Goal: Task Accomplishment & Management: Complete application form

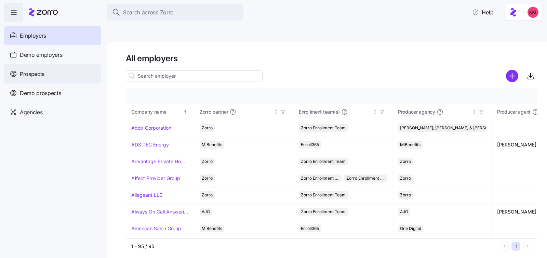
click at [49, 77] on div "Prospects" at bounding box center [52, 73] width 97 height 19
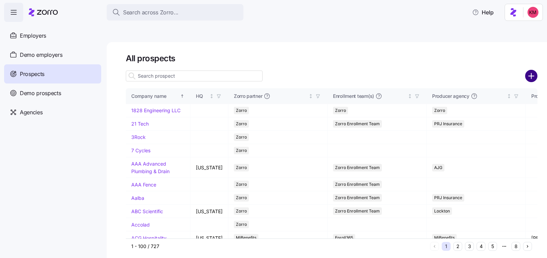
click at [531, 70] on circle "add icon" at bounding box center [530, 75] width 11 height 11
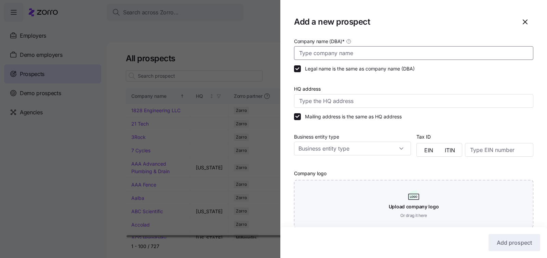
click at [336, 46] on input "Company name (DBA) *" at bounding box center [413, 53] width 239 height 14
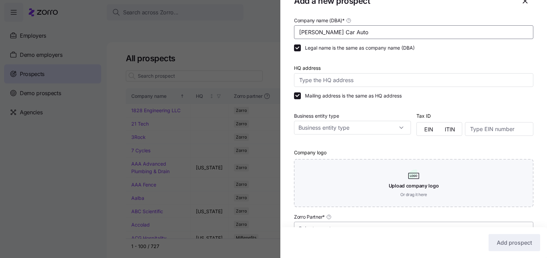
scroll to position [127, 0]
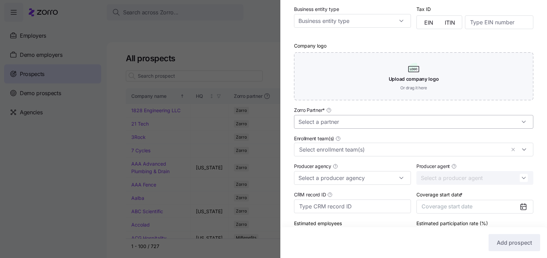
type input "Tommy Car Auto"
click at [357, 124] on input "Zorro Partner *" at bounding box center [413, 122] width 239 height 14
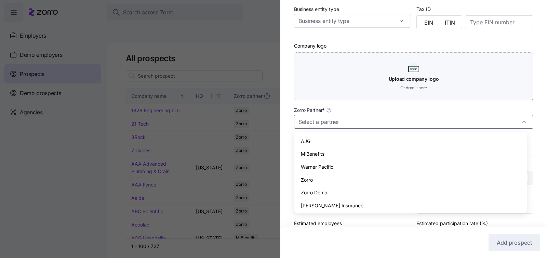
click at [327, 178] on div "Zorro" at bounding box center [409, 179] width 227 height 13
type input "Zorro"
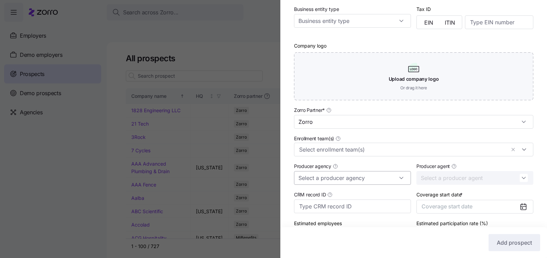
scroll to position [173, 0]
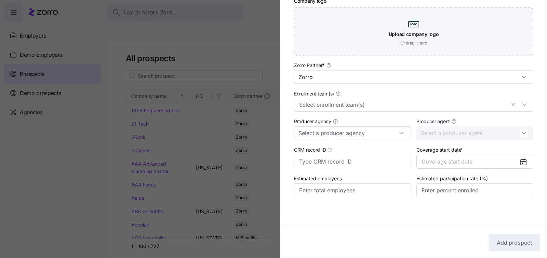
click at [445, 153] on div "Coverage start date * Coverage start date" at bounding box center [474, 156] width 117 height 23
click at [453, 163] on span "Coverage start date" at bounding box center [446, 161] width 51 height 7
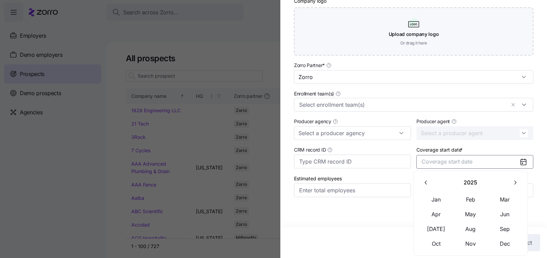
click at [510, 178] on button "button" at bounding box center [514, 182] width 14 height 14
click at [443, 197] on button "Jan" at bounding box center [436, 199] width 34 height 14
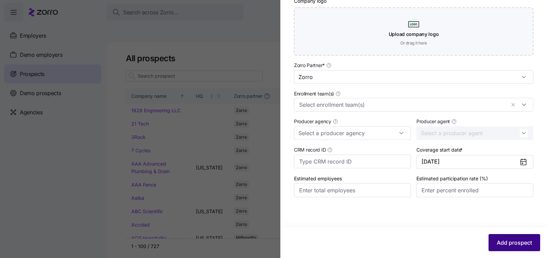
click at [522, 240] on span "Add prospect" at bounding box center [513, 242] width 35 height 8
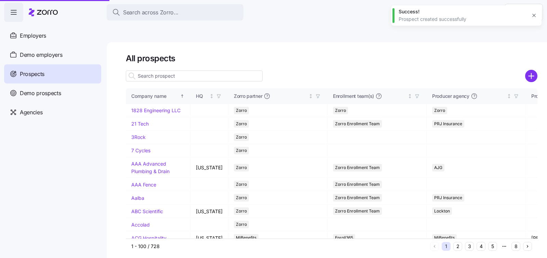
click at [184, 70] on input at bounding box center [194, 75] width 137 height 11
click at [182, 70] on input at bounding box center [194, 75] width 137 height 11
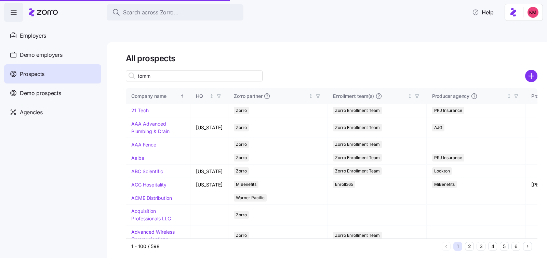
type input "tomm"
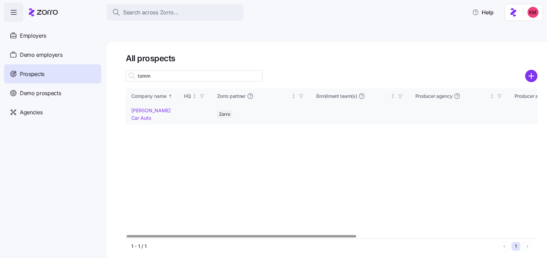
click at [137, 107] on link "Tommy Car Auto" at bounding box center [150, 113] width 39 height 13
click at [144, 107] on link "Tommy Car Auto" at bounding box center [150, 113] width 39 height 13
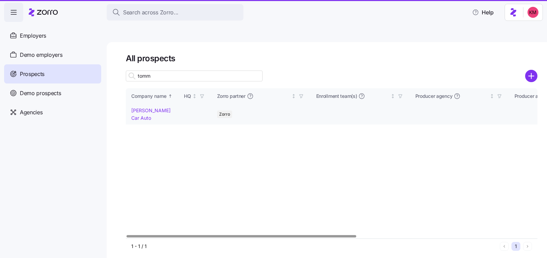
click at [149, 107] on link "Tommy Car Auto" at bounding box center [150, 113] width 39 height 13
click at [356, 235] on div at bounding box center [241, 236] width 230 height 2
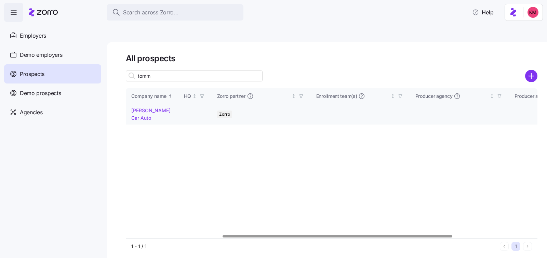
scroll to position [0, 172]
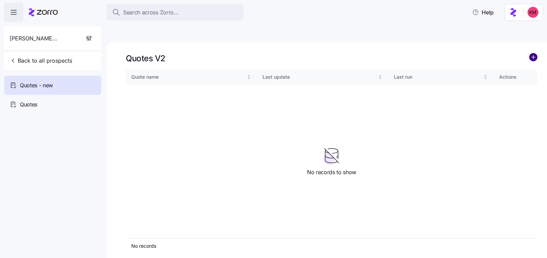
click at [534, 53] on circle "add icon" at bounding box center [533, 57] width 8 height 8
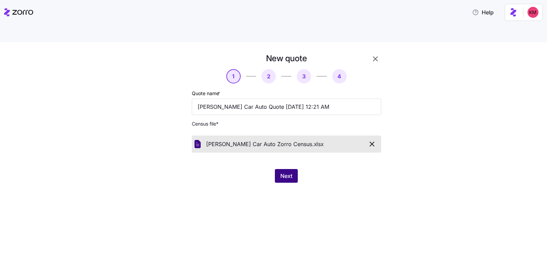
click at [287, 171] on span "Next" at bounding box center [286, 175] width 12 height 8
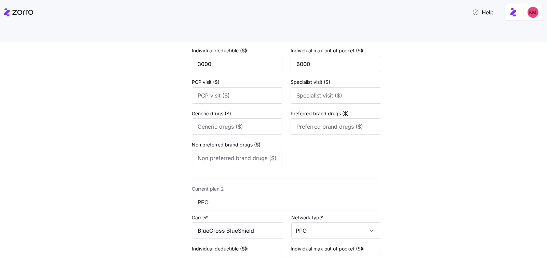
scroll to position [276, 0]
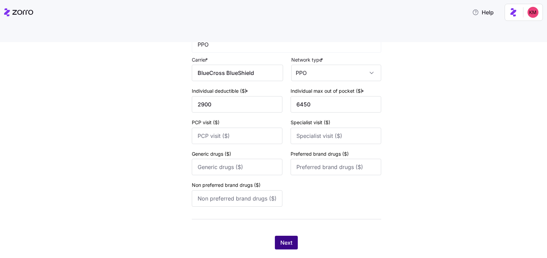
click at [282, 235] on button "Next" at bounding box center [286, 242] width 23 height 14
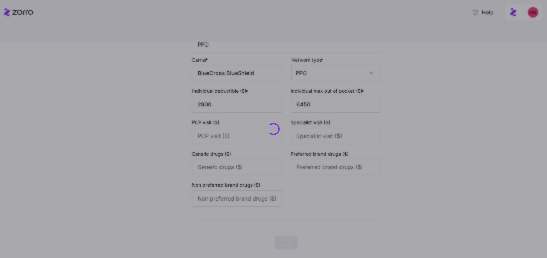
scroll to position [0, 0]
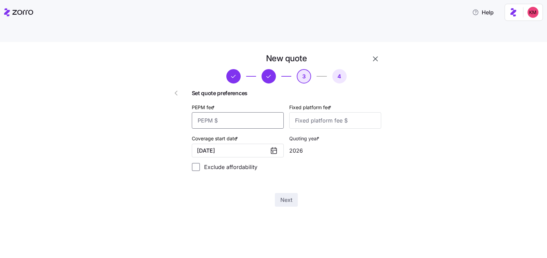
click at [251, 112] on input "PEPM fee *" at bounding box center [238, 120] width 92 height 16
type input "50"
type input "100"
click at [276, 191] on div "New quote 3 4 Set quote preferences PEPM fee * 50 Fixed platform fee * 100 Cove…" at bounding box center [277, 134] width 239 height 162
click at [279, 193] on button "Next" at bounding box center [286, 200] width 23 height 14
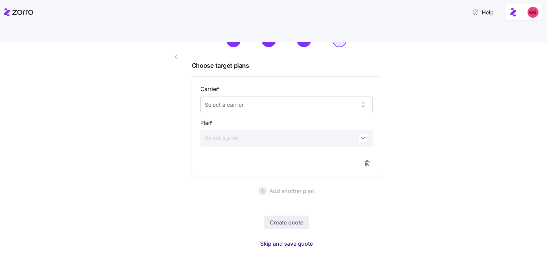
click at [270, 239] on span "Skip and save quote" at bounding box center [286, 243] width 53 height 8
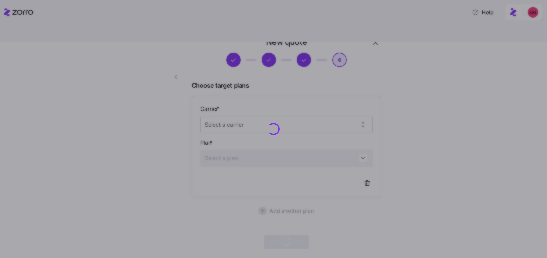
scroll to position [16, 0]
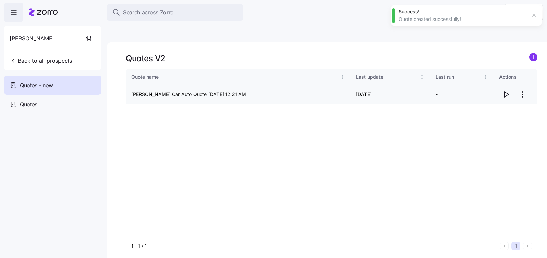
click at [505, 90] on icon "button" at bounding box center [505, 94] width 8 height 8
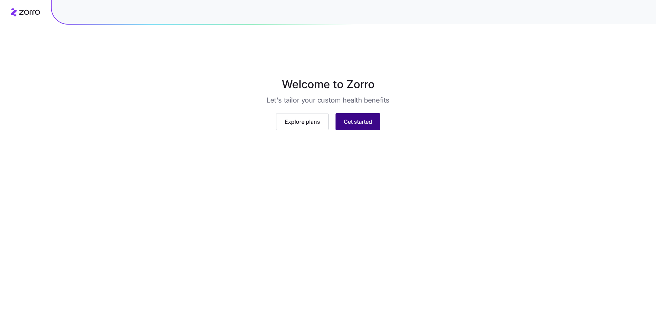
click at [360, 126] on span "Get started" at bounding box center [358, 122] width 28 height 8
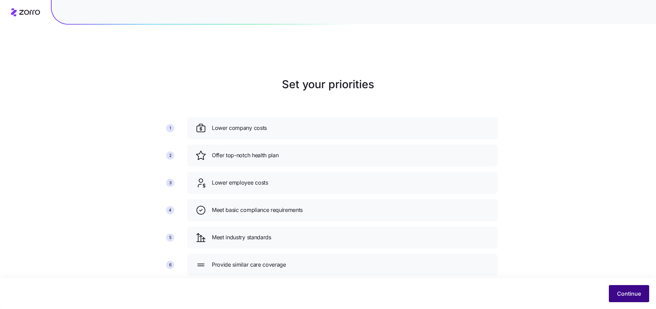
click at [622, 292] on span "Continue" at bounding box center [629, 293] width 24 height 8
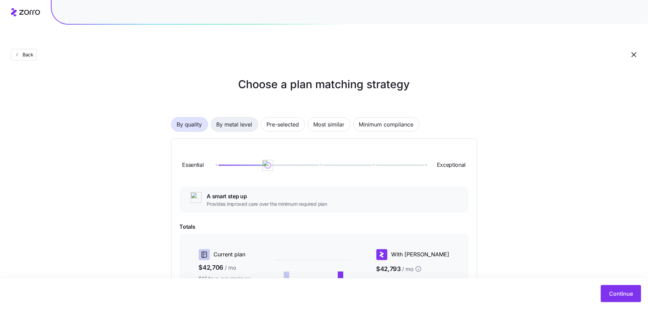
click at [250, 118] on span "By metal level" at bounding box center [235, 125] width 36 height 14
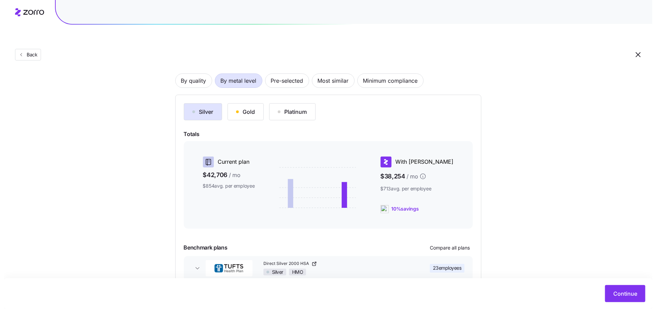
scroll to position [68, 0]
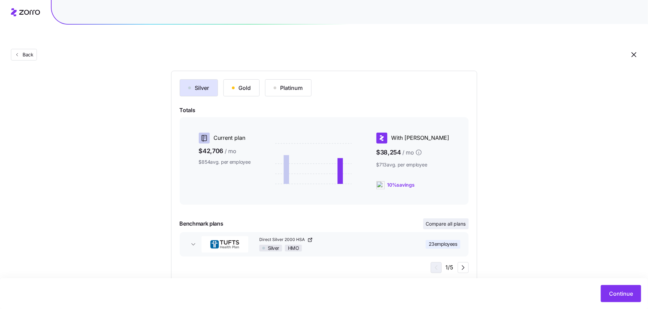
click at [438, 220] on span "Compare all plans" at bounding box center [446, 223] width 40 height 7
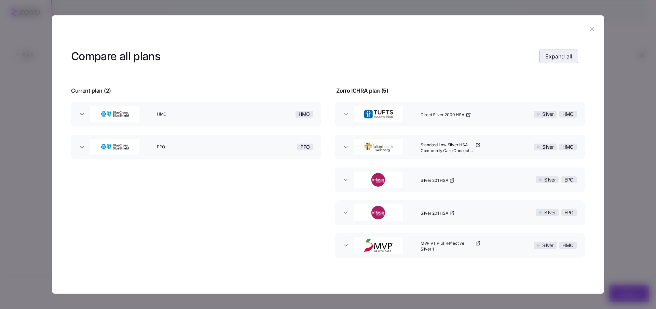
click at [548, 54] on span "Expand all" at bounding box center [558, 56] width 27 height 8
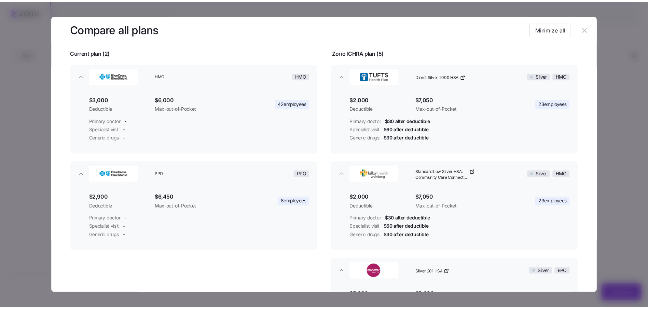
scroll to position [38, 0]
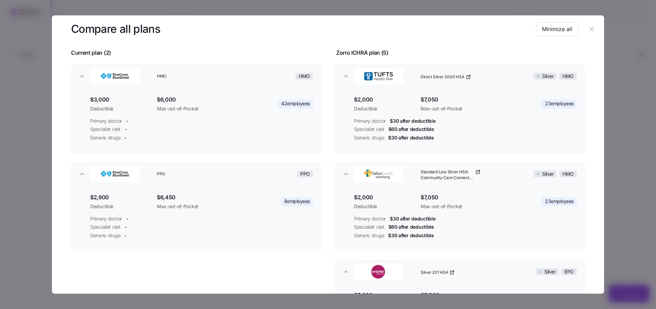
click at [591, 30] on icon "button" at bounding box center [592, 29] width 8 height 8
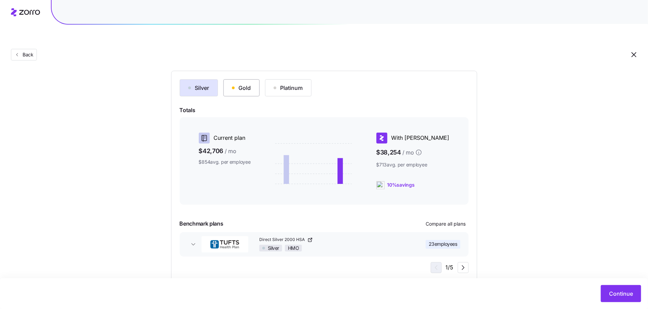
click at [244, 79] on button "Gold" at bounding box center [241, 87] width 36 height 17
click at [193, 80] on button "Silver" at bounding box center [199, 87] width 38 height 17
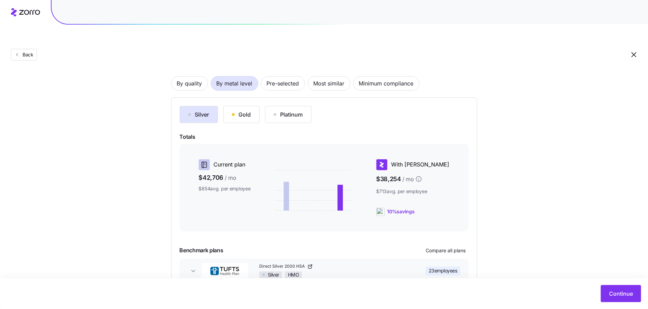
scroll to position [0, 0]
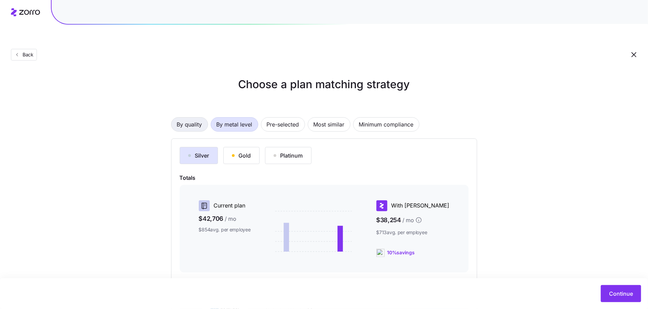
click at [194, 118] on span "By quality" at bounding box center [189, 125] width 25 height 14
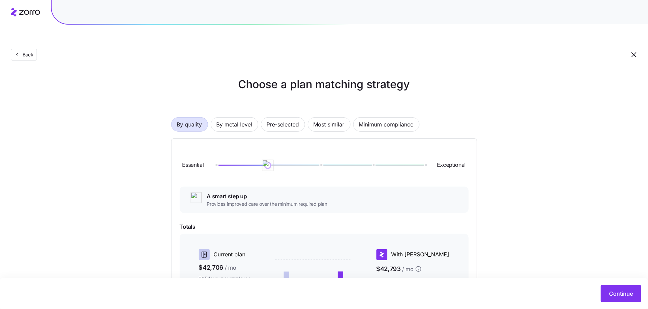
drag, startPoint x: 268, startPoint y: 147, endPoint x: 268, endPoint y: 151, distance: 3.8
click at [268, 160] on img at bounding box center [268, 166] width 12 height 12
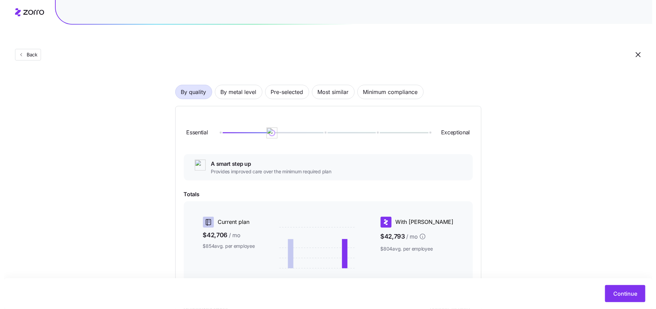
scroll to position [87, 0]
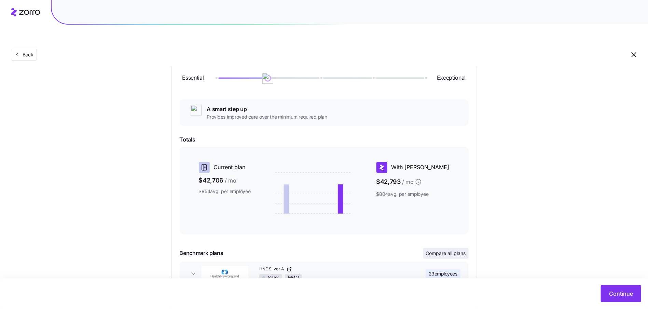
click at [456, 248] on button "Compare all plans" at bounding box center [445, 253] width 45 height 11
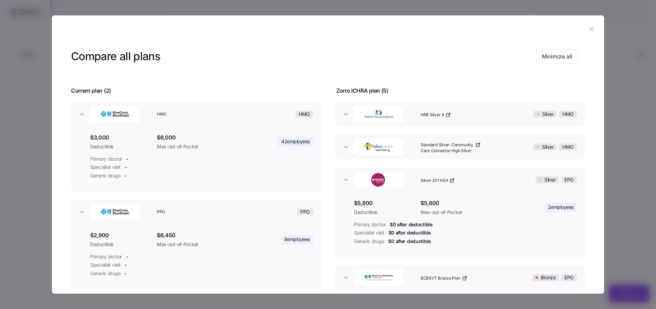
drag, startPoint x: 571, startPoint y: 44, endPoint x: 561, endPoint y: 63, distance: 21.7
click at [571, 44] on header "Compare all plans Minimize all" at bounding box center [328, 56] width 514 height 27
click at [560, 63] on button "Minimize all" at bounding box center [557, 57] width 42 height 14
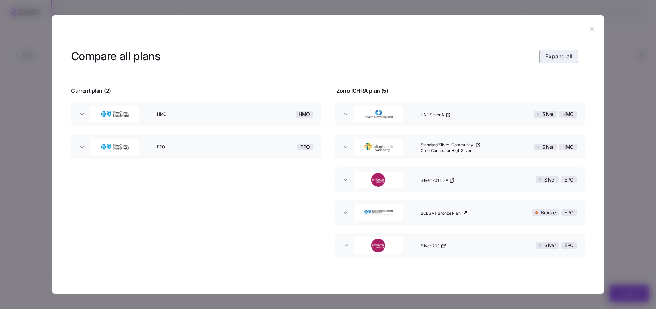
click at [558, 60] on span "Expand all" at bounding box center [558, 56] width 27 height 8
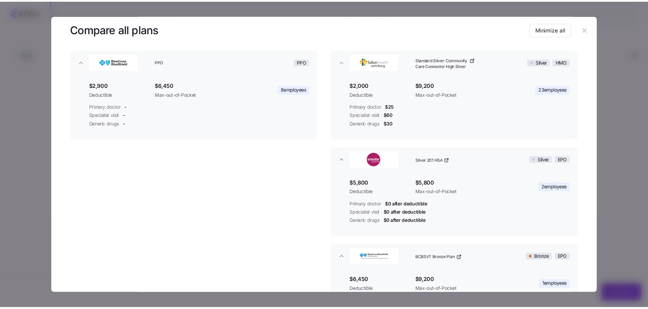
scroll to position [154, 0]
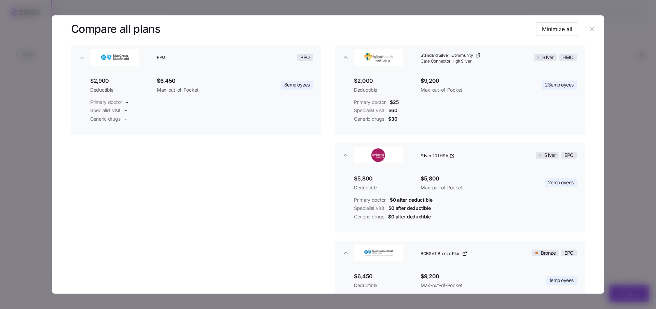
click at [592, 27] on button "button" at bounding box center [591, 29] width 11 height 11
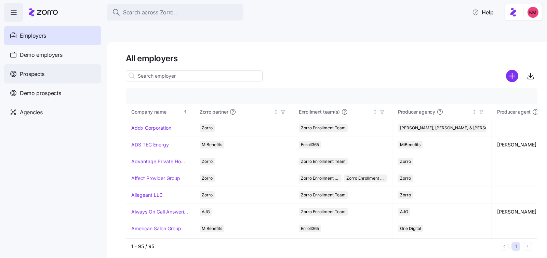
click at [37, 67] on div "Prospects" at bounding box center [52, 73] width 97 height 19
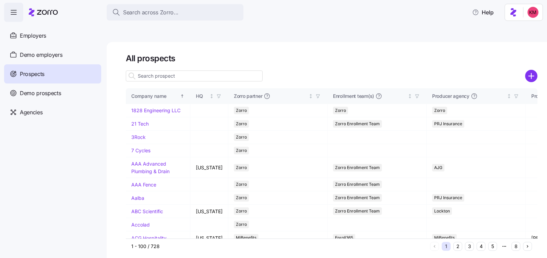
click at [211, 69] on div at bounding box center [194, 76] width 137 height 14
click at [210, 70] on input at bounding box center [194, 75] width 137 height 11
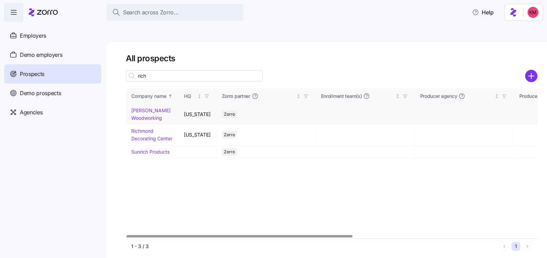
type input "rich"
click at [143, 107] on link "Richey Woodworking" at bounding box center [150, 113] width 39 height 13
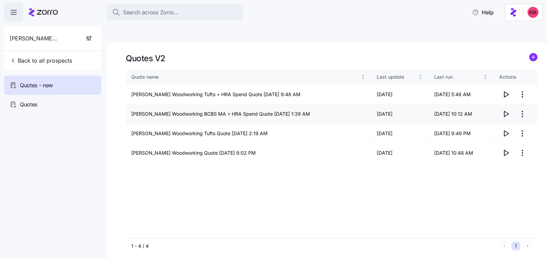
click at [507, 110] on icon "button" at bounding box center [505, 114] width 8 height 8
click at [70, 65] on button "Back to all prospects" at bounding box center [41, 61] width 68 height 14
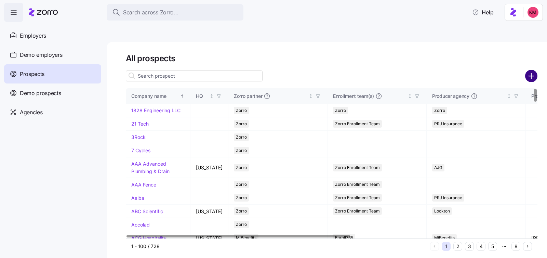
click at [529, 70] on circle "add icon" at bounding box center [530, 75] width 11 height 11
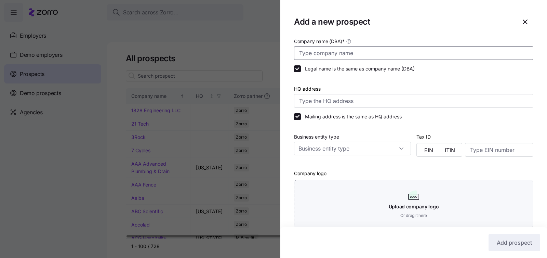
click at [350, 51] on input "Company name (DBA) *" at bounding box center [413, 53] width 239 height 14
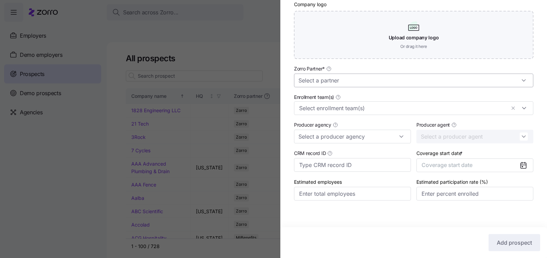
scroll to position [173, 0]
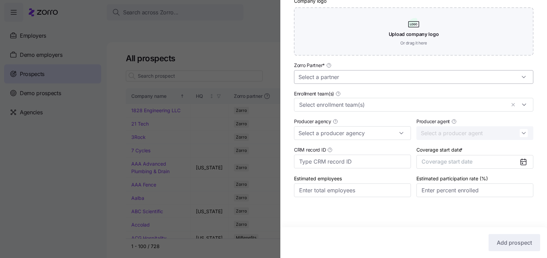
type input "Kevin's Worldwide"
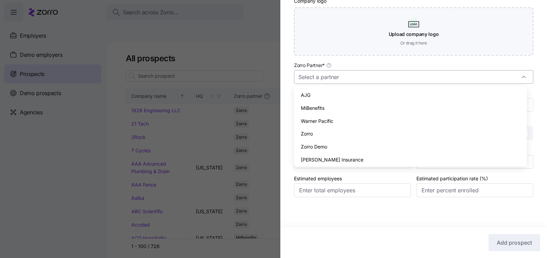
click at [377, 77] on input "Zorro Partner *" at bounding box center [413, 77] width 239 height 14
click at [365, 130] on div "Zorro" at bounding box center [409, 133] width 227 height 13
type input "Zorro"
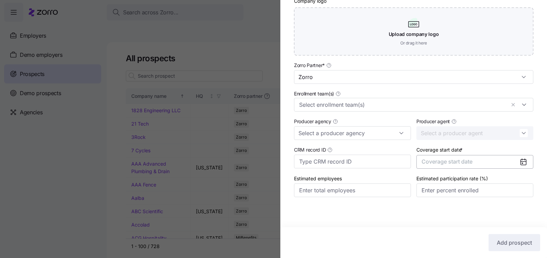
click at [454, 164] on button "Coverage start date" at bounding box center [474, 162] width 117 height 14
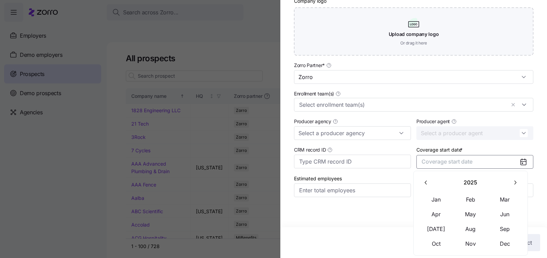
click at [511, 182] on icon "button" at bounding box center [514, 182] width 6 height 6
click at [436, 201] on button "Jan" at bounding box center [436, 199] width 34 height 14
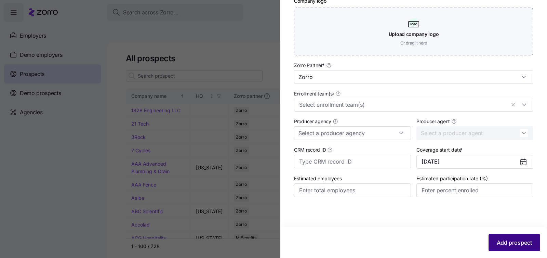
click at [502, 236] on button "Add prospect" at bounding box center [514, 242] width 52 height 17
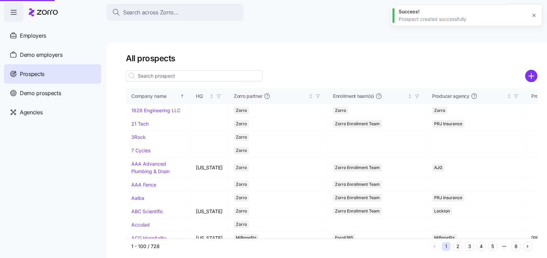
click at [222, 62] on div at bounding box center [273, 129] width 547 height 258
click at [222, 58] on div at bounding box center [273, 129] width 547 height 258
click at [222, 70] on input at bounding box center [194, 75] width 137 height 11
click at [220, 70] on input at bounding box center [194, 75] width 137 height 11
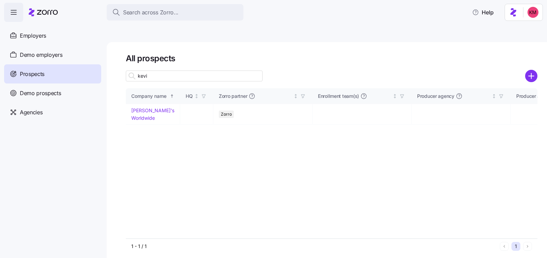
click at [213, 70] on input "kevi" at bounding box center [194, 75] width 137 height 11
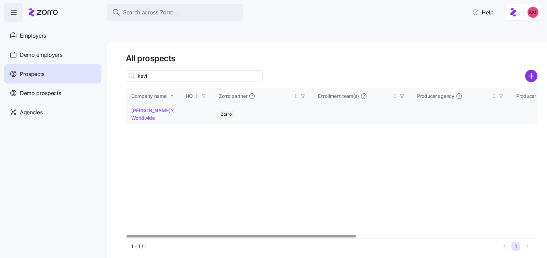
type input "kevi"
click at [157, 107] on link "Kevin's Worldwide" at bounding box center [152, 113] width 43 height 13
click at [160, 107] on link "Kevin's Worldwide" at bounding box center [152, 113] width 43 height 13
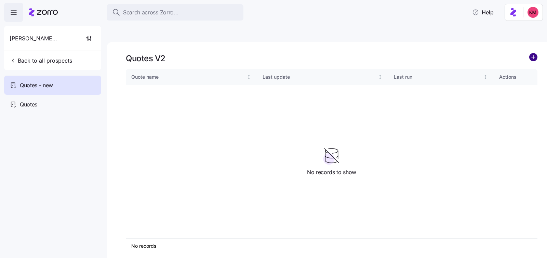
click at [532, 53] on circle "add icon" at bounding box center [533, 57] width 8 height 8
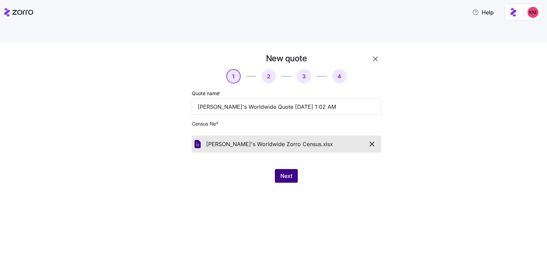
click at [294, 169] on button "Next" at bounding box center [286, 176] width 23 height 14
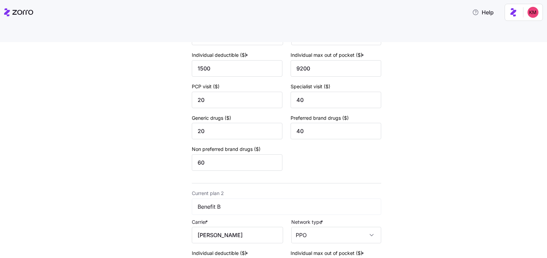
scroll to position [276, 0]
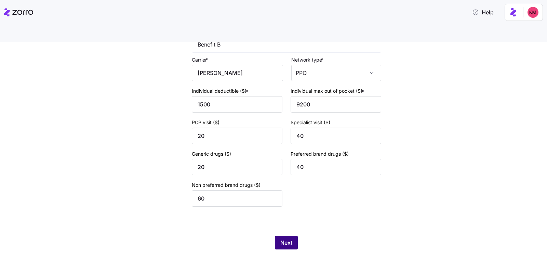
click at [281, 238] on span "Next" at bounding box center [286, 242] width 12 height 8
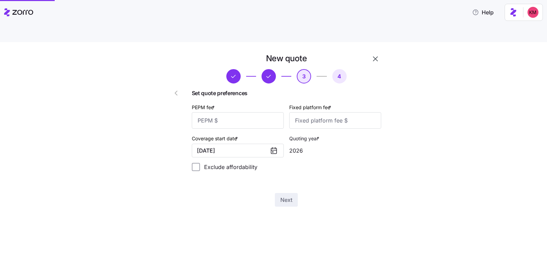
scroll to position [0, 0]
drag, startPoint x: 241, startPoint y: 92, endPoint x: 243, endPoint y: 103, distance: 12.1
click at [241, 103] on div "PEPM fee *" at bounding box center [238, 116] width 92 height 26
click at [243, 112] on input "PEPM fee *" at bounding box center [238, 120] width 92 height 16
type input "50"
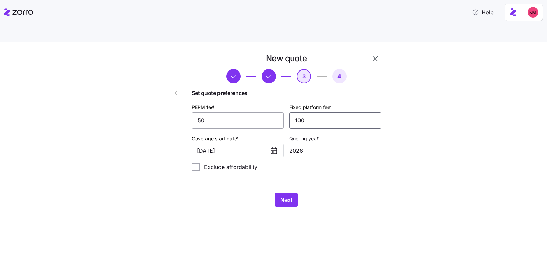
type input "100"
click at [285, 195] on span "Next" at bounding box center [286, 199] width 12 height 8
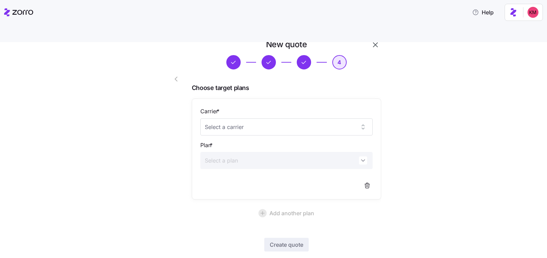
scroll to position [36, 0]
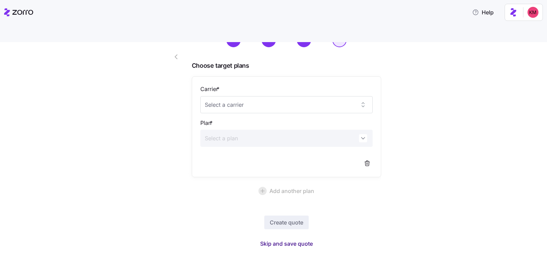
click at [264, 239] on span "Skip and save quote" at bounding box center [286, 243] width 53 height 8
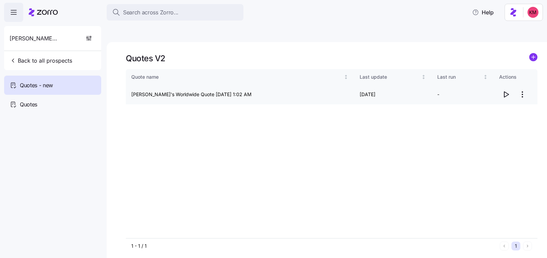
click at [507, 90] on icon "button" at bounding box center [505, 94] width 8 height 8
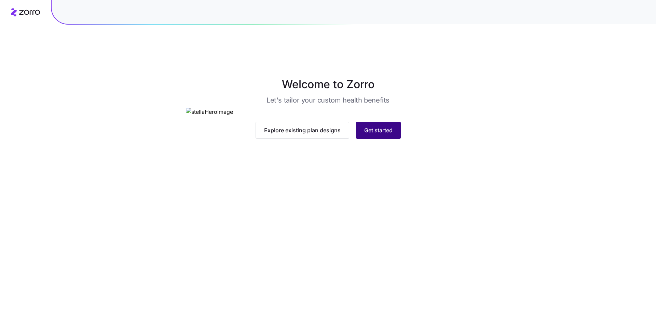
click at [376, 134] on span "Get started" at bounding box center [378, 130] width 28 height 8
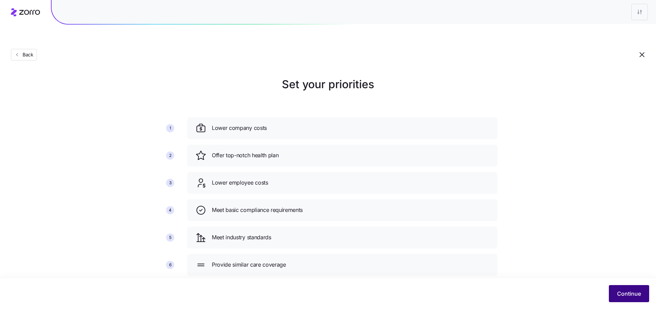
click at [647, 294] on button "Continue" at bounding box center [629, 293] width 40 height 17
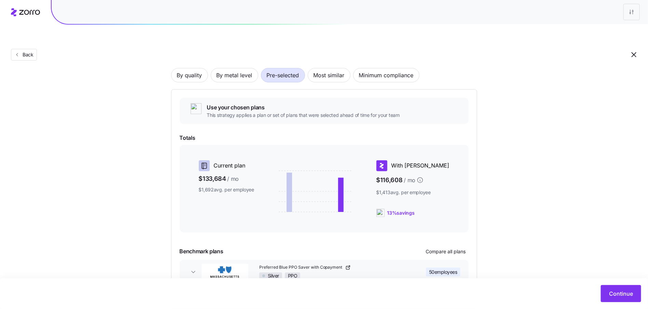
scroll to position [77, 0]
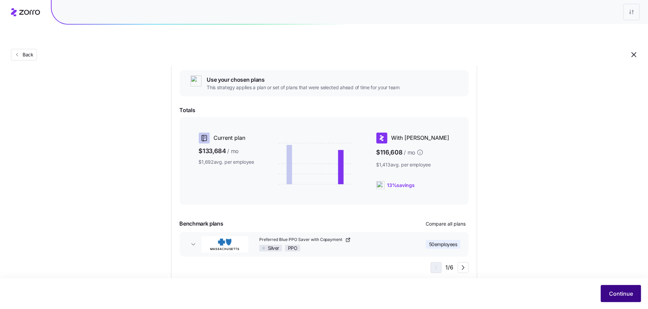
click at [612, 293] on span "Continue" at bounding box center [621, 293] width 24 height 8
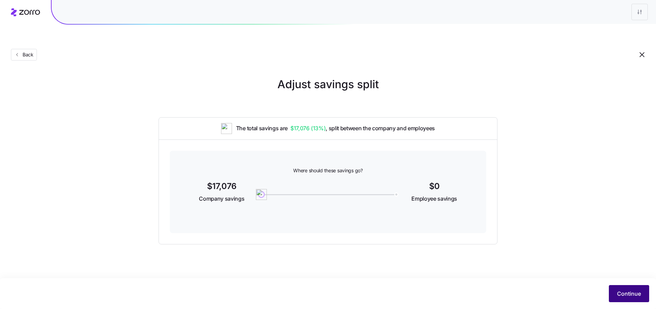
click at [617, 286] on button "Continue" at bounding box center [629, 293] width 40 height 17
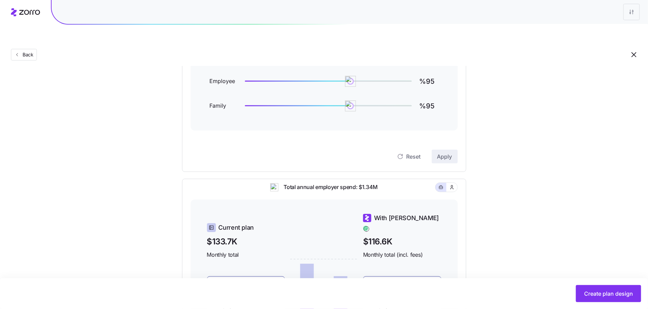
scroll to position [102, 0]
click at [433, 73] on input "%95" at bounding box center [428, 81] width 19 height 16
type input "%100"
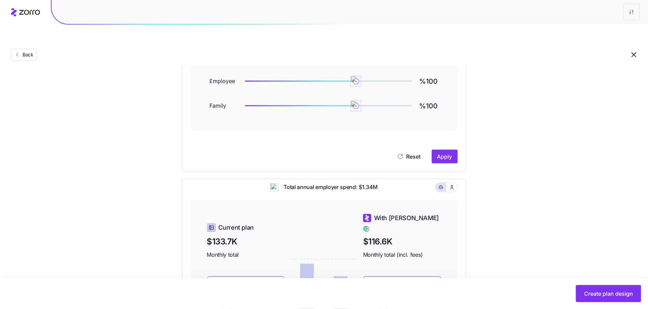
click at [427, 150] on div "Reset Apply" at bounding box center [324, 157] width 267 height 14
click at [431, 150] on div "Reset Apply" at bounding box center [324, 157] width 267 height 14
click at [440, 152] on span "Apply" at bounding box center [444, 156] width 15 height 8
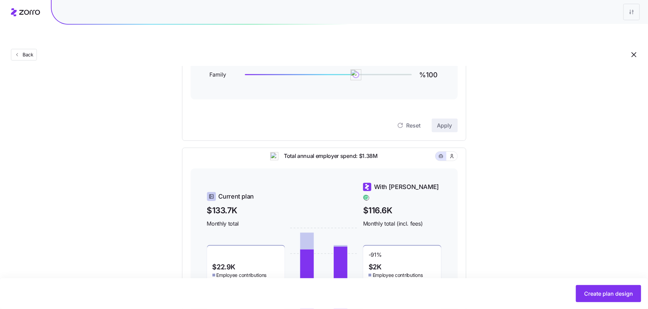
scroll to position [201, 0]
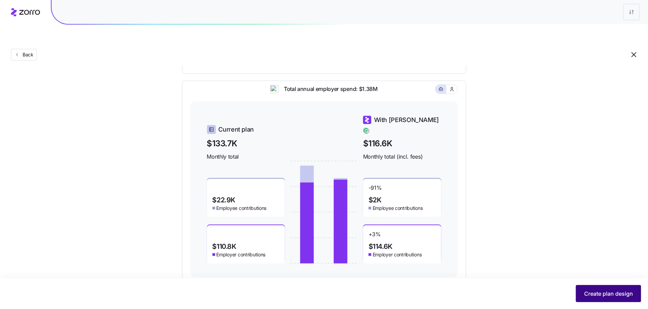
click at [599, 294] on span "Create plan design" at bounding box center [608, 293] width 49 height 8
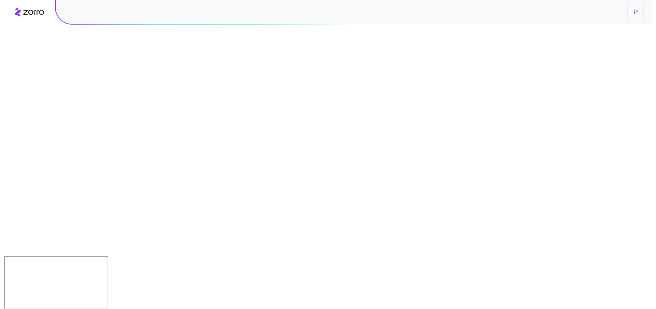
scroll to position [0, 0]
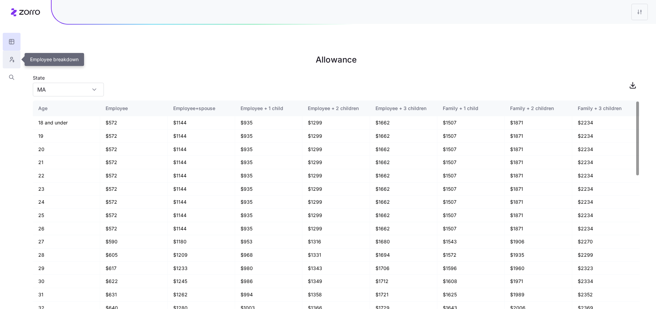
click at [19, 59] on button "button" at bounding box center [12, 60] width 18 height 18
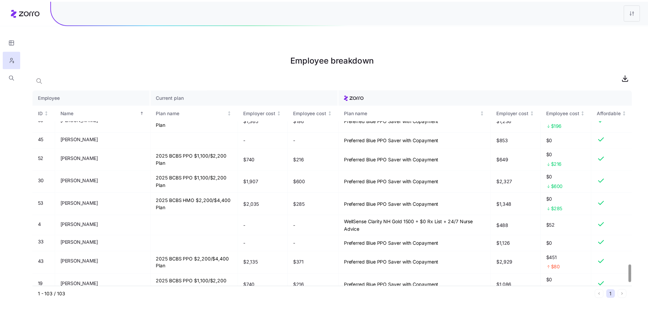
scroll to position [1985, 0]
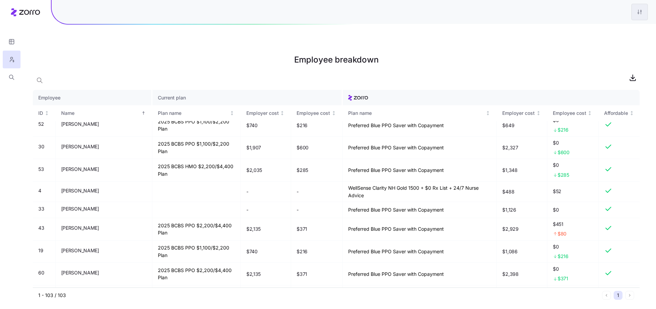
click at [641, 11] on html "Employee breakdown Employee Current plan ID Name Plan name Employer cost Employ…" at bounding box center [328, 188] width 656 height 377
click at [595, 32] on div "Edit plan design" at bounding box center [598, 31] width 36 height 8
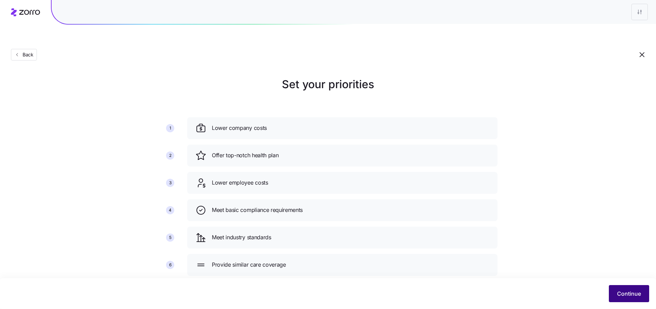
click at [642, 295] on button "Continue" at bounding box center [629, 293] width 40 height 17
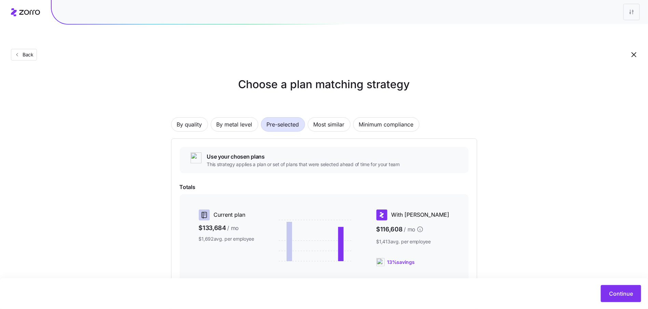
scroll to position [77, 0]
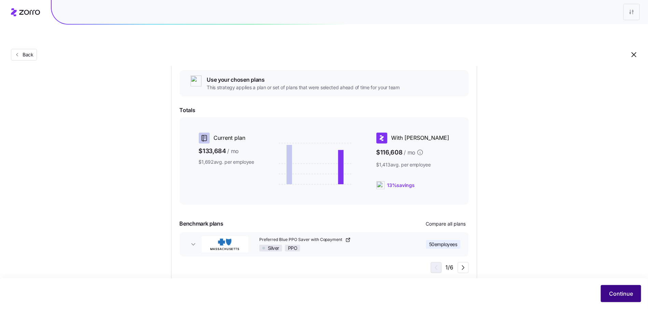
click at [618, 291] on span "Continue" at bounding box center [621, 293] width 24 height 8
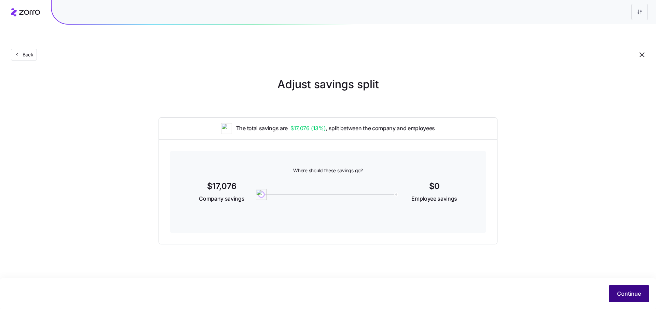
click at [631, 288] on button "Continue" at bounding box center [629, 293] width 40 height 17
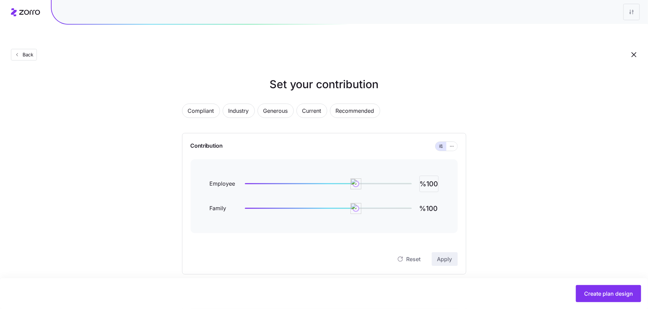
click at [426, 176] on input "%100" at bounding box center [428, 184] width 19 height 16
type input "%101"
click at [441, 255] on span "Apply" at bounding box center [444, 259] width 15 height 8
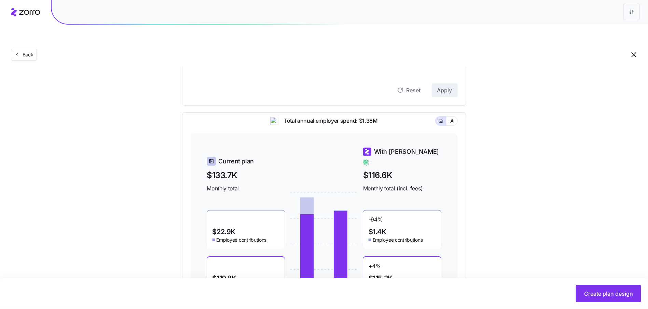
scroll to position [116, 0]
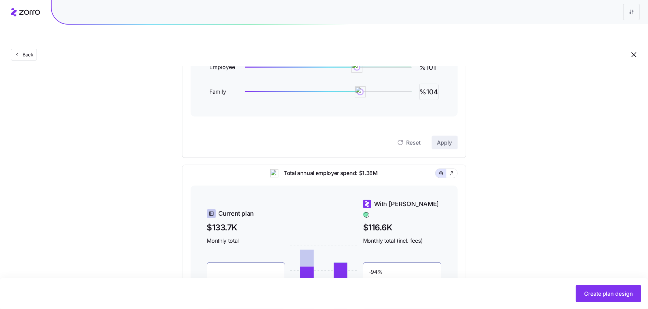
click at [425, 84] on input "%104" at bounding box center [428, 92] width 19 height 16
click at [426, 84] on input "%104" at bounding box center [428, 92] width 19 height 16
click at [451, 138] on span "Apply" at bounding box center [444, 142] width 15 height 8
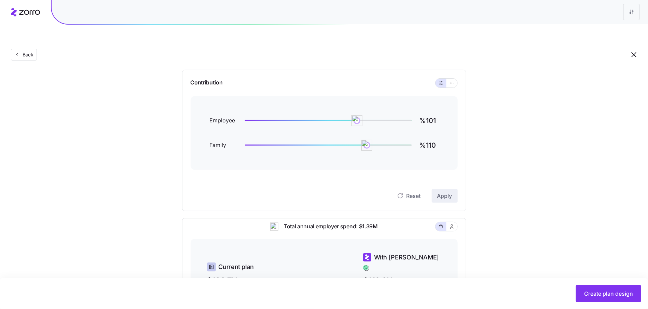
scroll to position [63, 0]
click at [431, 120] on div "Employee %101 Family %110" at bounding box center [324, 133] width 229 height 41
click at [431, 138] on input "%110" at bounding box center [428, 146] width 19 height 16
click at [439, 192] on span "Apply" at bounding box center [444, 196] width 15 height 8
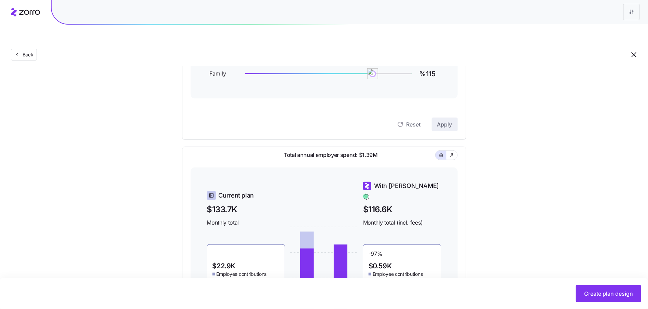
scroll to position [124, 0]
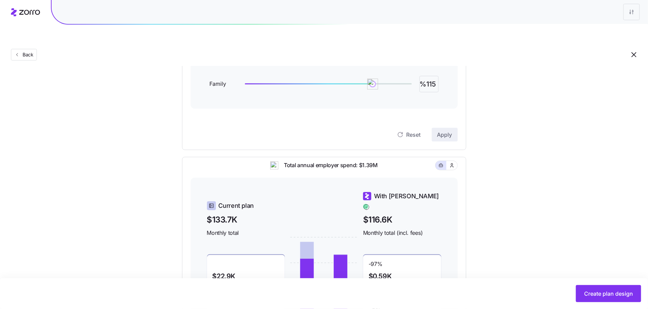
click at [431, 76] on input "%115" at bounding box center [428, 84] width 19 height 16
click at [449, 130] on span "Apply" at bounding box center [444, 134] width 15 height 8
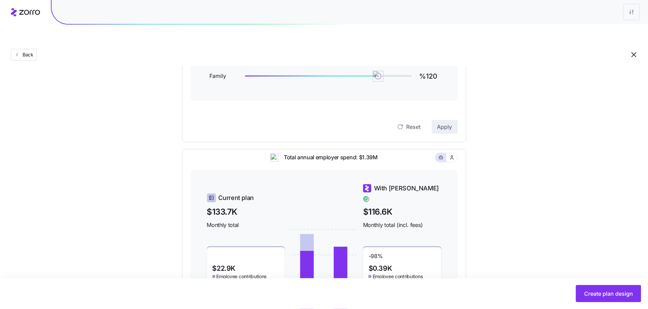
scroll to position [0, 0]
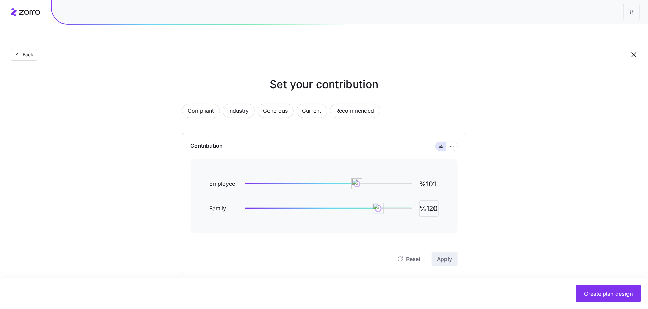
click at [436, 200] on input "%120" at bounding box center [428, 208] width 19 height 16
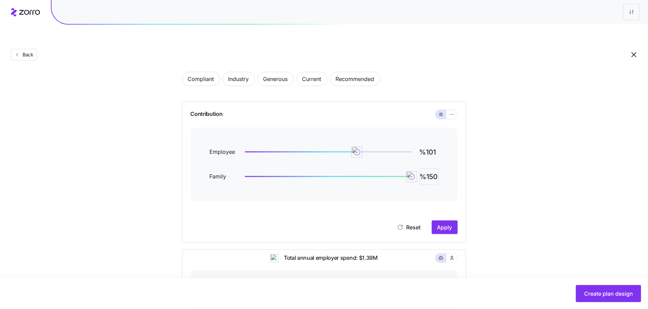
scroll to position [174, 0]
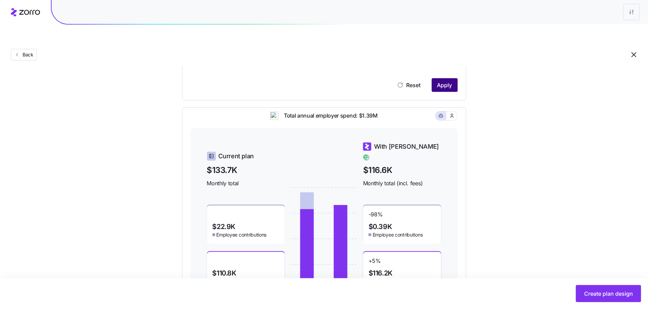
click at [442, 81] on span "Apply" at bounding box center [444, 85] width 15 height 8
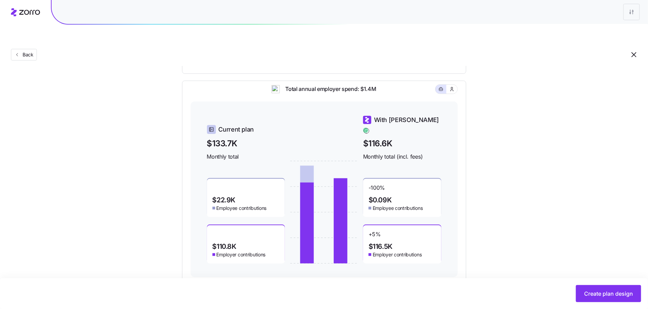
scroll to position [32, 0]
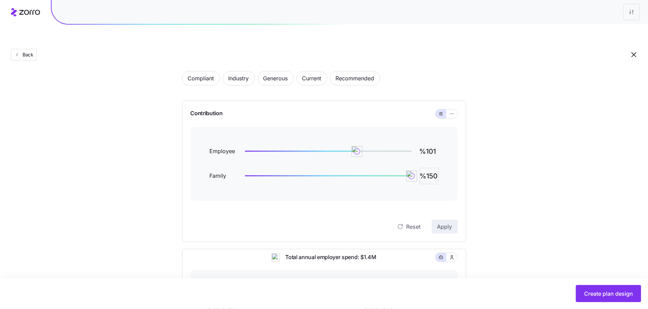
click at [432, 168] on input "%150" at bounding box center [428, 176] width 19 height 16
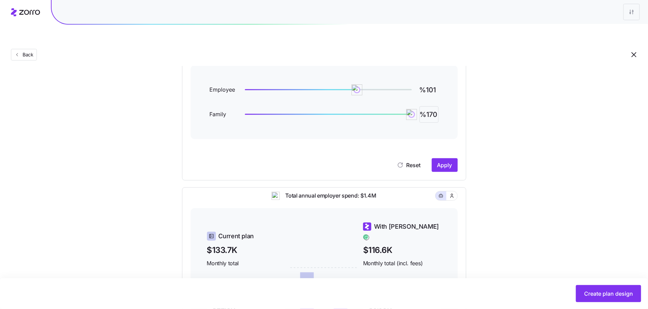
scroll to position [95, 0]
click at [455, 157] on button "Apply" at bounding box center [445, 164] width 26 height 14
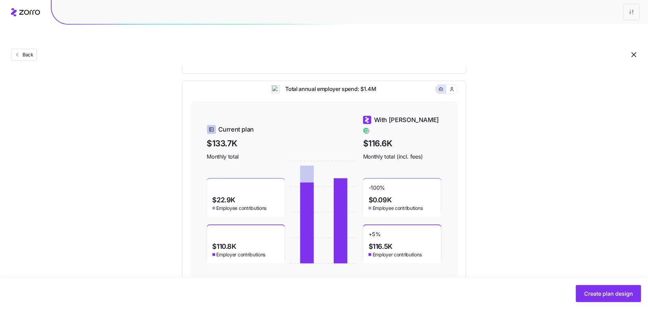
scroll to position [3, 0]
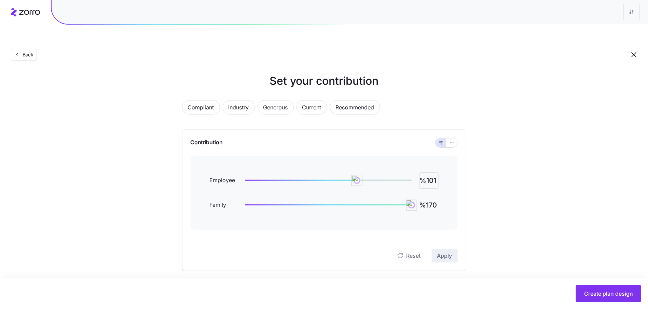
click at [436, 172] on input "%101" at bounding box center [428, 180] width 19 height 16
click at [430, 197] on input "%170" at bounding box center [428, 205] width 19 height 16
click at [446, 251] on span "Apply" at bounding box center [444, 255] width 15 height 8
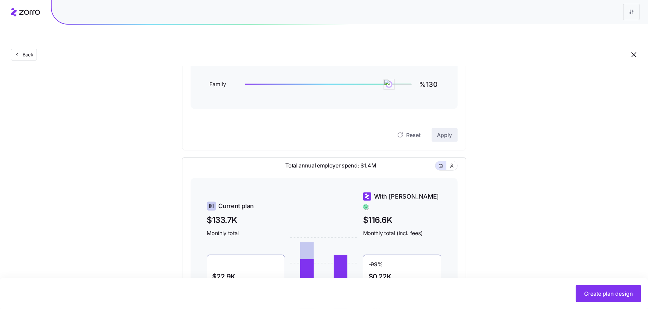
scroll to position [124, 0]
click at [431, 77] on input "%130" at bounding box center [428, 85] width 19 height 16
click at [436, 77] on input "%14" at bounding box center [428, 85] width 19 height 16
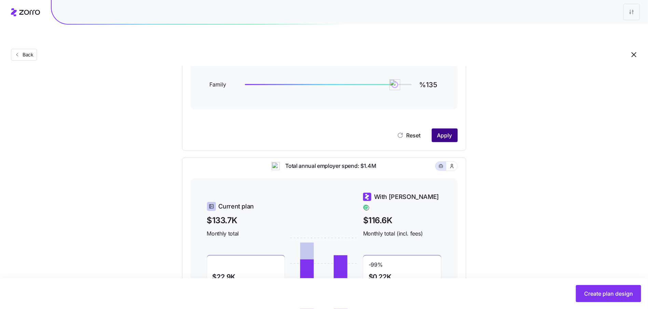
drag, startPoint x: 461, startPoint y: 121, endPoint x: 456, endPoint y: 120, distance: 4.8
click at [460, 121] on div "Contribution Employee %101 Family %135 Reset Apply" at bounding box center [324, 79] width 284 height 141
click at [455, 128] on button "Apply" at bounding box center [445, 135] width 26 height 14
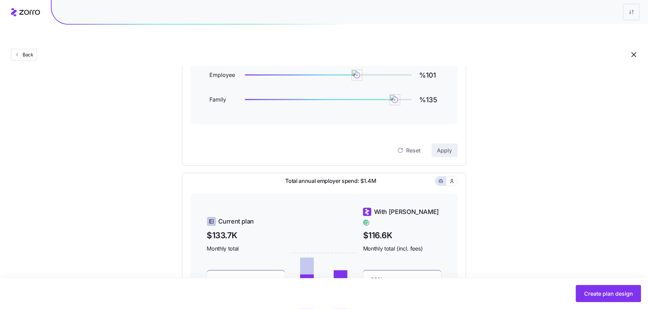
scroll to position [107, 0]
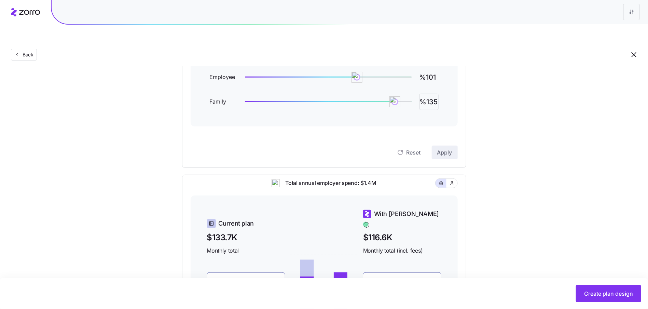
click at [432, 94] on input "%135" at bounding box center [428, 102] width 19 height 16
click at [457, 146] on button "Apply" at bounding box center [445, 153] width 26 height 14
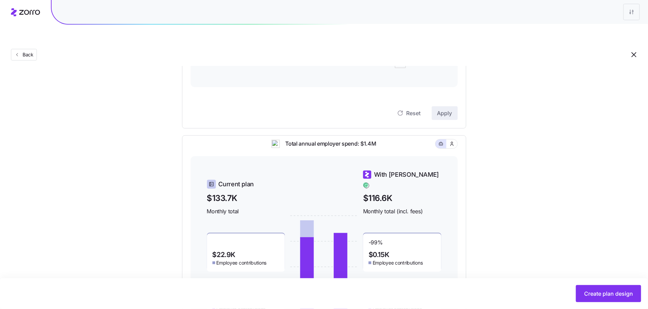
scroll to position [97, 0]
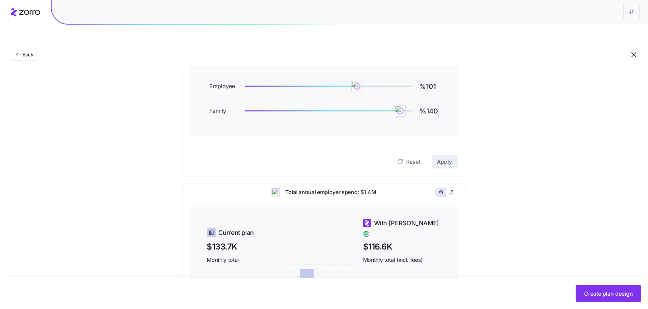
click at [424, 103] on input "%140" at bounding box center [428, 111] width 19 height 16
click at [442, 157] on span "Apply" at bounding box center [444, 161] width 15 height 8
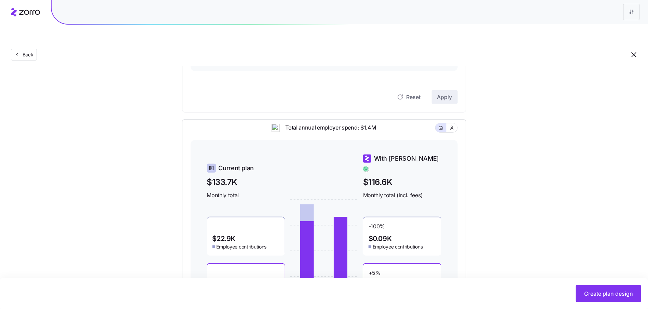
scroll to position [119, 0]
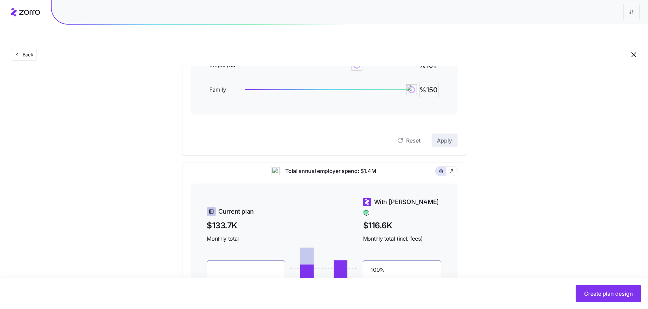
click at [435, 82] on input "%150" at bounding box center [428, 90] width 19 height 16
click at [434, 82] on input "%150" at bounding box center [428, 90] width 19 height 16
click at [451, 134] on button "Apply" at bounding box center [445, 141] width 26 height 14
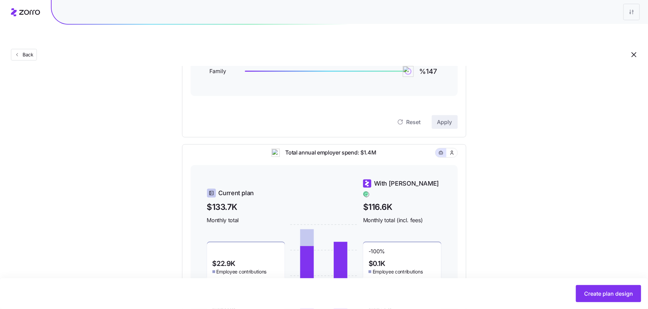
scroll to position [136, 0]
click at [436, 64] on input "%147" at bounding box center [428, 72] width 19 height 16
click at [450, 118] on div "Contribution Employee %101 Family %148 Reset Apply" at bounding box center [324, 67] width 284 height 141
click at [450, 113] on div "Contribution Employee %101 Family %148 Reset Apply" at bounding box center [324, 67] width 284 height 141
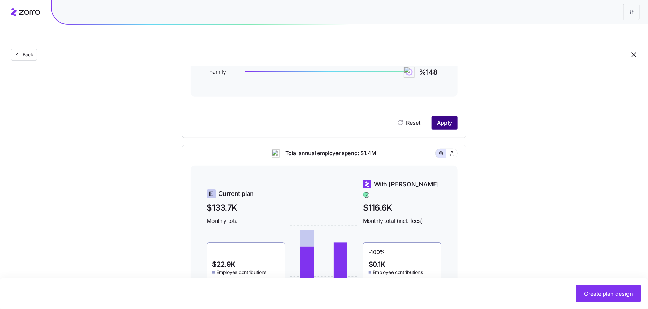
click at [456, 116] on button "Apply" at bounding box center [445, 123] width 26 height 14
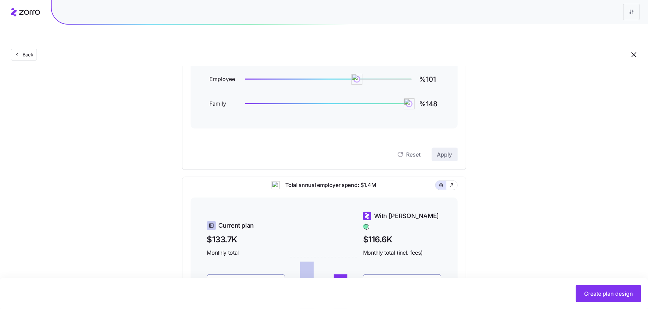
scroll to position [96, 0]
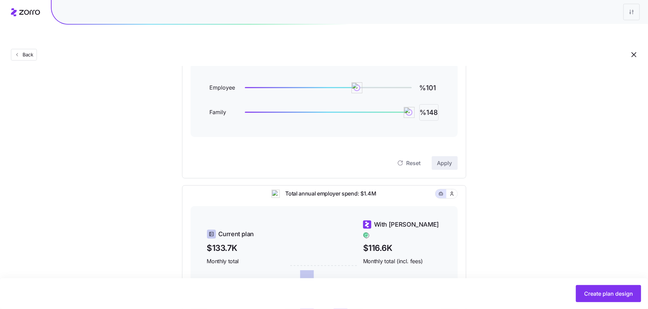
click at [438, 104] on input "%148" at bounding box center [428, 112] width 19 height 16
type input "%149"
click at [452, 142] on div "Reset Apply" at bounding box center [324, 155] width 267 height 27
click at [451, 156] on button "Apply" at bounding box center [445, 163] width 26 height 14
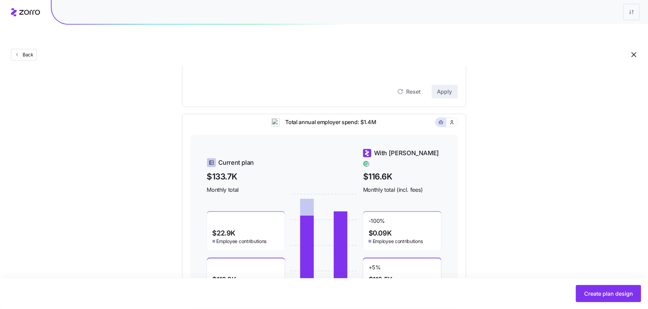
scroll to position [80, 0]
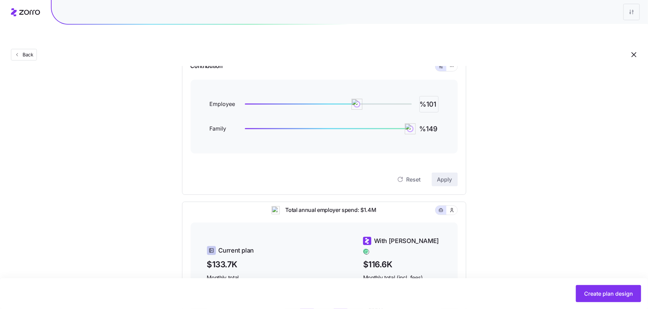
click at [430, 96] on input "%101" at bounding box center [428, 104] width 19 height 16
click at [443, 175] on span "Apply" at bounding box center [444, 179] width 15 height 8
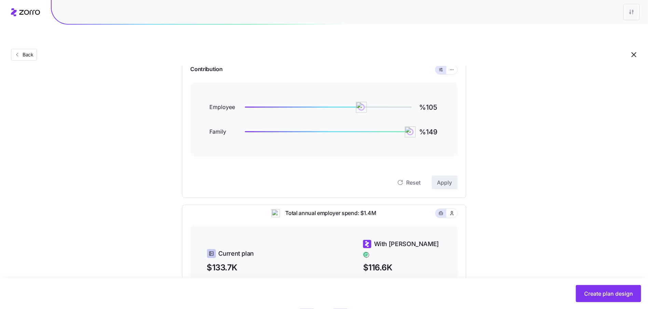
scroll to position [69, 0]
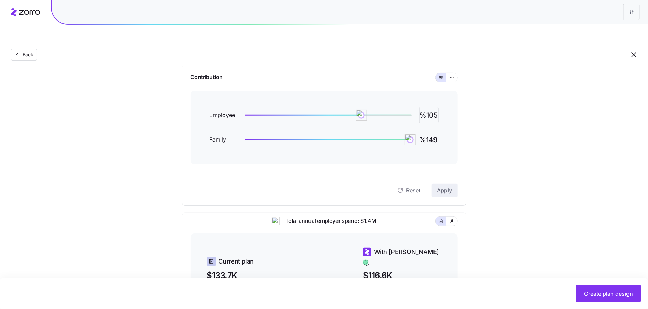
click at [438, 107] on input "%105" at bounding box center [428, 115] width 19 height 16
click at [445, 186] on span "Apply" at bounding box center [444, 190] width 15 height 8
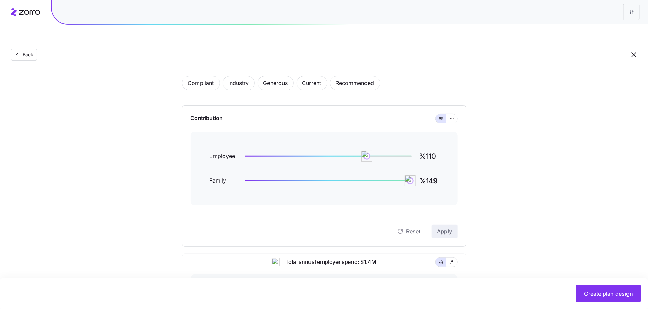
scroll to position [0, 0]
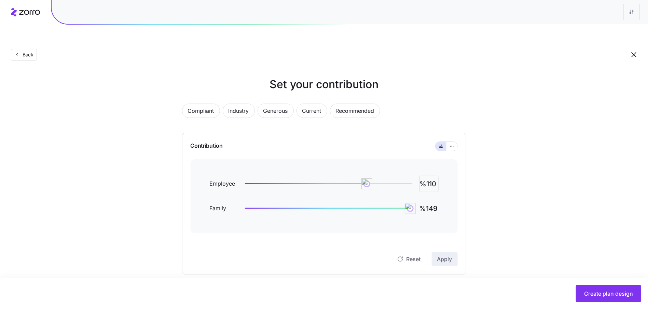
click at [427, 176] on input "%110" at bounding box center [428, 184] width 19 height 16
click at [465, 242] on div "Contribution Employee %108 Family %149 Reset Apply" at bounding box center [324, 203] width 284 height 141
click at [447, 255] on span "Apply" at bounding box center [444, 259] width 15 height 8
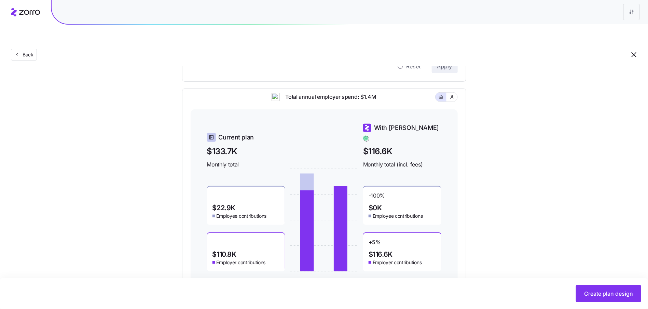
scroll to position [15, 0]
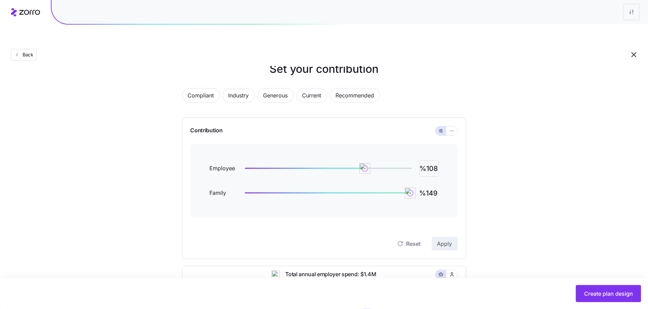
click at [435, 160] on input "%108" at bounding box center [428, 168] width 19 height 16
drag, startPoint x: 434, startPoint y: 153, endPoint x: 450, endPoint y: 153, distance: 15.0
click at [450, 153] on div "Employee %108 Family %149" at bounding box center [324, 181] width 267 height 74
click at [470, 184] on div "Compliant Industry Generous Current Recommended Contribution Employee %107 Fami…" at bounding box center [324, 273] width 306 height 387
click at [447, 237] on button "Apply" at bounding box center [445, 244] width 26 height 14
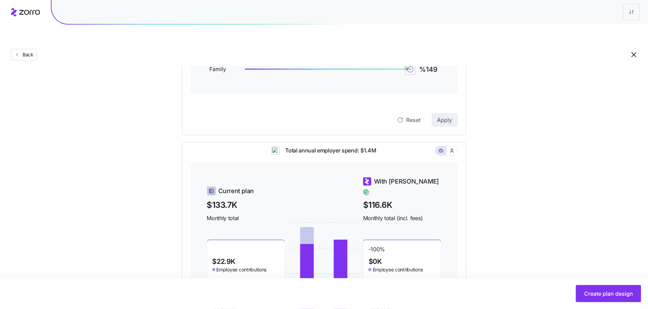
scroll to position [0, 0]
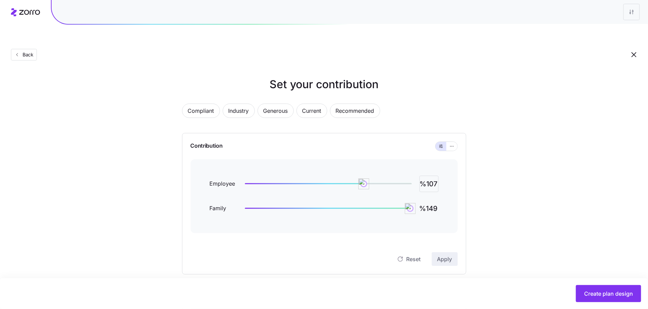
drag, startPoint x: 433, startPoint y: 168, endPoint x: 450, endPoint y: 166, distance: 16.6
click at [450, 166] on div "Employee %107 Family %149" at bounding box center [324, 196] width 267 height 74
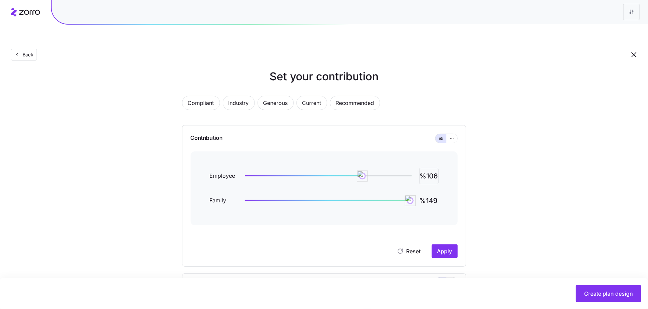
scroll to position [18, 0]
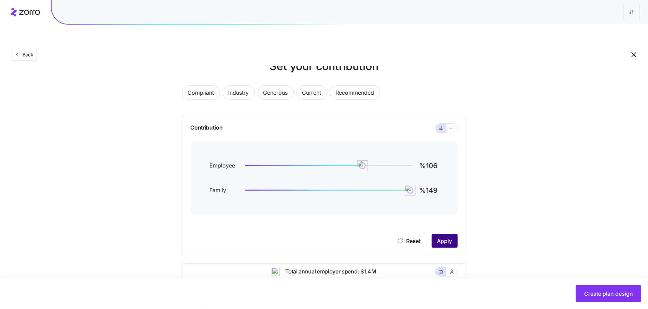
click at [446, 234] on button "Apply" at bounding box center [445, 241] width 26 height 14
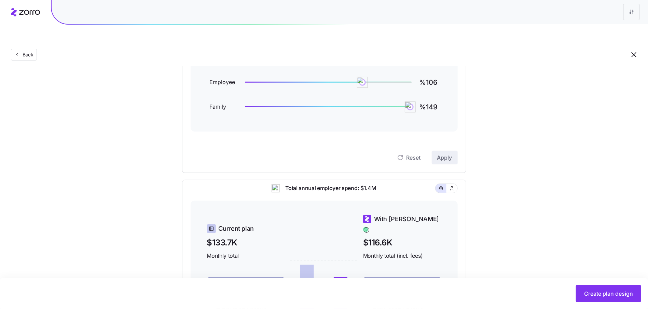
scroll to position [78, 0]
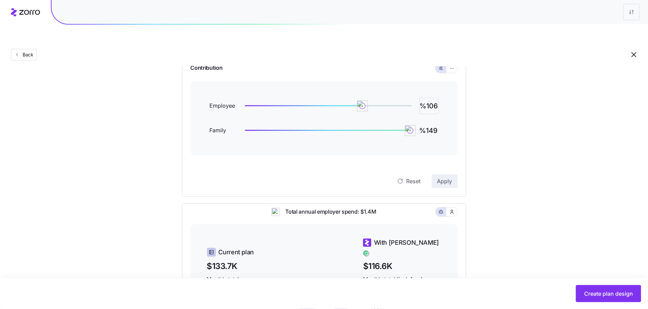
drag, startPoint x: 434, startPoint y: 87, endPoint x: 469, endPoint y: 91, distance: 34.6
click at [469, 91] on div "Compliant Industry Generous Current Recommended Contribution Employee %106 Fami…" at bounding box center [324, 210] width 306 height 387
type input "%107"
drag, startPoint x: 466, startPoint y: 129, endPoint x: 447, endPoint y: 157, distance: 33.4
click at [465, 132] on div "Compliant Industry Generous Current Recommended Contribution Employee %107 Fami…" at bounding box center [324, 210] width 306 height 387
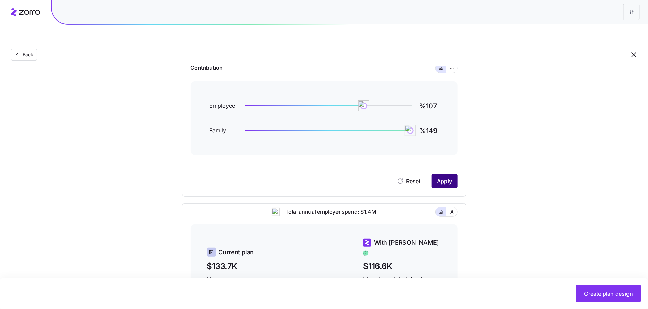
click at [444, 174] on button "Apply" at bounding box center [445, 181] width 26 height 14
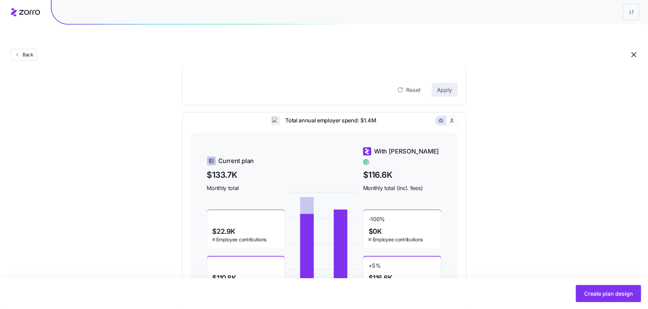
scroll to position [201, 0]
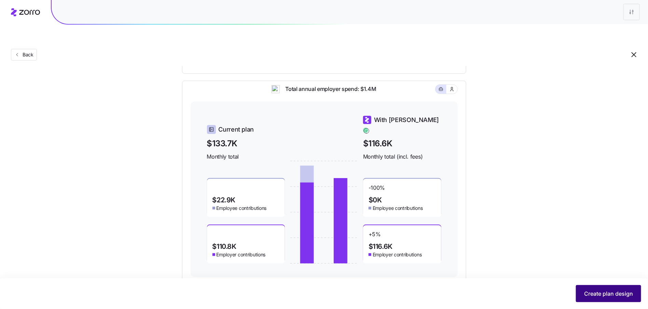
click at [602, 295] on span "Create plan design" at bounding box center [608, 293] width 49 height 8
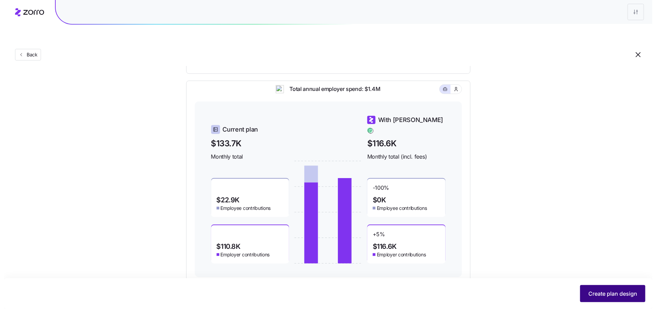
scroll to position [0, 0]
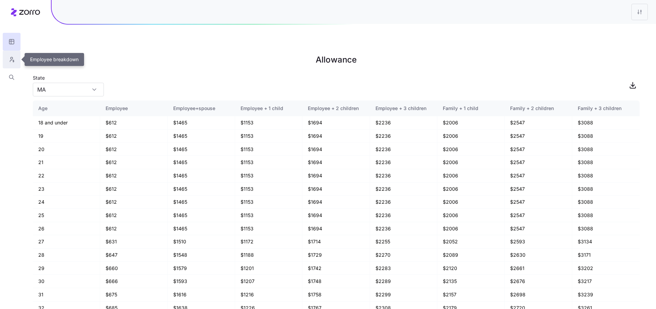
click at [9, 60] on icon "button" at bounding box center [12, 59] width 6 height 7
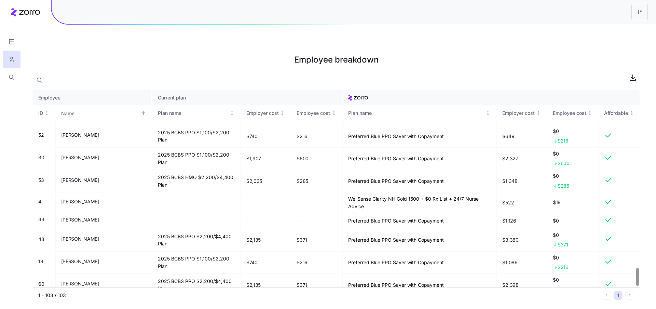
scroll to position [1985, 0]
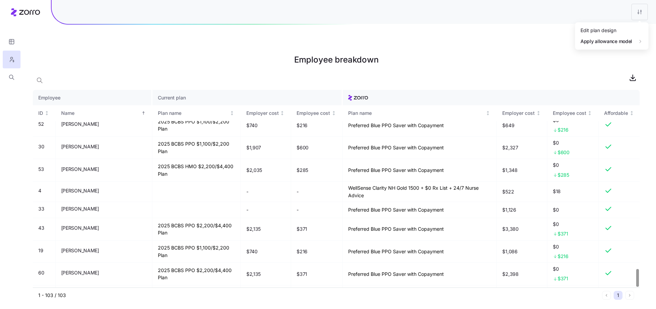
click at [643, 15] on html "Employee breakdown Employee Current plan ID Name Plan name Employer cost Employ…" at bounding box center [328, 188] width 656 height 377
click at [623, 31] on div "Edit plan design" at bounding box center [612, 30] width 68 height 11
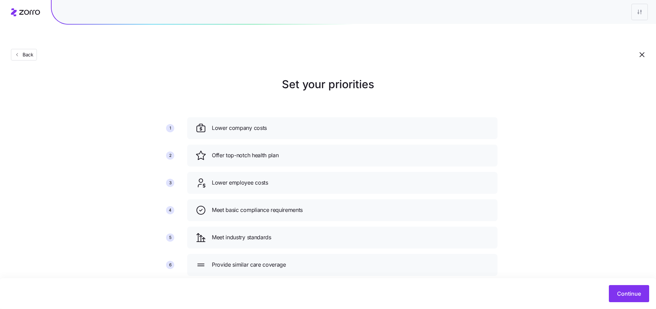
click at [631, 284] on div "Continue" at bounding box center [328, 293] width 656 height 31
click at [627, 291] on span "Continue" at bounding box center [629, 293] width 24 height 8
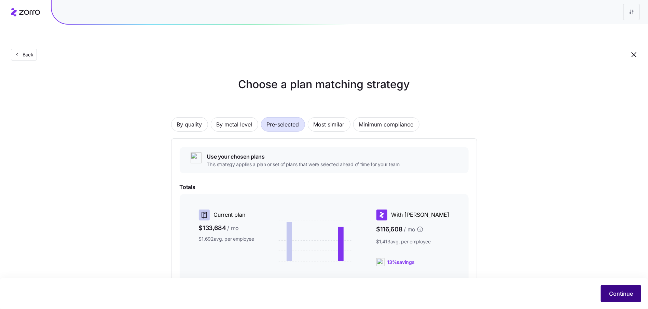
click at [619, 288] on button "Continue" at bounding box center [621, 293] width 40 height 17
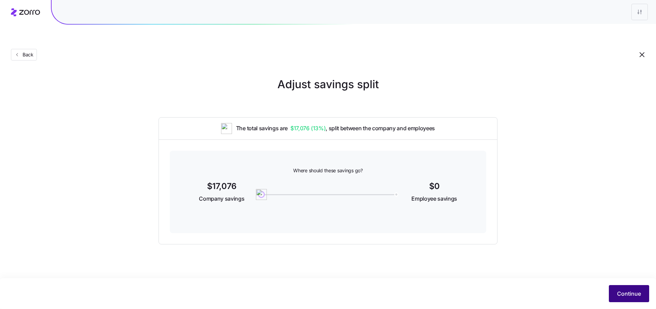
click at [630, 288] on button "Continue" at bounding box center [629, 293] width 40 height 17
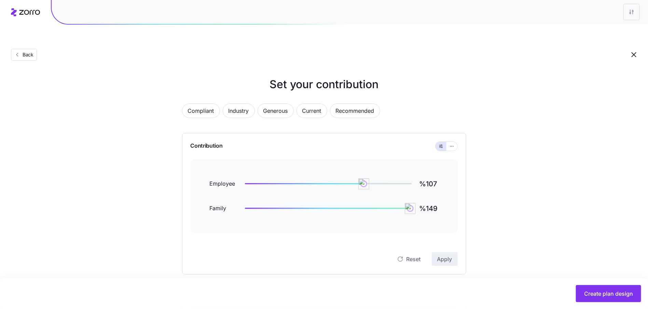
click at [432, 176] on input "%107" at bounding box center [428, 184] width 19 height 16
type input "%108"
click at [439, 252] on button "Apply" at bounding box center [445, 259] width 26 height 14
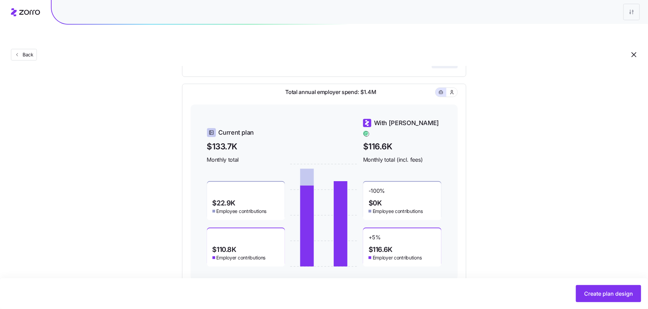
scroll to position [201, 0]
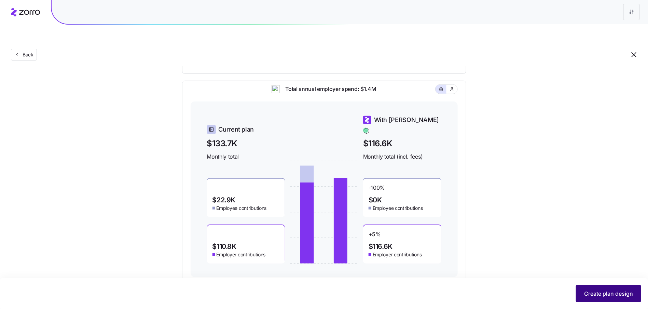
click at [591, 286] on button "Create plan design" at bounding box center [608, 293] width 65 height 17
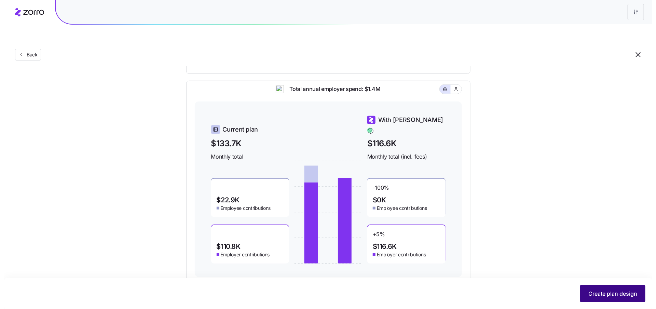
scroll to position [0, 0]
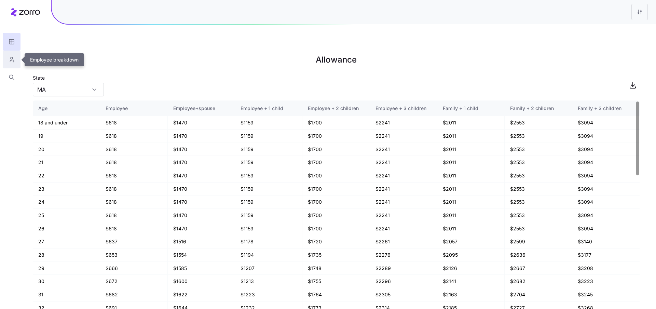
click at [16, 66] on button "button" at bounding box center [12, 60] width 18 height 18
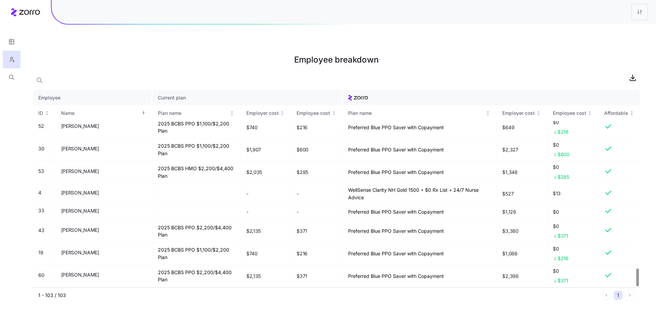
scroll to position [1985, 0]
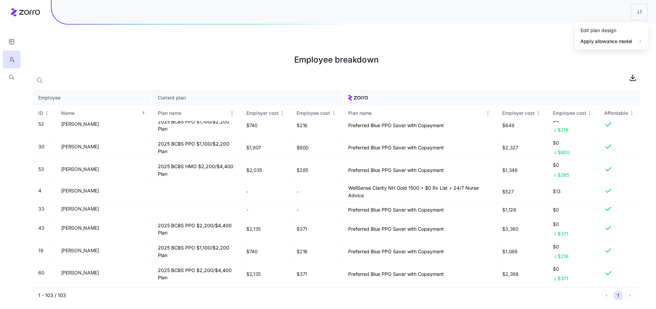
click at [635, 15] on html "Employee breakdown Employee Current plan ID Name Plan name Employer cost Employ…" at bounding box center [328, 188] width 656 height 377
click at [620, 39] on span "Apply allowance model" at bounding box center [606, 41] width 52 height 7
click at [617, 32] on div "Edit plan design" at bounding box center [612, 30] width 68 height 11
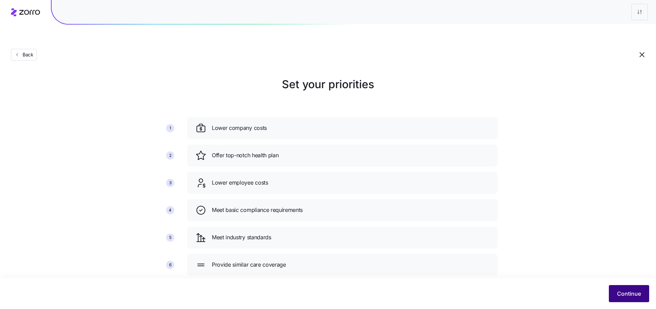
click at [614, 296] on button "Continue" at bounding box center [629, 293] width 40 height 17
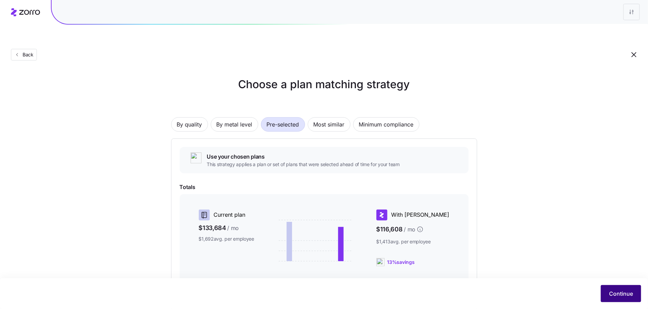
click at [611, 287] on button "Continue" at bounding box center [621, 293] width 40 height 17
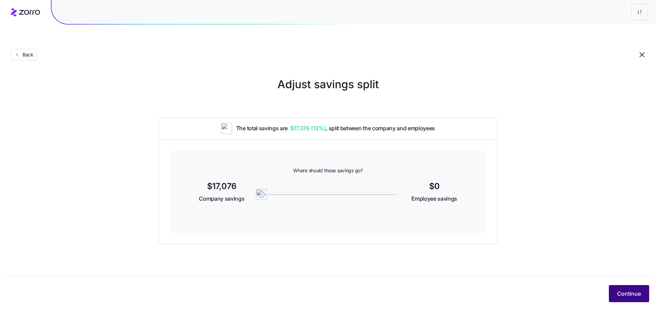
click at [616, 289] on button "Continue" at bounding box center [629, 293] width 40 height 17
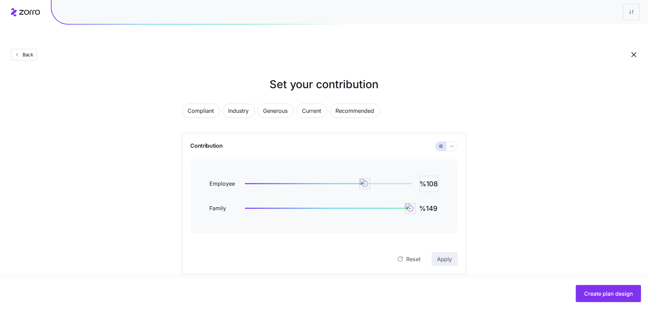
click at [429, 176] on input "%108" at bounding box center [428, 184] width 19 height 16
click at [399, 176] on div "Employee %108" at bounding box center [324, 184] width 229 height 16
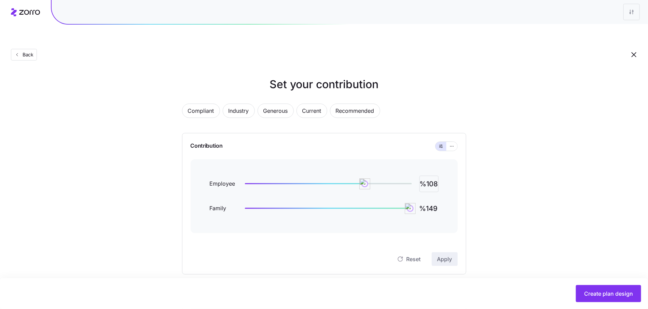
click at [428, 176] on input "%108" at bounding box center [428, 184] width 19 height 16
click at [427, 200] on input "%149" at bounding box center [428, 208] width 19 height 16
click at [433, 176] on input "%108" at bounding box center [428, 184] width 19 height 16
drag, startPoint x: 434, startPoint y: 166, endPoint x: 430, endPoint y: 169, distance: 4.6
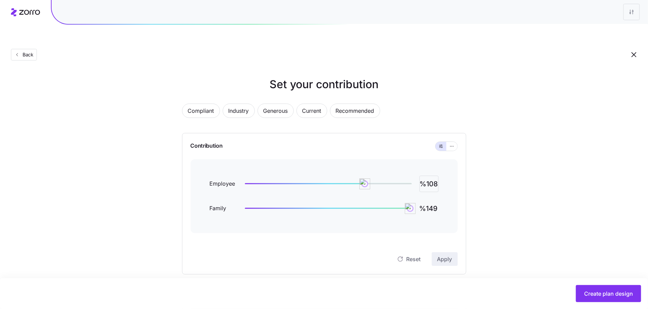
click at [434, 176] on input "%108" at bounding box center [428, 184] width 19 height 16
drag, startPoint x: 430, startPoint y: 168, endPoint x: 443, endPoint y: 169, distance: 13.4
click at [441, 170] on div "Employee %108 Family %149" at bounding box center [324, 196] width 267 height 74
type input "%110"
click at [462, 239] on div "Contribution Employee %110 Family %149 Reset Apply" at bounding box center [324, 203] width 284 height 141
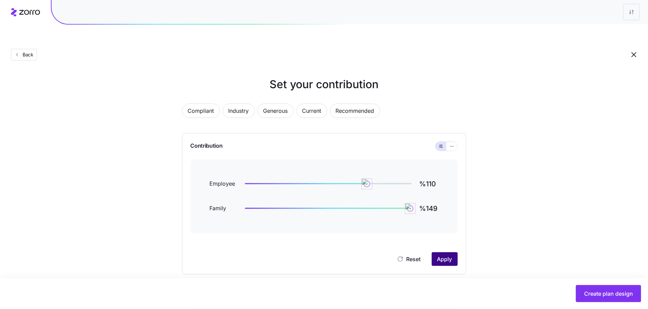
click at [444, 255] on span "Apply" at bounding box center [444, 259] width 15 height 8
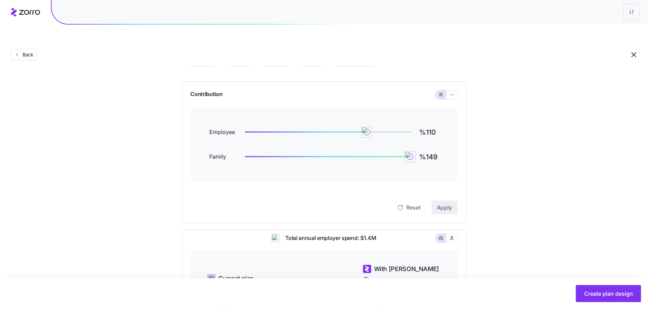
scroll to position [201, 0]
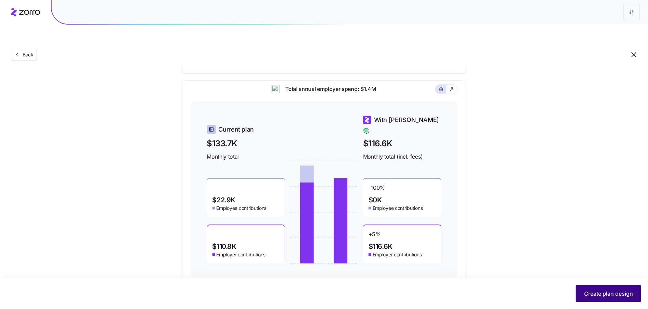
click at [618, 286] on button "Create plan design" at bounding box center [608, 293] width 65 height 17
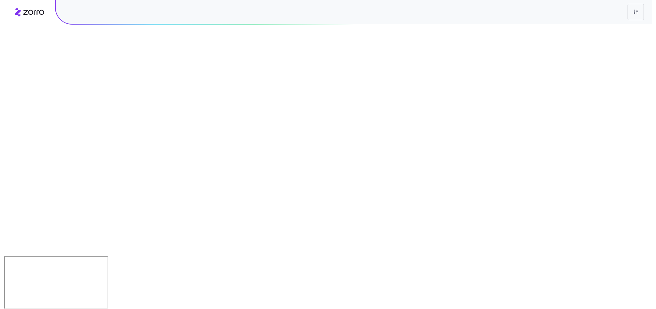
scroll to position [0, 0]
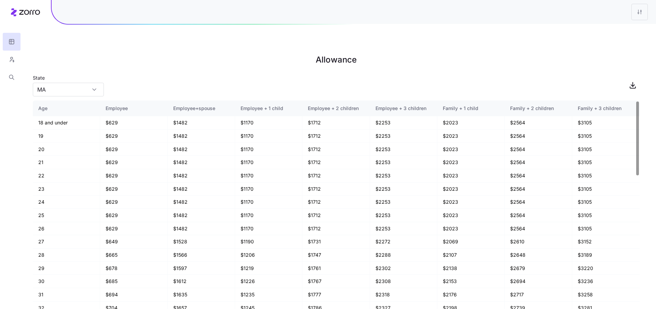
click at [22, 64] on div at bounding box center [11, 43] width 23 height 86
click at [6, 61] on button "button" at bounding box center [12, 60] width 18 height 18
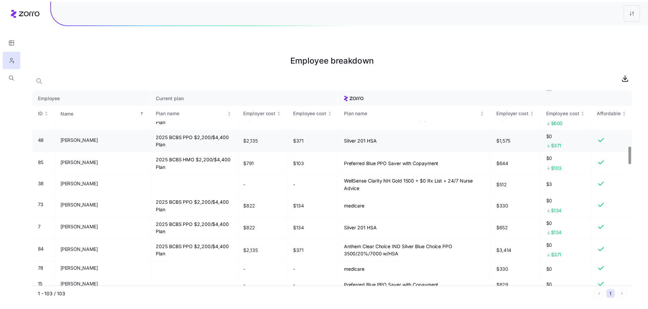
scroll to position [623, 0]
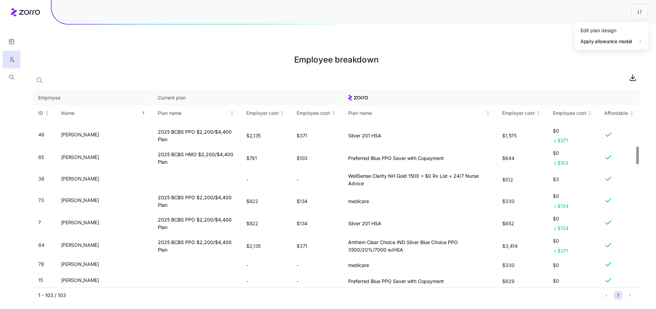
click at [638, 14] on html "Employee breakdown Employee Current plan ID Name Plan name Employer cost Employ…" at bounding box center [328, 188] width 656 height 377
click at [616, 25] on div "Edit plan design" at bounding box center [612, 30] width 68 height 11
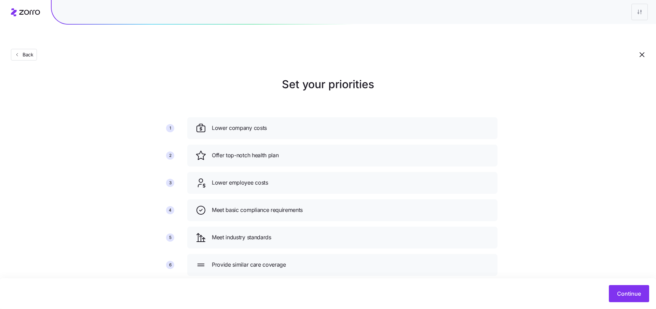
click at [600, 291] on div "Continue" at bounding box center [328, 293] width 642 height 17
click at [610, 292] on button "Continue" at bounding box center [629, 293] width 40 height 17
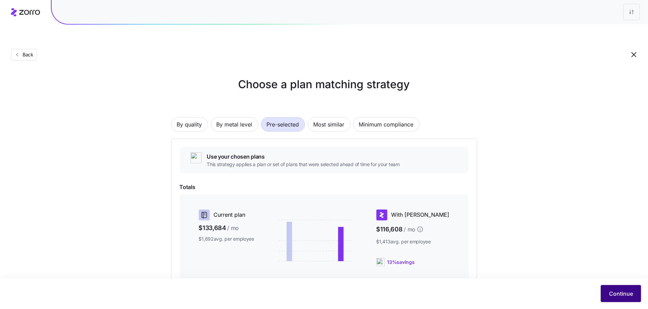
click at [624, 291] on span "Continue" at bounding box center [621, 293] width 24 height 8
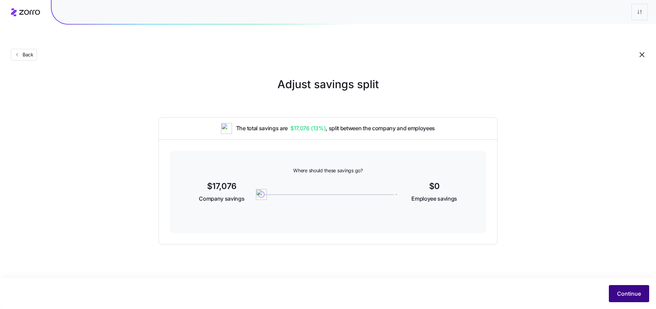
click at [633, 292] on span "Continue" at bounding box center [629, 293] width 24 height 8
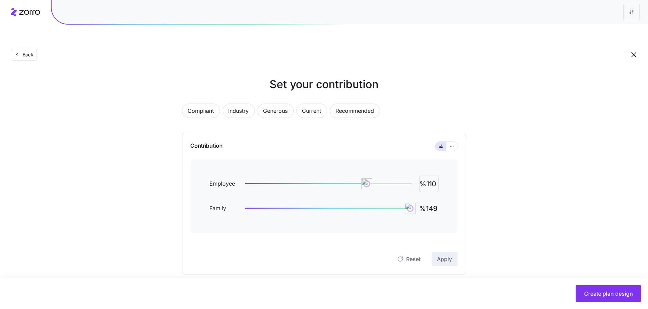
drag, startPoint x: 432, startPoint y: 165, endPoint x: 442, endPoint y: 165, distance: 10.6
click at [442, 165] on div "Employee %110 Family %149" at bounding box center [324, 196] width 267 height 74
type input "%111"
drag, startPoint x: 528, startPoint y: 211, endPoint x: 532, endPoint y: 218, distance: 7.3
click at [528, 212] on div "Set your contribution Compliant Industry Generous Current Recommended Contribut…" at bounding box center [324, 279] width 648 height 406
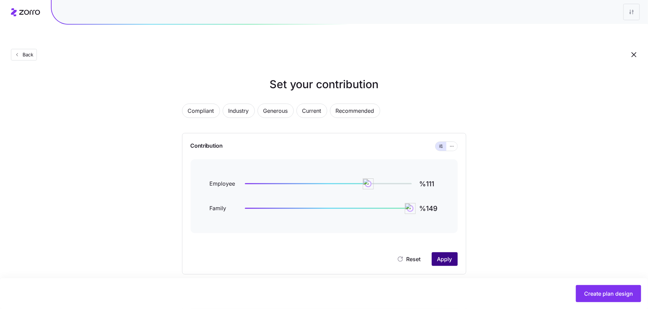
click at [440, 255] on span "Apply" at bounding box center [444, 259] width 15 height 8
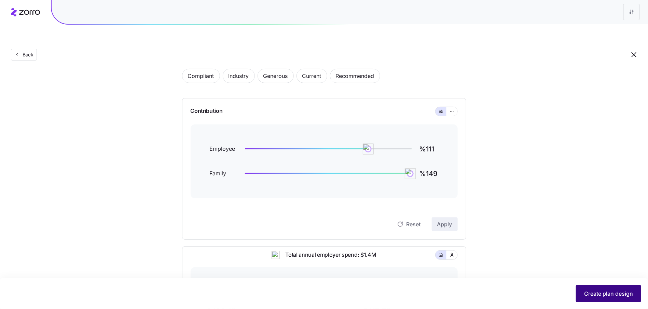
scroll to position [77, 0]
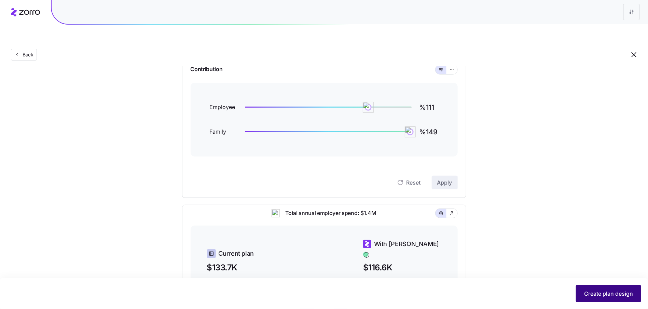
click at [613, 293] on span "Create plan design" at bounding box center [608, 293] width 49 height 8
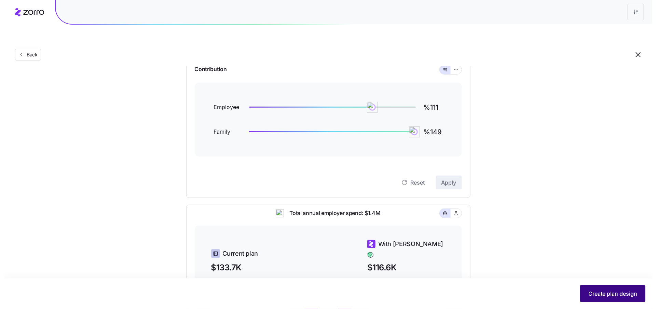
scroll to position [0, 0]
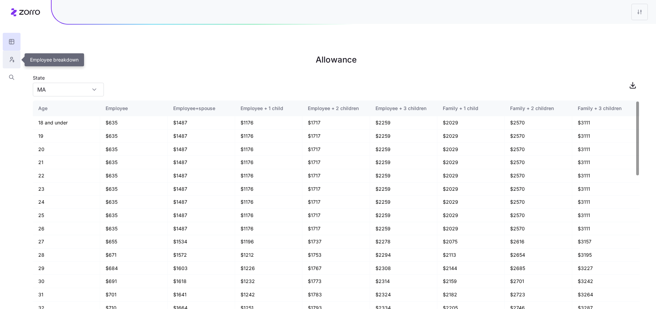
click at [9, 51] on button "button" at bounding box center [12, 60] width 18 height 18
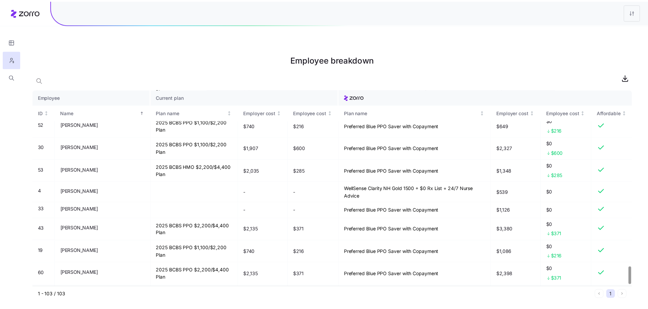
scroll to position [1985, 0]
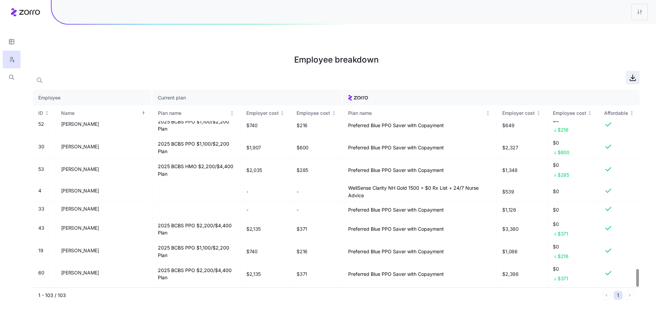
click at [631, 73] on icon "button" at bounding box center [632, 77] width 8 height 8
click at [13, 40] on icon "button" at bounding box center [12, 41] width 6 height 7
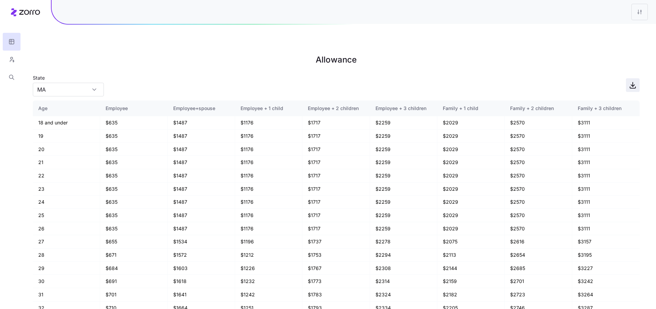
click at [631, 85] on icon "button" at bounding box center [632, 86] width 3 height 2
click at [631, 8] on div at bounding box center [354, 12] width 604 height 24
click at [635, 13] on html "Allowance State MA Age Employee Employee+spouse Employee + 1 child Employee + 2…" at bounding box center [328, 188] width 656 height 377
click at [592, 31] on div "Edit plan design" at bounding box center [598, 31] width 36 height 8
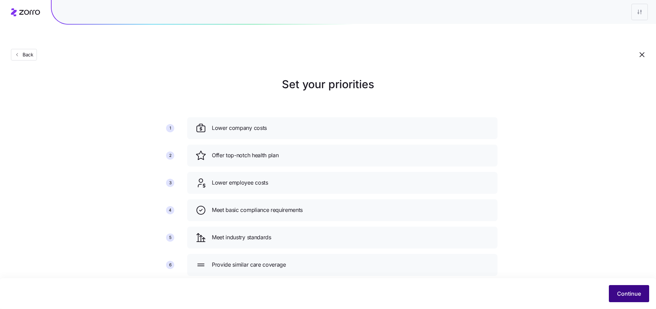
click at [628, 296] on span "Continue" at bounding box center [629, 293] width 24 height 8
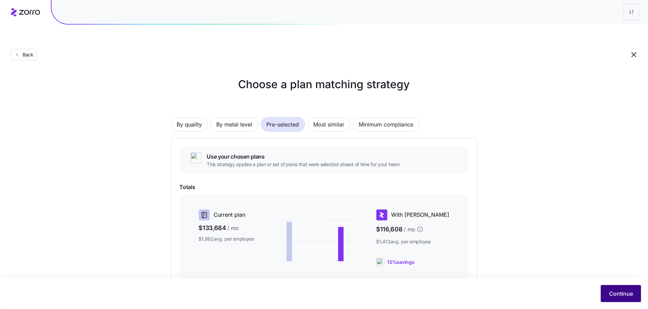
click at [620, 294] on span "Continue" at bounding box center [621, 293] width 24 height 8
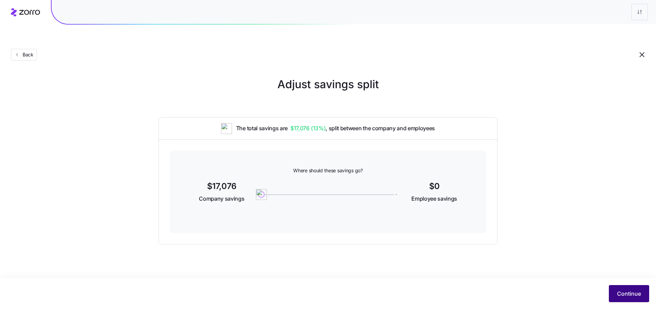
click at [620, 290] on span "Continue" at bounding box center [629, 293] width 24 height 8
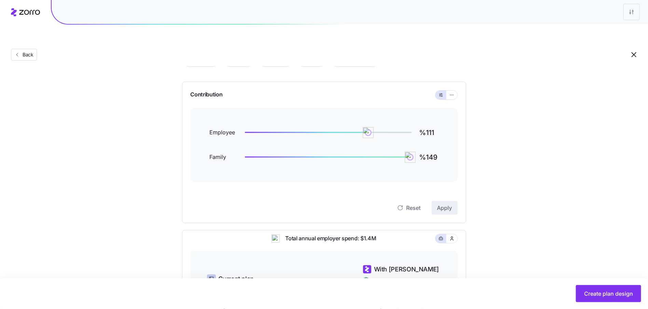
scroll to position [60, 0]
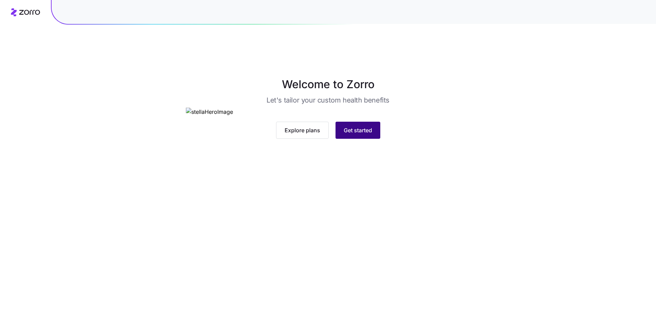
click at [341, 139] on button "Get started" at bounding box center [357, 130] width 45 height 17
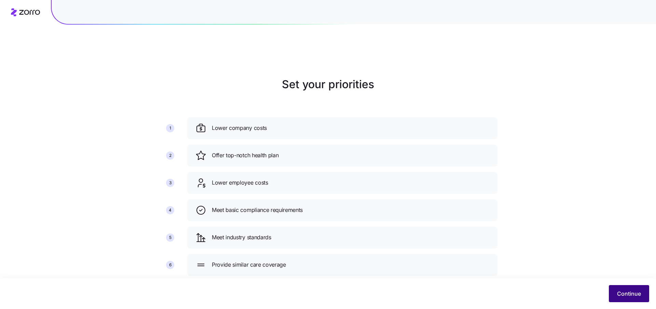
click at [613, 290] on button "Continue" at bounding box center [629, 293] width 40 height 17
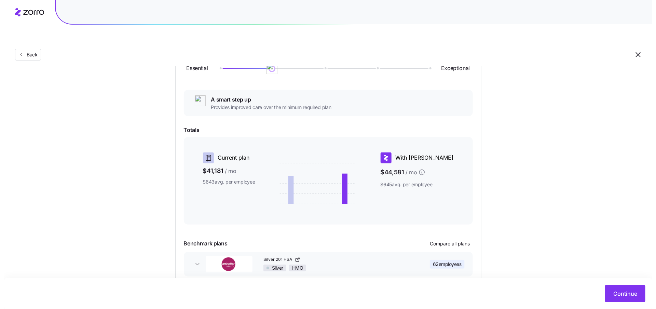
scroll to position [116, 0]
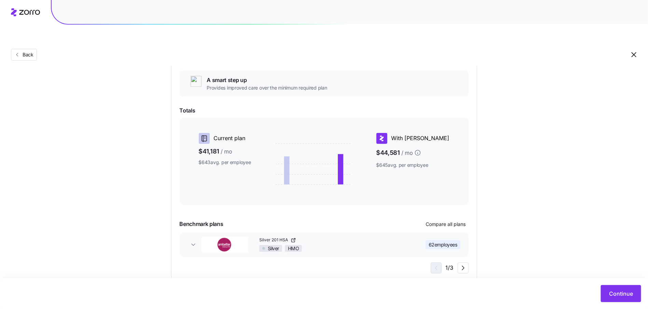
click at [459, 202] on div "Essential Exceptional A smart step up Provides improved care over the minimum r…" at bounding box center [324, 152] width 289 height 243
click at [450, 221] on span "Compare all plans" at bounding box center [446, 224] width 40 height 7
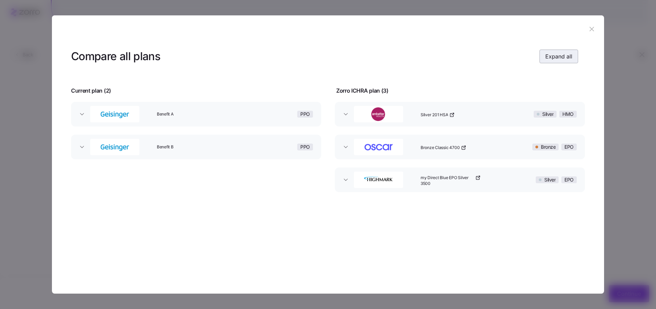
click at [553, 55] on span "Expand all" at bounding box center [558, 56] width 27 height 8
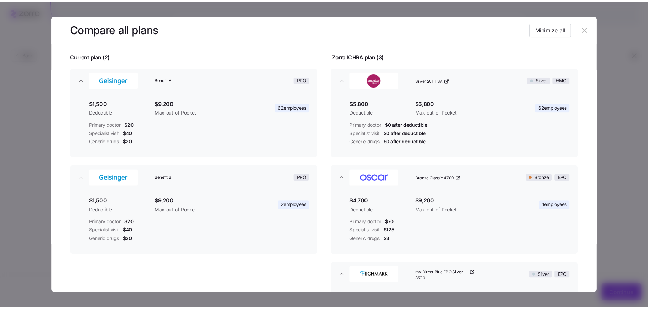
scroll to position [59, 0]
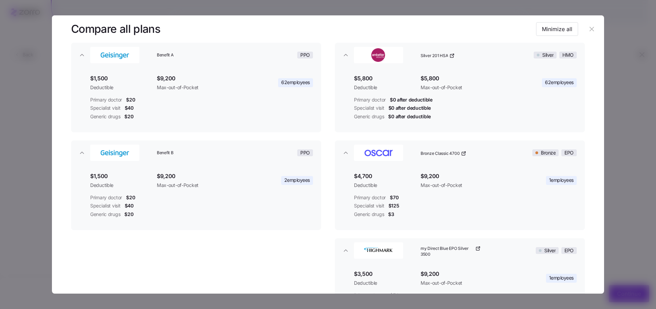
click at [591, 29] on icon "button" at bounding box center [592, 29] width 8 height 8
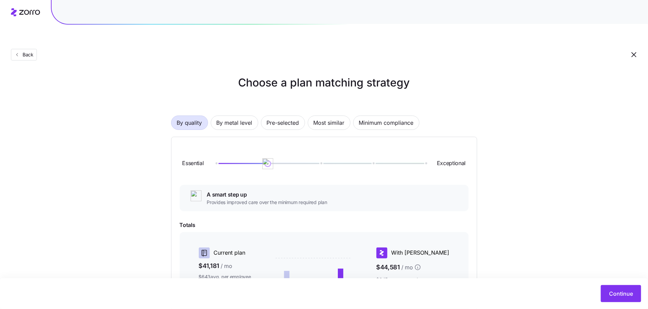
scroll to position [0, 0]
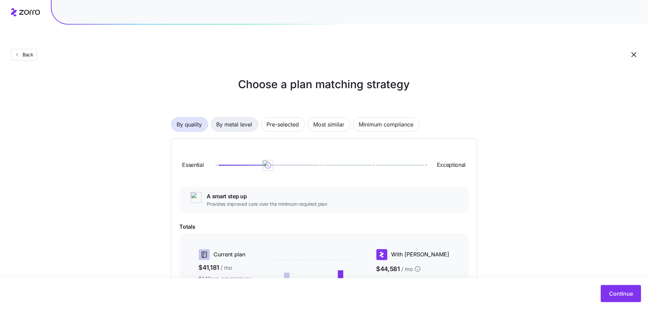
click at [234, 118] on span "By metal level" at bounding box center [235, 125] width 36 height 14
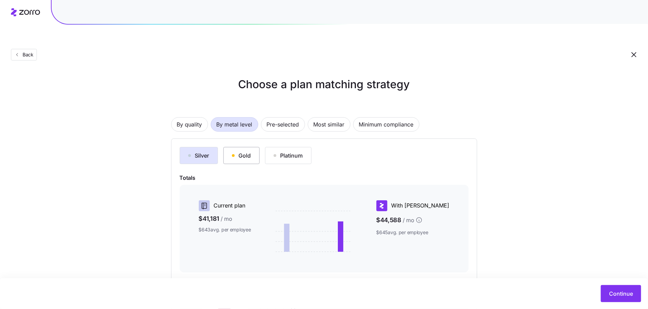
click at [246, 151] on div "Gold" at bounding box center [241, 155] width 19 height 8
click at [203, 151] on div "Silver" at bounding box center [198, 155] width 21 height 8
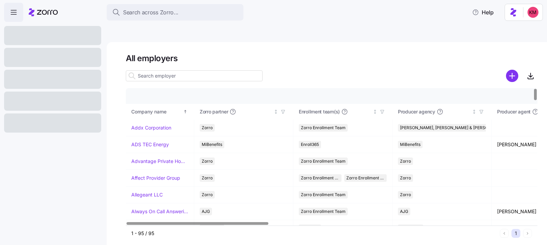
click at [70, 84] on div at bounding box center [52, 79] width 97 height 19
click at [53, 82] on div at bounding box center [52, 79] width 97 height 19
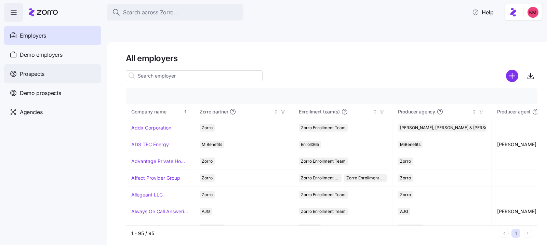
click at [54, 78] on div "Prospects" at bounding box center [52, 73] width 97 height 19
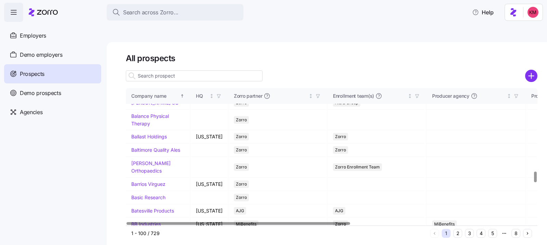
scroll to position [1076, 0]
click at [154, 92] on link "Azul Hospitality" at bounding box center [148, 89] width 35 height 6
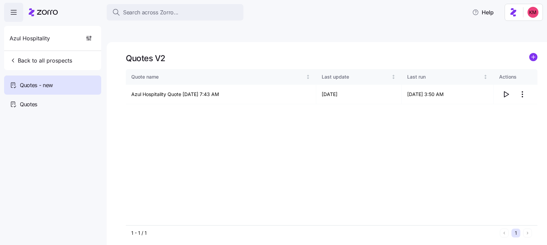
click at [248, 114] on div "Quote name Last update Last run Actions Azul Hospitality Quote [DATE] 7:43 AM 0…" at bounding box center [331, 147] width 411 height 156
click at [507, 90] on icon "button" at bounding box center [505, 94] width 8 height 8
click at [14, 13] on icon "button" at bounding box center [14, 12] width 8 height 8
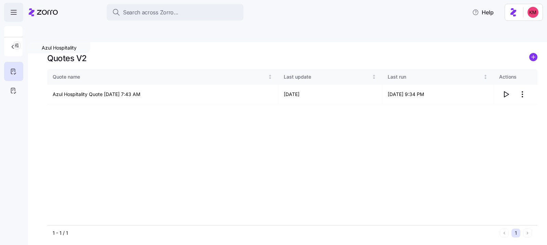
click at [10, 10] on icon "button" at bounding box center [14, 12] width 8 height 8
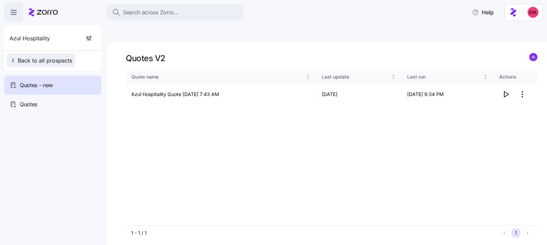
click at [27, 55] on button "Back to all prospects" at bounding box center [41, 61] width 68 height 14
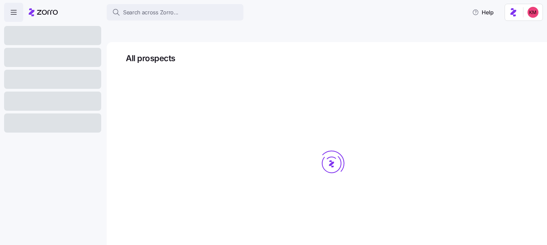
click at [15, 15] on icon "button" at bounding box center [14, 12] width 8 height 8
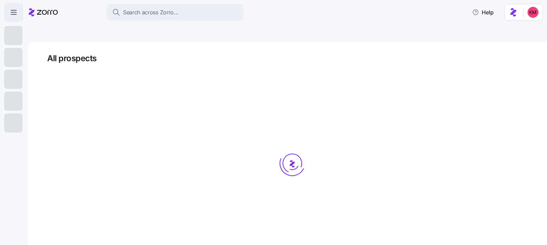
click at [12, 7] on span "button" at bounding box center [13, 12] width 18 height 18
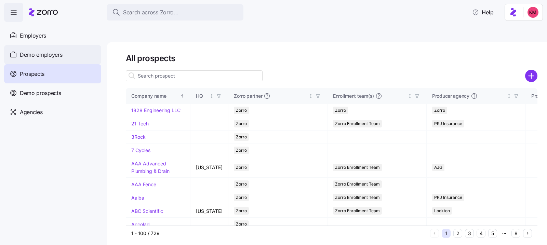
click at [44, 59] on div "Demo employers" at bounding box center [52, 54] width 97 height 19
click at [53, 51] on span "Demo employers" at bounding box center [41, 55] width 43 height 9
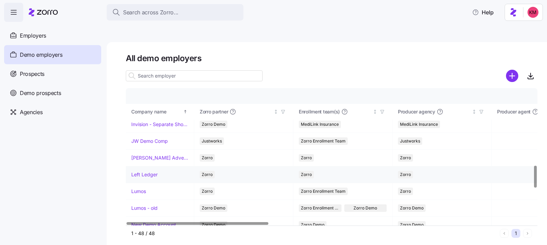
scroll to position [481, 0]
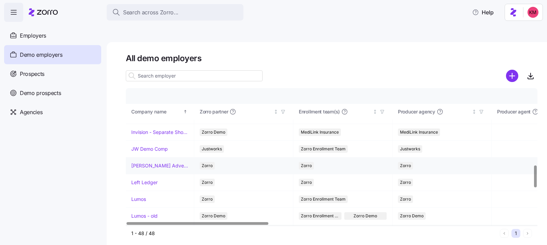
click at [156, 162] on link "[PERSON_NAME] Advertising" at bounding box center [159, 165] width 57 height 7
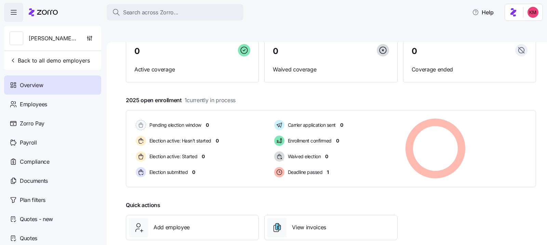
scroll to position [91, 0]
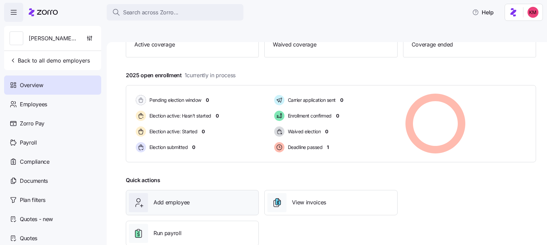
click at [181, 193] on div "Add employee" at bounding box center [192, 202] width 127 height 19
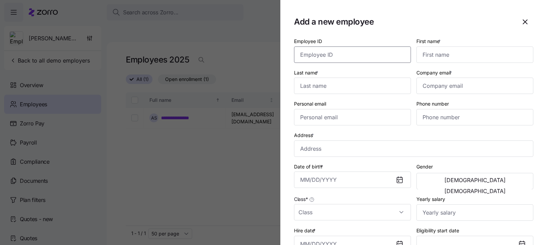
click at [358, 58] on input "Employee ID" at bounding box center [352, 54] width 117 height 16
type input "`"
type input "[PERSON_NAME]"
type input "Leiber"
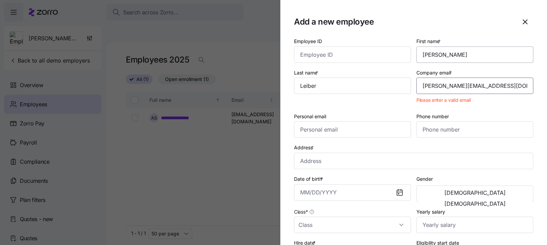
type input "[PERSON_NAME][EMAIL_ADDRESS][DOMAIN_NAME]"
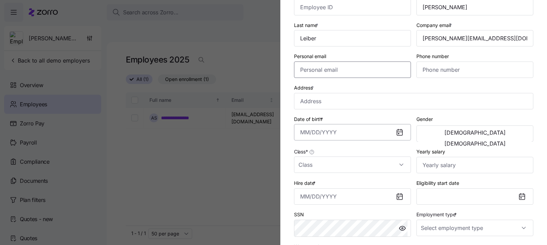
scroll to position [50, 0]
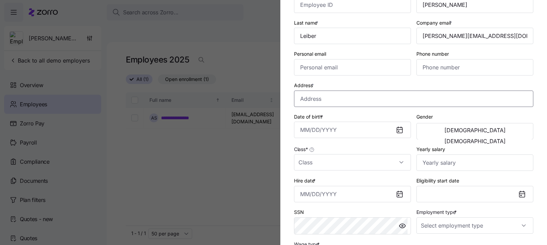
click at [341, 102] on input "Address *" at bounding box center [413, 99] width 239 height 16
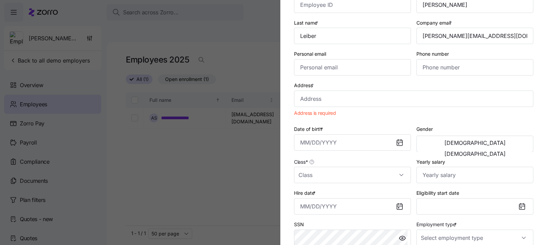
click at [370, 109] on div "Address * Address is required" at bounding box center [413, 100] width 245 height 44
click at [368, 100] on input "Address *" at bounding box center [413, 99] width 239 height 16
paste input "4460 Morena Boulevard, San Diego, CA 92117"
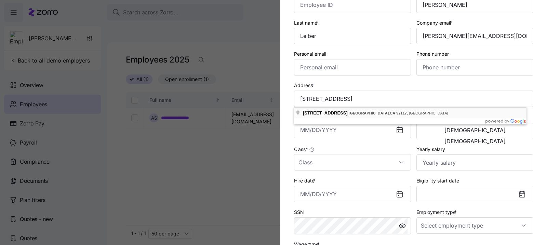
type input "4460 Morena Blvd, San Diego, CA 92117, USA"
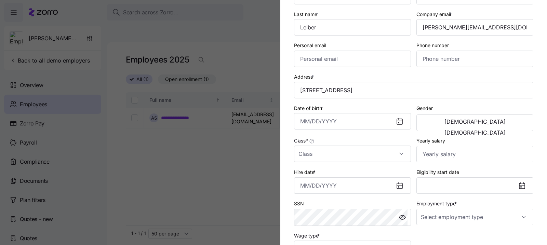
scroll to position [59, 0]
click at [363, 121] on input "Date of birth *" at bounding box center [352, 121] width 117 height 16
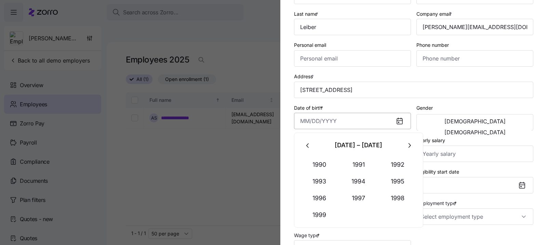
paste input "09/02/1967"
type input "September 2, 1967"
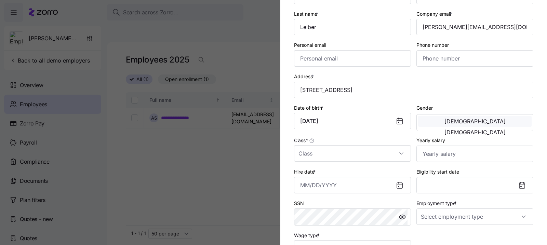
click at [446, 120] on span "[DEMOGRAPHIC_DATA]" at bounding box center [474, 121] width 61 height 5
click at [364, 150] on input "Class *" at bounding box center [352, 153] width 117 height 16
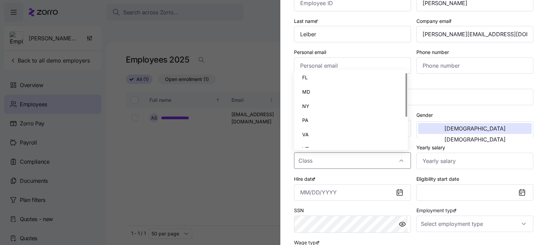
scroll to position [0, 0]
click at [333, 110] on div "NY" at bounding box center [350, 108] width 108 height 14
type input "NY"
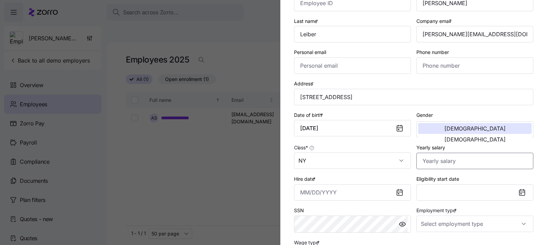
click at [441, 161] on input "Yearly salary" at bounding box center [474, 161] width 117 height 16
click at [384, 197] on input "Hire date *" at bounding box center [352, 192] width 117 height 16
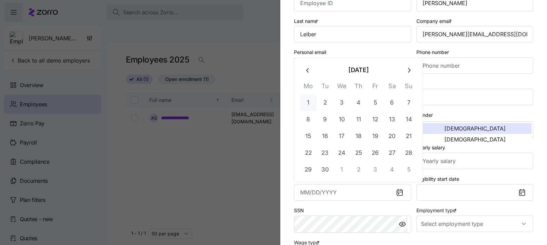
click at [305, 101] on button "1" at bounding box center [308, 103] width 16 height 16
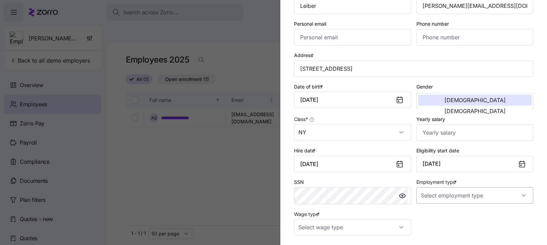
scroll to position [112, 0]
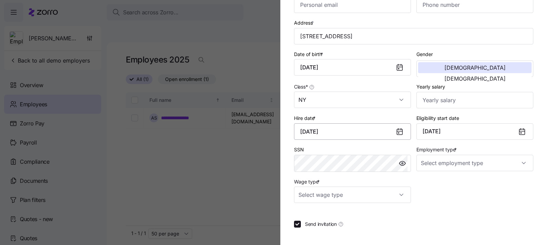
click at [385, 136] on input "September 1, 2025" at bounding box center [352, 131] width 117 height 16
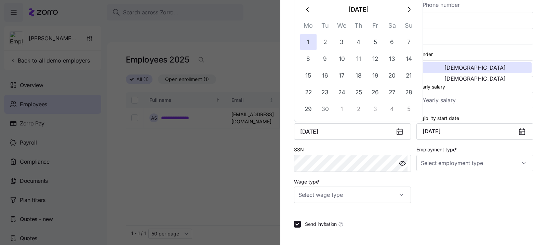
click at [303, 12] on button "button" at bounding box center [308, 9] width 16 height 16
click at [376, 41] on button "1" at bounding box center [375, 42] width 16 height 16
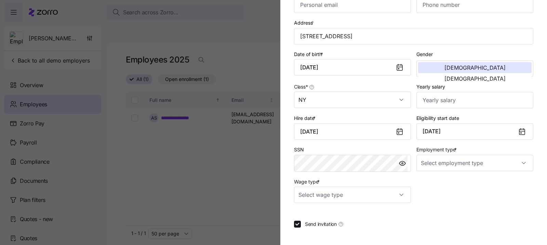
click at [517, 129] on icon at bounding box center [521, 131] width 8 height 8
click at [520, 138] on div at bounding box center [524, 132] width 16 height 16
click at [505, 130] on button "October 1, 2025" at bounding box center [474, 131] width 117 height 16
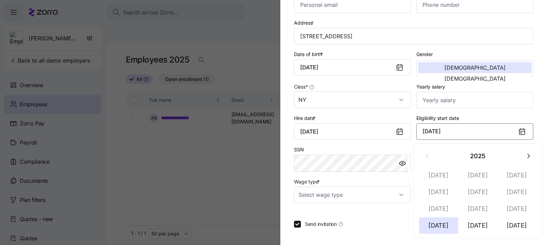
click at [444, 132] on button "October 1, 2025" at bounding box center [474, 131] width 117 height 16
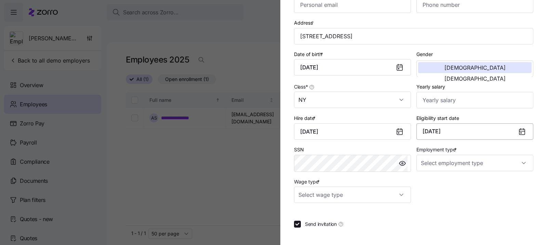
click at [451, 129] on button "October 1, 2025" at bounding box center [474, 131] width 117 height 16
click at [357, 132] on input "August 1, 2025" at bounding box center [352, 131] width 117 height 16
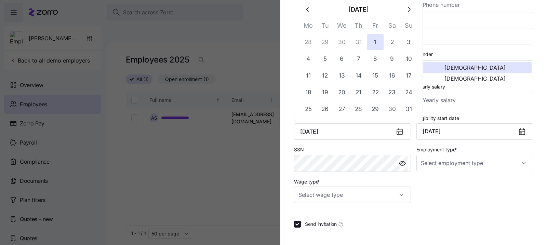
click at [302, 8] on button "button" at bounding box center [308, 9] width 16 height 16
click at [324, 40] on button "1" at bounding box center [325, 42] width 16 height 16
type input "July 1, 2025"
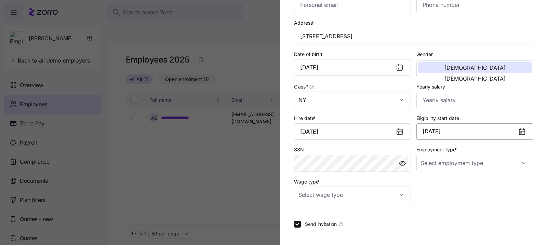
click at [440, 136] on button "October 1, 2025" at bounding box center [474, 131] width 117 height 16
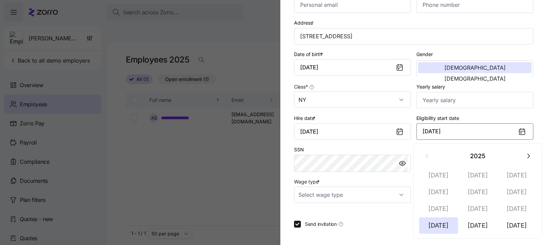
click at [440, 134] on button "October 1, 2025" at bounding box center [474, 131] width 117 height 16
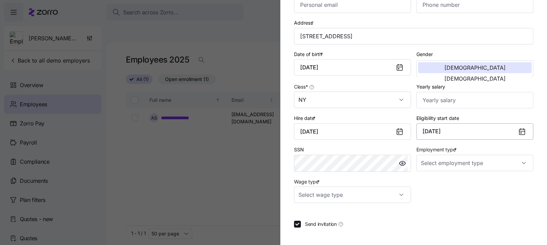
click at [440, 134] on button "October 1, 2025" at bounding box center [474, 131] width 117 height 16
click at [376, 198] on input "Wage type *" at bounding box center [352, 195] width 117 height 16
click at [428, 218] on div "Employee ID First name * Doug Last name * Leiber Company email * Kurian@aol.com…" at bounding box center [413, 92] width 239 height 334
click at [442, 153] on label "Employment type *" at bounding box center [437, 150] width 42 height 8
click at [442, 155] on input "Employment type *" at bounding box center [474, 163] width 117 height 16
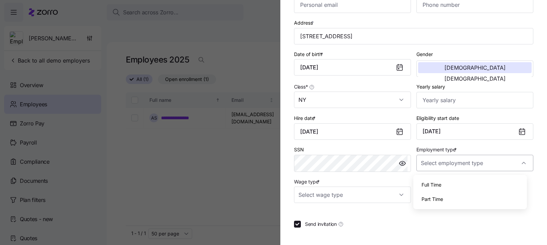
click at [448, 163] on input "Employment type *" at bounding box center [474, 163] width 117 height 16
click at [447, 165] on input "Employment type *" at bounding box center [474, 163] width 117 height 16
click at [438, 183] on span "Full Time" at bounding box center [431, 185] width 20 height 8
type input "Full Time"
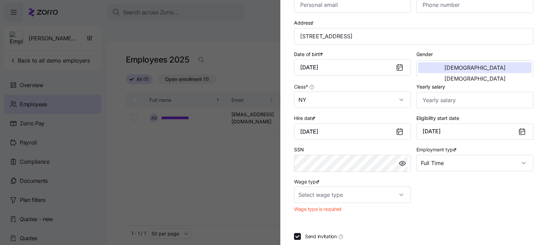
drag, startPoint x: 436, startPoint y: 187, endPoint x: 395, endPoint y: 172, distance: 43.8
click at [436, 187] on div "Employee ID First name * Doug Last name * Leiber Company email * Kurian@aol.com…" at bounding box center [413, 70] width 245 height 296
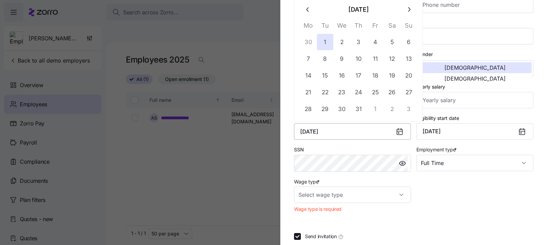
click at [362, 128] on input "July 1, 2025" at bounding box center [352, 131] width 117 height 16
click at [378, 111] on button "1" at bounding box center [375, 109] width 16 height 16
type input "August 1, 2025"
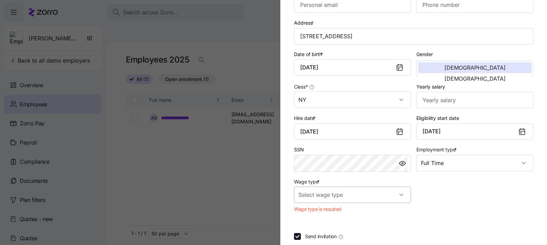
drag, startPoint x: 415, startPoint y: 201, endPoint x: 397, endPoint y: 199, distance: 18.2
click at [414, 201] on div "Employee ID First name * Doug Last name * Leiber Company email * Kurian@aol.com…" at bounding box center [413, 70] width 245 height 296
click at [380, 190] on input "Wage type *" at bounding box center [352, 195] width 117 height 16
click at [360, 211] on div "Salary" at bounding box center [350, 217] width 108 height 14
type input "Salary"
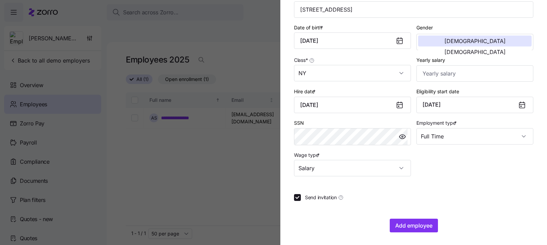
scroll to position [141, 0]
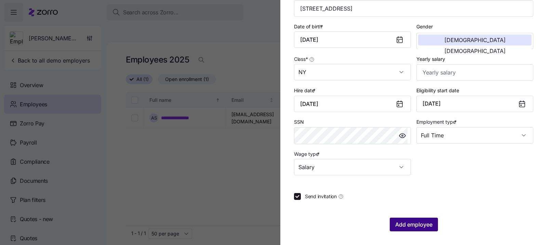
drag, startPoint x: 444, startPoint y: 201, endPoint x: 423, endPoint y: 220, distance: 28.3
click at [444, 201] on div "Employee ID First name * Doug Last name * Leiber Company email * Kurian@aol.com…" at bounding box center [413, 64] width 239 height 334
click at [298, 198] on input "Send invitation" at bounding box center [297, 196] width 7 height 7
checkbox input "false"
click at [414, 225] on span "Add employee" at bounding box center [413, 224] width 37 height 8
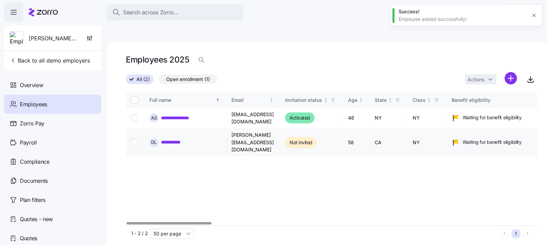
click at [170, 139] on link "**********" at bounding box center [175, 142] width 28 height 7
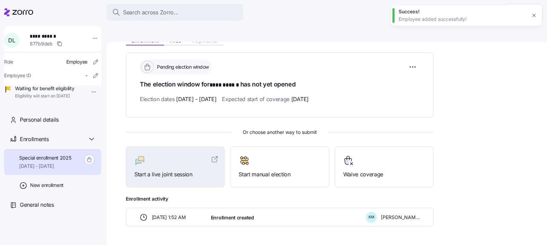
scroll to position [95, 0]
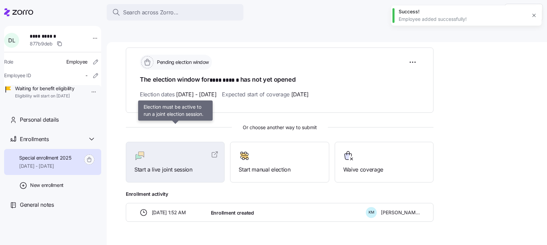
click at [194, 150] on div at bounding box center [175, 155] width 82 height 11
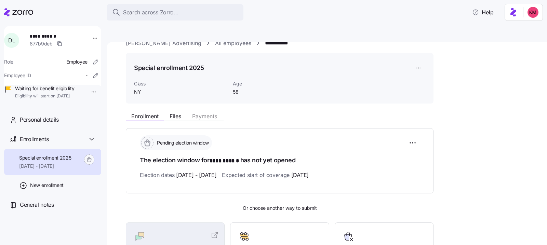
scroll to position [0, 0]
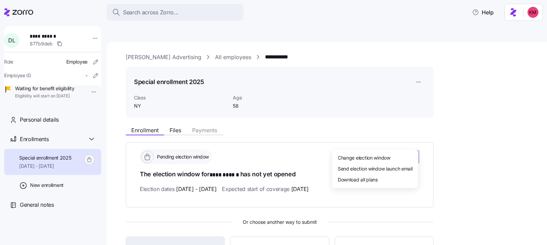
click at [414, 140] on html "**********" at bounding box center [273, 154] width 547 height 309
click at [400, 156] on div "Change election window" at bounding box center [375, 157] width 80 height 11
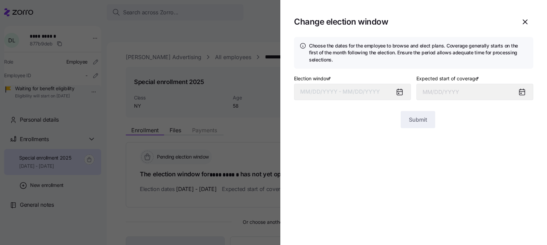
type input "November 1, 2025"
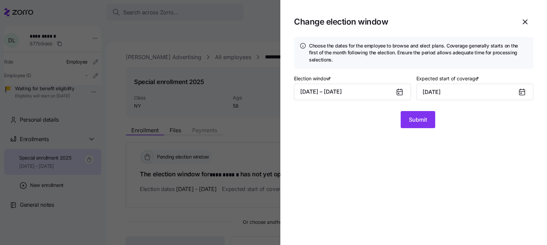
click at [365, 101] on div "Election window * 09/29/2025 – 10/20/2025 Expected start of coverage * November…" at bounding box center [413, 89] width 239 height 31
click at [365, 94] on button "09/29/2025 – 10/20/2025" at bounding box center [352, 92] width 117 height 16
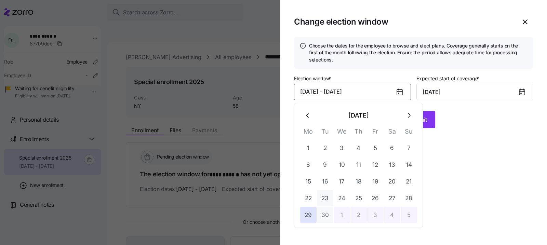
click at [332, 194] on button "23" at bounding box center [325, 198] width 16 height 16
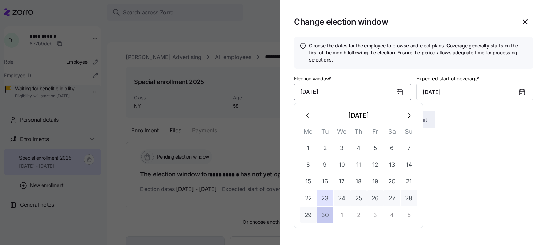
click at [326, 214] on button "30" at bounding box center [325, 215] width 16 height 16
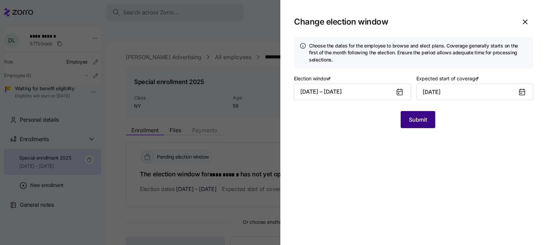
click at [429, 122] on button "Submit" at bounding box center [417, 119] width 34 height 17
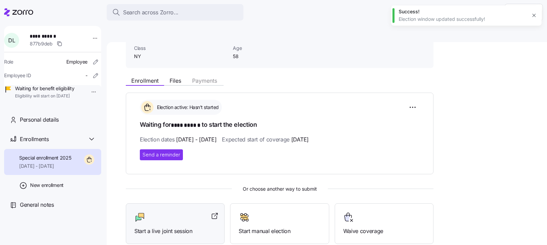
scroll to position [72, 0]
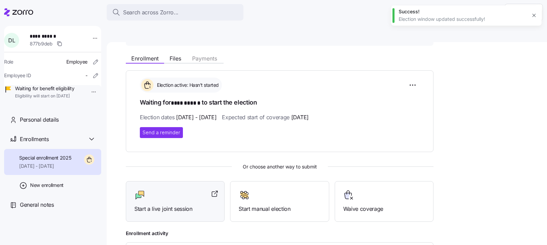
click at [180, 205] on span "Start a live joint session" at bounding box center [175, 209] width 82 height 9
click at [29, 10] on icon at bounding box center [22, 12] width 21 height 5
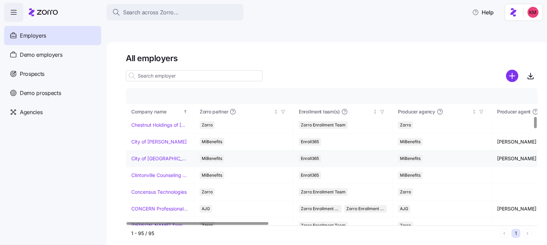
scroll to position [501, 0]
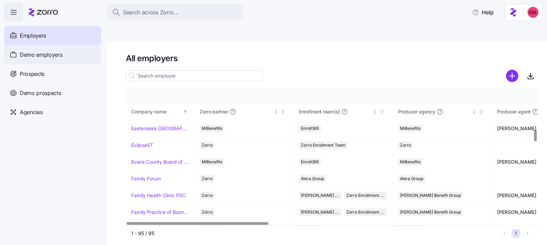
click at [35, 57] on span "Demo employers" at bounding box center [41, 55] width 43 height 9
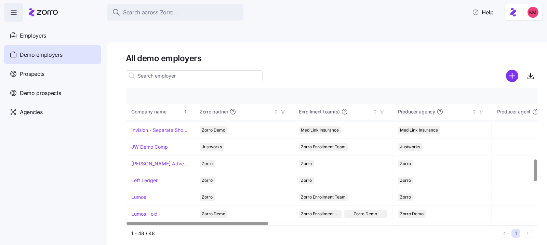
scroll to position [514, 0]
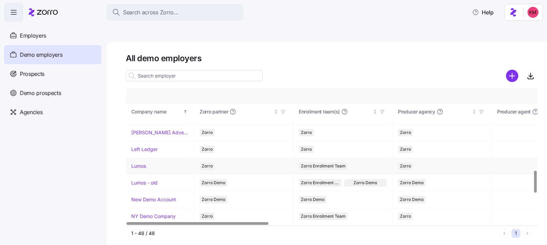
click at [142, 163] on link "Lumos" at bounding box center [138, 166] width 15 height 7
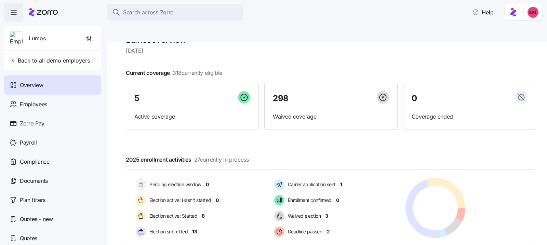
scroll to position [103, 0]
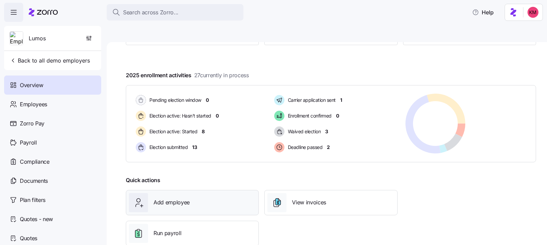
click at [221, 193] on div "Add employee" at bounding box center [192, 202] width 127 height 19
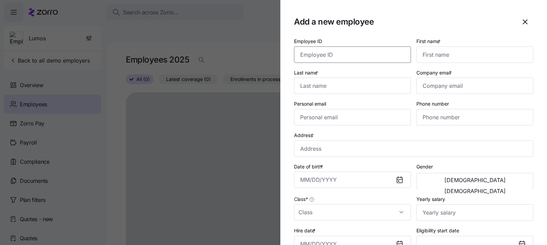
click at [356, 55] on input "Employee ID" at bounding box center [352, 54] width 117 height 16
click at [425, 52] on input "First name *" at bounding box center [474, 54] width 117 height 16
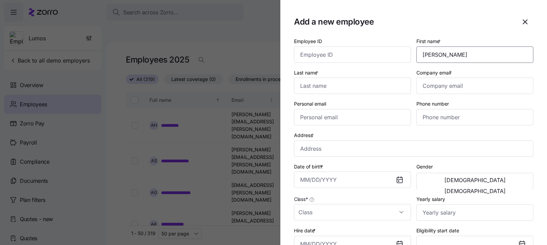
type input "Doug"
type input "Leiber"
click at [437, 47] on input "Doug" at bounding box center [474, 54] width 117 height 16
click at [433, 57] on input "Doug" at bounding box center [474, 54] width 117 height 16
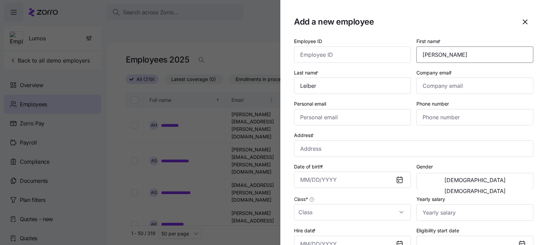
type input "Pete"
type input "Alonso"
click at [444, 53] on input "Pete" at bounding box center [474, 54] width 117 height 16
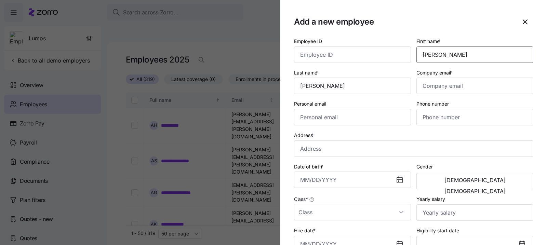
click at [472, 60] on input "Alonzo" at bounding box center [474, 54] width 117 height 16
type input "Jim"
type input "Halpert"
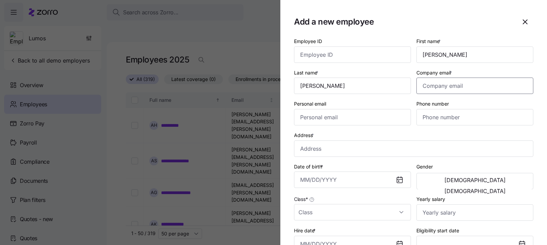
click at [482, 88] on input "Company email *" at bounding box center [474, 86] width 117 height 16
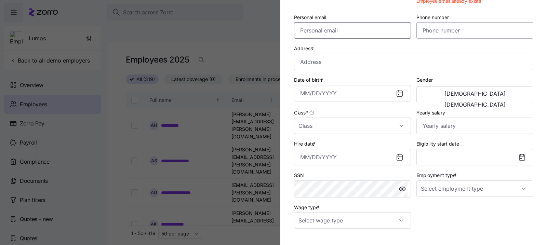
scroll to position [63, 0]
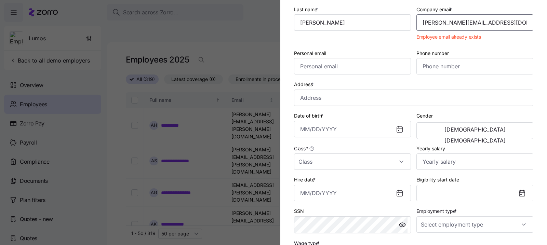
click at [462, 18] on input "kurian@aol.com" at bounding box center [474, 22] width 117 height 16
click at [434, 23] on input "kurian@aol.com" at bounding box center [474, 22] width 117 height 16
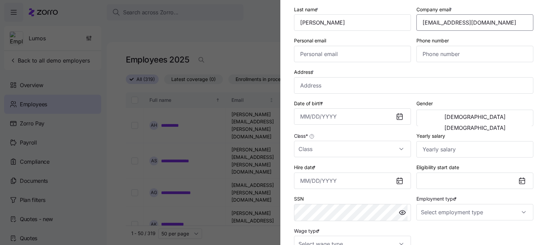
type input "[EMAIL_ADDRESS][DOMAIN_NAME]"
click at [343, 95] on div "Address *" at bounding box center [413, 80] width 245 height 31
click at [382, 94] on input "Address *" at bounding box center [413, 85] width 239 height 16
paste input "09/02/1967"
type input "09/02/1967"
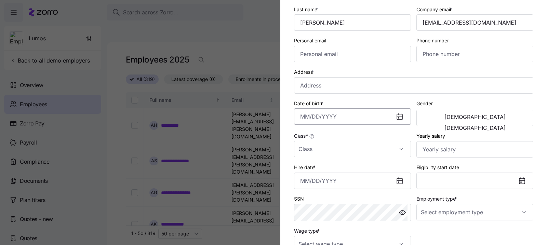
click at [360, 123] on input "Date of birth *" at bounding box center [352, 116] width 117 height 16
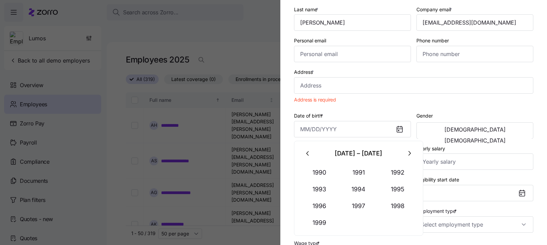
paste input "09/02/1967"
type input "September 2, 1967"
click at [349, 81] on input "Address *" at bounding box center [413, 85] width 239 height 16
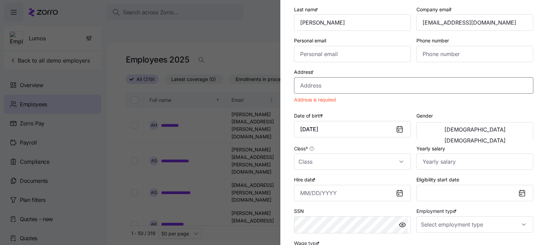
click at [323, 89] on input "Address *" at bounding box center [413, 85] width 239 height 16
paste input "4422 Balboa Ave, San Diego, CA 92167"
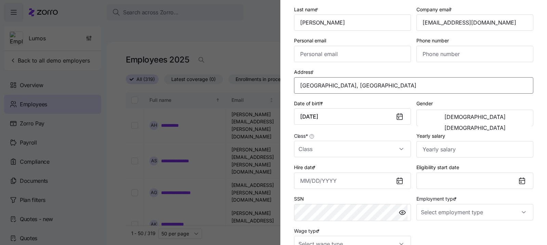
click at [339, 82] on input "Balboa Ave, Coronado, CA 92118, USA" at bounding box center [413, 85] width 239 height 16
paste input "4422 Balboa Ave, San Diego, CA 92167"
click at [376, 87] on input "Balboa Ave, Coronado, CA 92118, USA" at bounding box center [413, 85] width 239 height 16
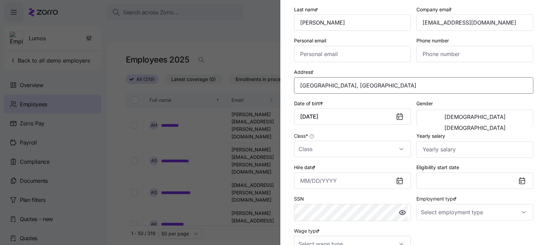
click at [376, 87] on input "Balboa Ave, Coronado, CA 92118, USA" at bounding box center [413, 85] width 239 height 16
paste input "4422 Balboa Ave, San Diego, CA 92167"
click at [350, 86] on input "Balboa Ave, Coronado, CA 92118, USA" at bounding box center [413, 85] width 239 height 16
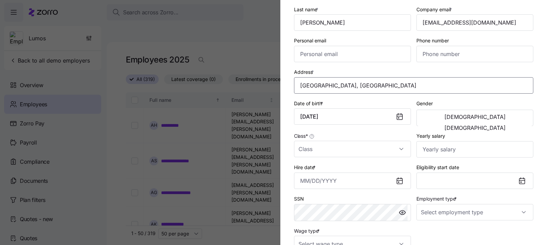
click at [350, 84] on input "Balboa Ave, Coronado, CA 92118, USA" at bounding box center [413, 85] width 239 height 16
paste input "2140 Chatsworth Blvd San Diego, CA 92167"
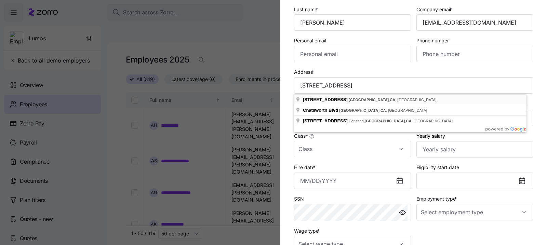
type input "2140 Chatsworth Blvd, San Diego, CA 92107, USA"
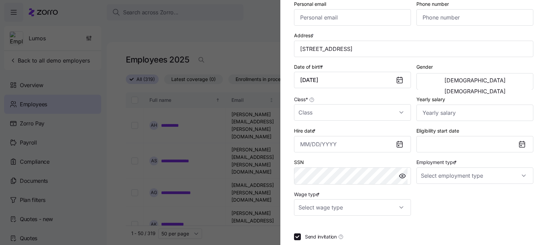
scroll to position [141, 0]
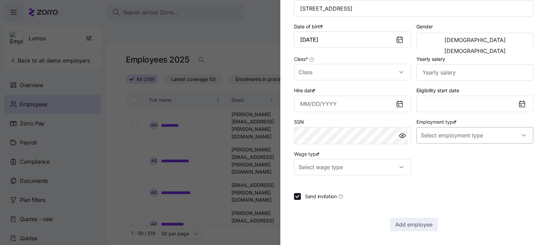
click at [455, 135] on input "Employment type *" at bounding box center [474, 135] width 117 height 16
click at [444, 157] on div "Full Time" at bounding box center [470, 156] width 108 height 14
type input "Full Time"
click at [344, 74] on input "Class *" at bounding box center [352, 72] width 117 height 16
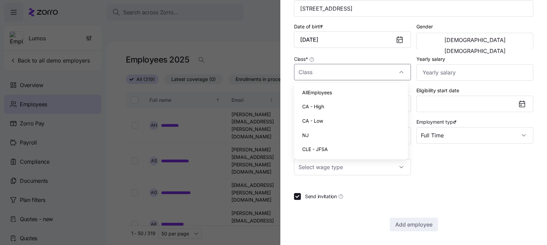
click at [342, 108] on div "CA - High" at bounding box center [350, 106] width 108 height 14
type input "CA - High"
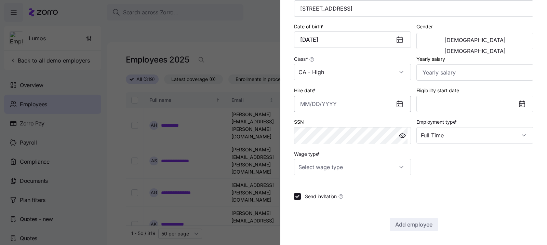
click at [359, 98] on input "Hire date *" at bounding box center [352, 104] width 117 height 16
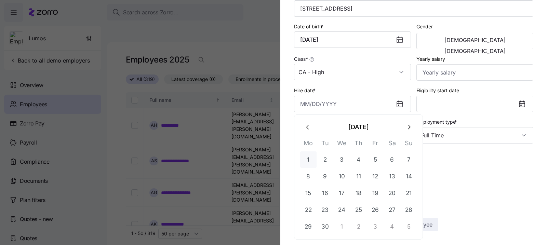
click at [310, 159] on button "1" at bounding box center [308, 159] width 16 height 16
type input "September 1, 2025"
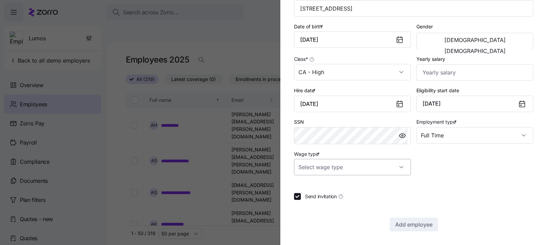
click at [392, 170] on input "Wage type *" at bounding box center [352, 167] width 117 height 16
click at [376, 189] on div "Salary" at bounding box center [350, 188] width 108 height 14
type input "Salary"
drag, startPoint x: 416, startPoint y: 219, endPoint x: 331, endPoint y: 206, distance: 85.6
click at [334, 207] on div "Employee ID First name * Jim Last name * Halpert Company email * kurian2@aol.co…" at bounding box center [413, 64] width 239 height 334
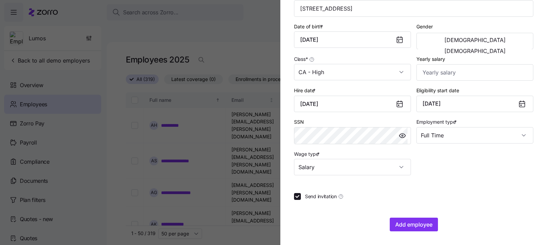
click at [289, 196] on section "Add a new employee Employee ID First name * Jim Last name * Halpert Company ema…" at bounding box center [413, 122] width 266 height 245
click at [298, 197] on input "Send invitation" at bounding box center [297, 196] width 7 height 7
checkbox input "false"
click at [404, 225] on span "Add employee" at bounding box center [413, 224] width 37 height 8
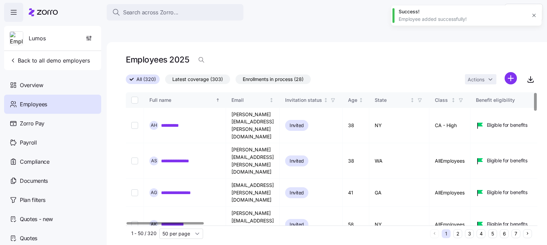
click at [482, 229] on button "4" at bounding box center [480, 233] width 9 height 9
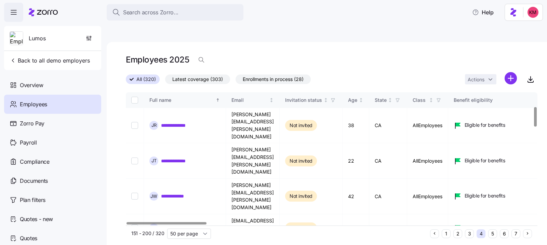
scroll to position [95, 0]
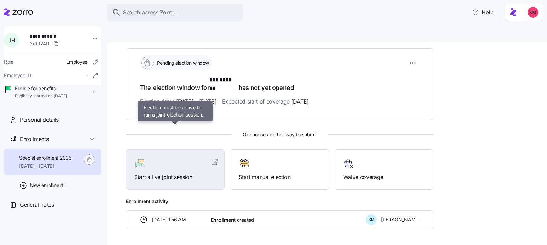
scroll to position [96, 0]
click at [176, 157] on div at bounding box center [175, 162] width 82 height 11
click at [178, 157] on div at bounding box center [175, 162] width 82 height 11
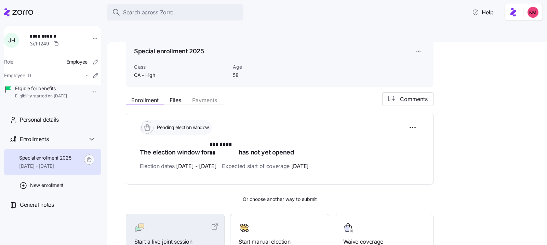
scroll to position [30, 0]
click at [418, 107] on html "**********" at bounding box center [273, 154] width 547 height 309
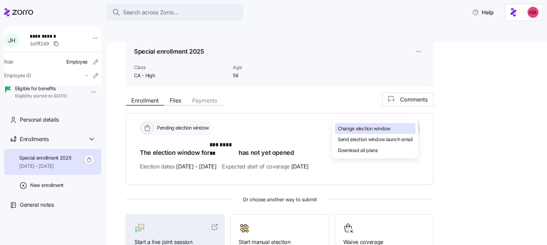
click at [389, 126] on span "Change election window" at bounding box center [363, 128] width 53 height 7
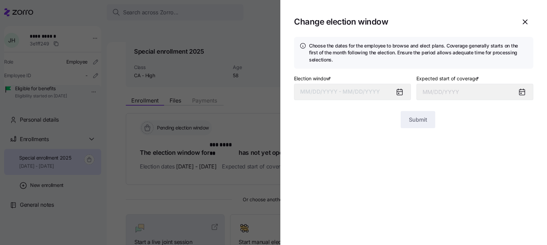
type input "November 1, 2025"
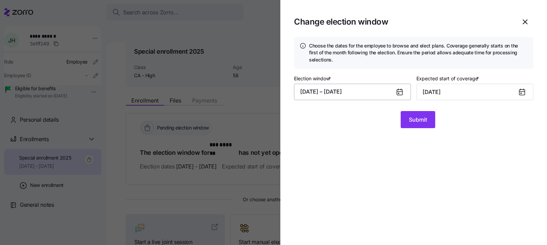
click at [342, 93] on button "09/29/2025 – 10/10/2025" at bounding box center [352, 92] width 117 height 16
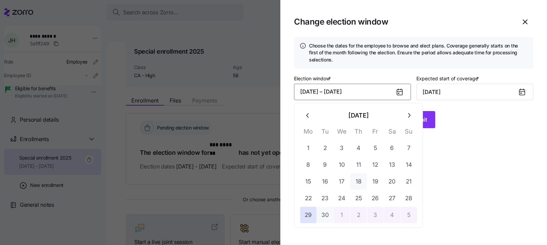
click at [356, 186] on button "18" at bounding box center [358, 181] width 16 height 16
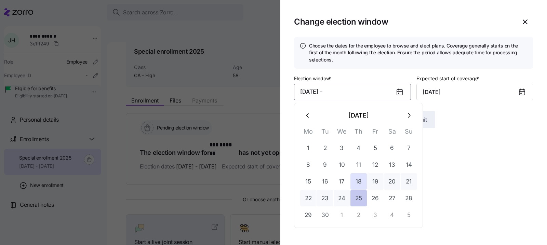
click at [365, 200] on button "25" at bounding box center [358, 198] width 16 height 16
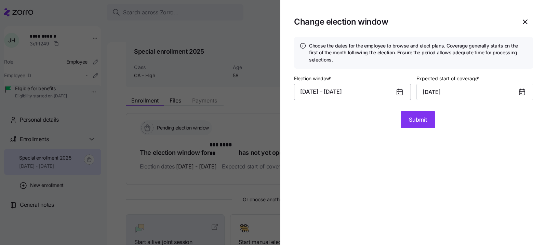
click at [363, 86] on button "09/18/2025 – 09/25/2025" at bounding box center [352, 92] width 117 height 16
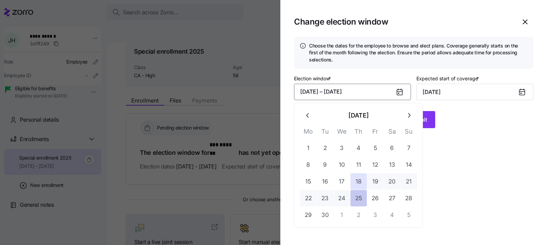
click at [356, 192] on button "25" at bounding box center [358, 198] width 16 height 16
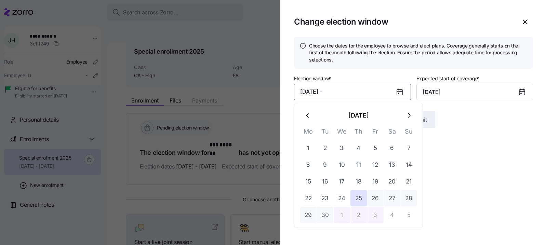
click at [367, 218] on button "3" at bounding box center [375, 215] width 16 height 16
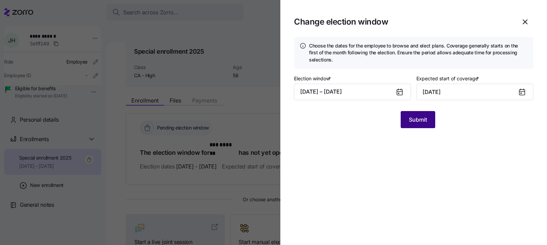
click at [421, 126] on button "Submit" at bounding box center [417, 119] width 34 height 17
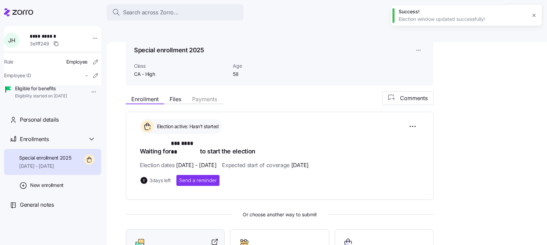
scroll to position [32, 0]
click at [197, 237] on div at bounding box center [175, 242] width 82 height 11
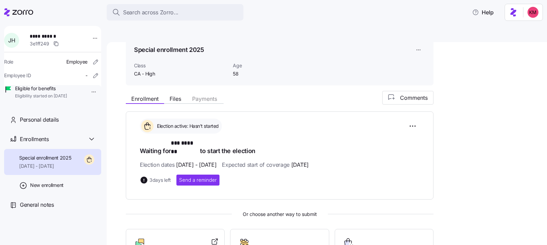
click at [17, 8] on div at bounding box center [18, 12] width 29 height 19
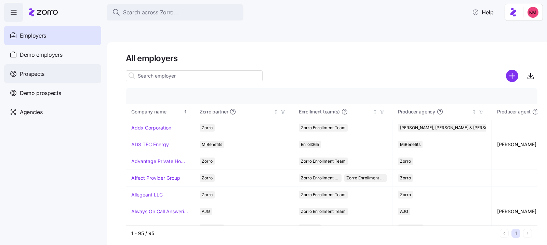
click at [40, 71] on span "Prospects" at bounding box center [32, 74] width 25 height 9
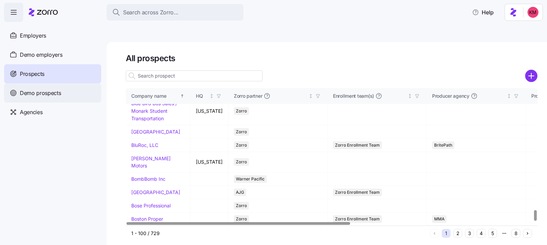
scroll to position [1576, 0]
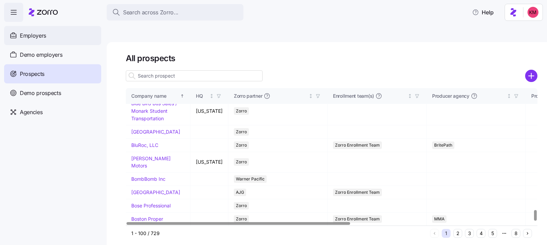
click at [29, 42] on div "Employers" at bounding box center [52, 35] width 97 height 19
click at [29, 55] on span "Demo employers" at bounding box center [41, 55] width 43 height 9
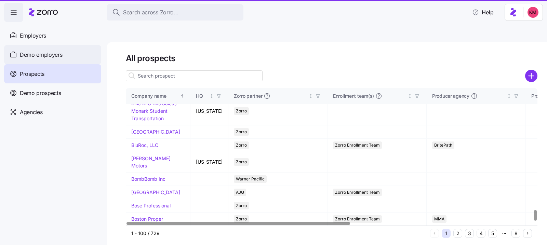
click at [29, 55] on span "Demo employers" at bounding box center [41, 55] width 43 height 9
click at [56, 58] on span "Demo employers" at bounding box center [41, 55] width 43 height 9
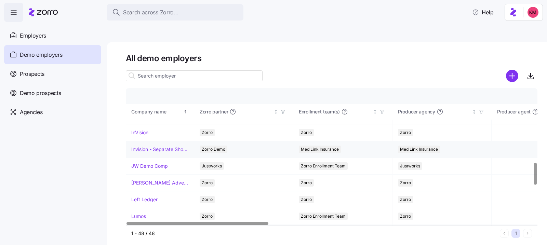
scroll to position [464, 0]
click at [134, 129] on link "InVision" at bounding box center [139, 132] width 17 height 7
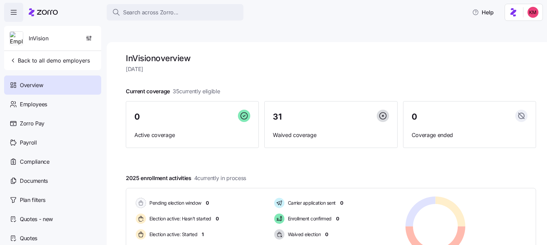
scroll to position [103, 0]
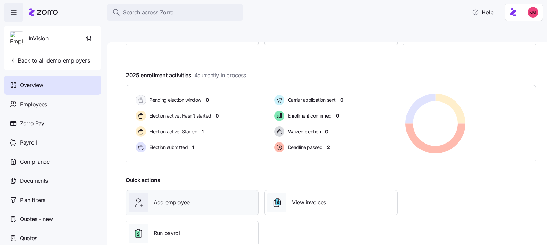
click at [147, 193] on div at bounding box center [138, 202] width 19 height 19
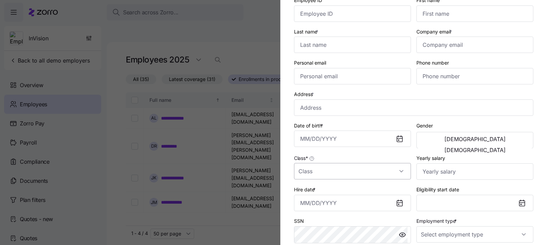
scroll to position [50, 0]
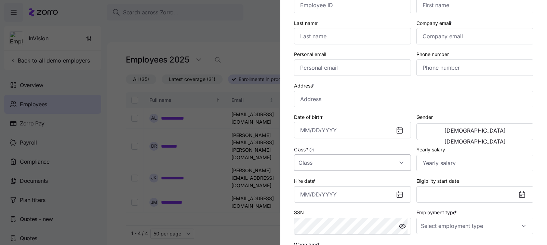
click at [349, 160] on input "Class *" at bounding box center [352, 162] width 117 height 16
click at [340, 143] on div "CA" at bounding box center [350, 139] width 108 height 14
type input "CA"
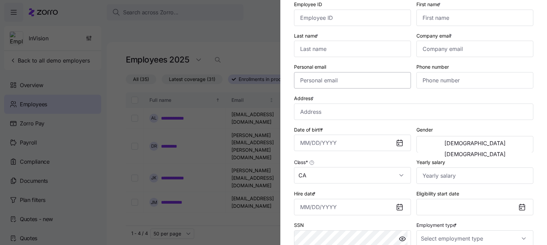
scroll to position [0, 0]
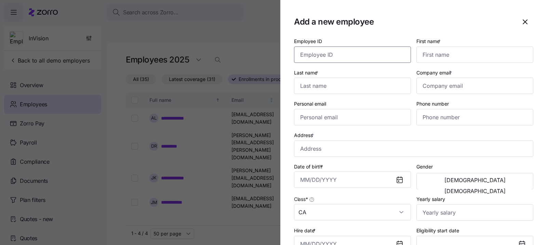
click at [334, 49] on input "Employee ID" at bounding box center [352, 54] width 117 height 16
click at [333, 148] on input "Address *" at bounding box center [413, 148] width 239 height 16
paste input "2140 Chatsworth Blvd San Diego, CA 92167"
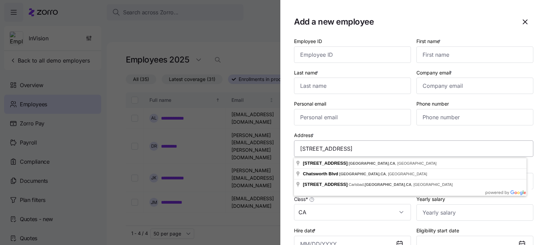
type input "2140 Chatsworth Blvd, San Diego, CA 92107, USA"
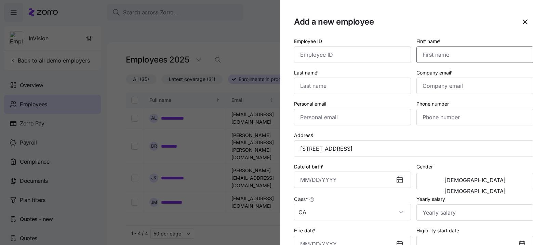
click at [444, 51] on input "First name *" at bounding box center [474, 54] width 117 height 16
type input "Jim"
type input "Halpert"
type input "JimmyHal@aol.com"
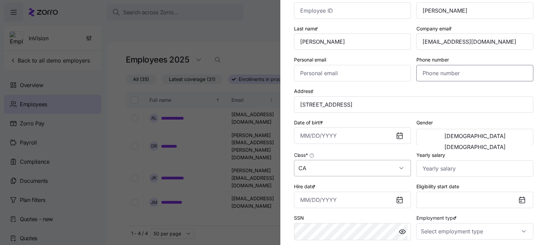
scroll to position [65, 0]
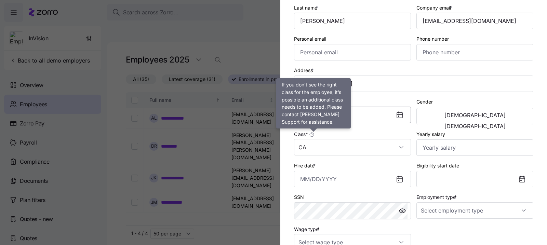
click at [321, 121] on input "Date of birth *" at bounding box center [352, 115] width 117 height 16
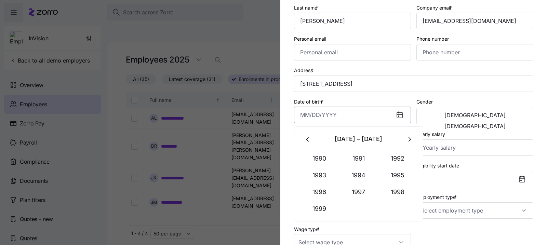
paste input "09/02/1967"
type input "September 2, 1967"
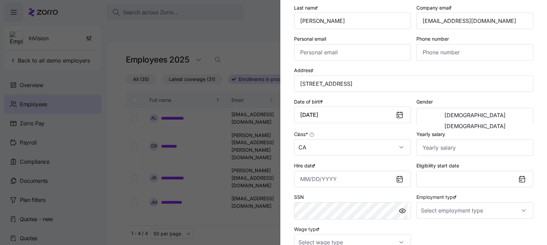
click at [380, 101] on div "Date of birth * September 2, 1967" at bounding box center [352, 110] width 117 height 26
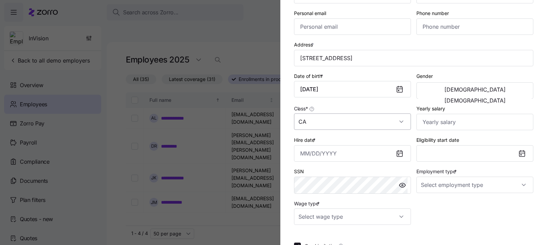
scroll to position [131, 0]
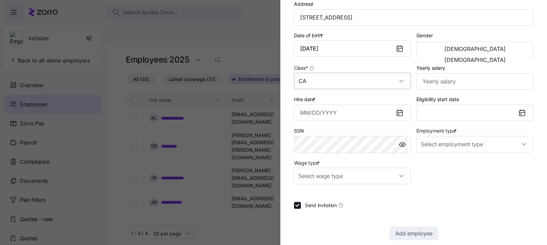
click at [328, 85] on input "CA" at bounding box center [352, 81] width 117 height 16
click at [354, 62] on div "Class * CA" at bounding box center [352, 76] width 122 height 31
click at [360, 118] on input "Hire date *" at bounding box center [352, 113] width 117 height 16
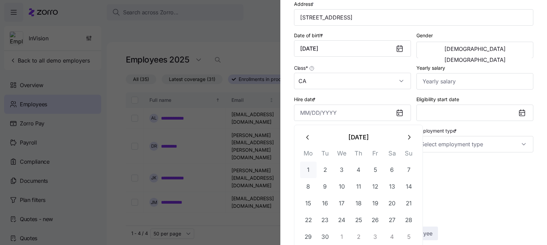
click at [306, 165] on button "1" at bounding box center [308, 170] width 16 height 16
type input "September 1, 2025"
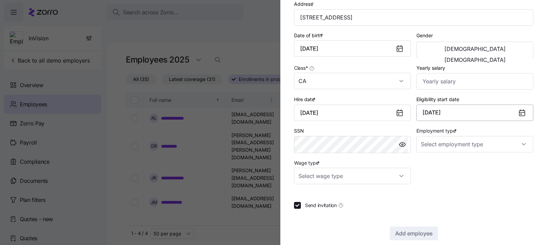
click at [441, 109] on button "November 1, 2025" at bounding box center [474, 113] width 117 height 16
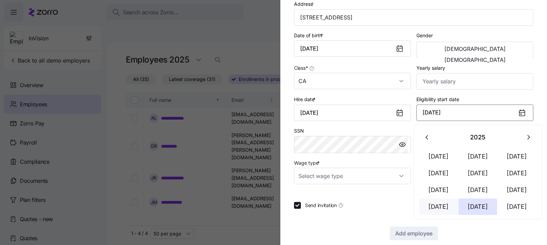
click at [441, 210] on button "Oct 1" at bounding box center [438, 206] width 39 height 16
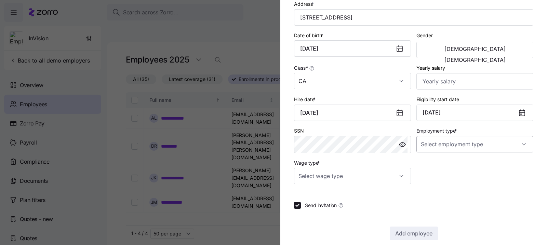
click at [450, 149] on input "Employment type *" at bounding box center [474, 144] width 117 height 16
click at [438, 166] on span "Full Time" at bounding box center [431, 166] width 20 height 8
type input "Full Time"
click at [359, 174] on input "Wage type *" at bounding box center [352, 176] width 117 height 16
click at [323, 202] on div "Salary" at bounding box center [350, 198] width 108 height 14
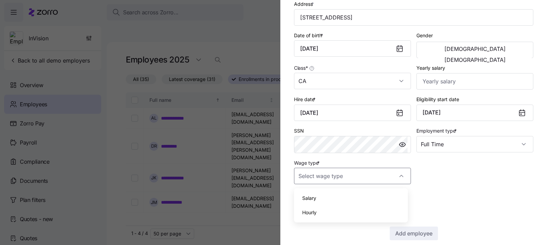
type input "Salary"
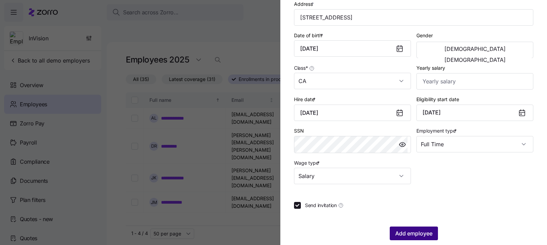
click at [389, 235] on button "Add employee" at bounding box center [413, 233] width 48 height 14
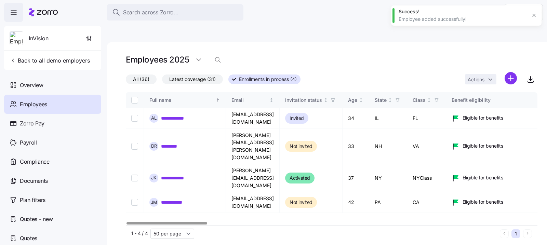
click at [144, 75] on span "All (36)" at bounding box center [141, 79] width 16 height 9
click at [126, 81] on input "All (36)" at bounding box center [126, 81] width 0 height 0
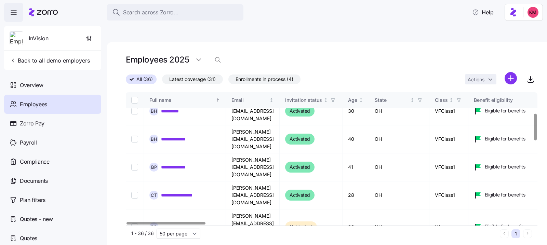
scroll to position [196, 0]
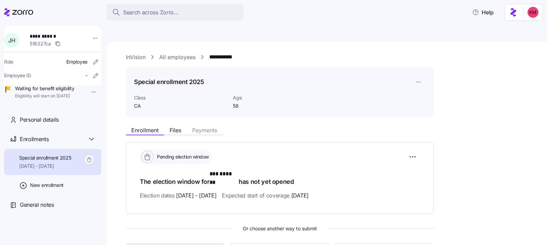
scroll to position [95, 0]
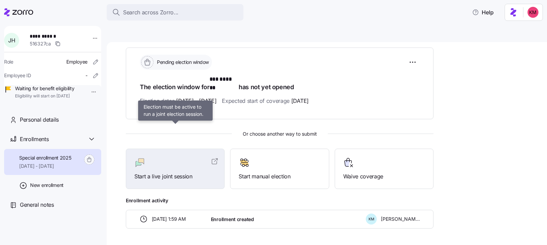
click at [197, 172] on span "Start a live joint session" at bounding box center [175, 176] width 82 height 9
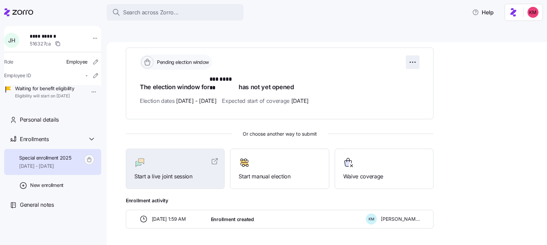
click at [414, 49] on html "**********" at bounding box center [273, 154] width 547 height 309
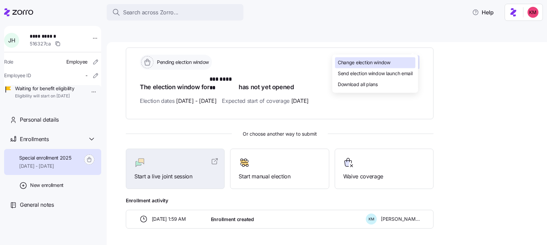
click at [386, 61] on span "Change election window" at bounding box center [363, 62] width 53 height 7
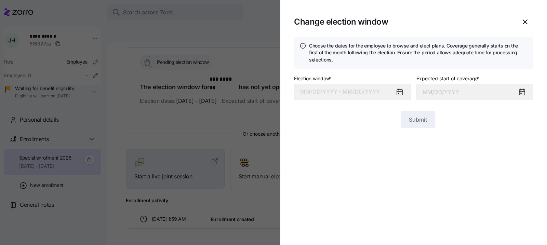
type input "November 1, 2025"
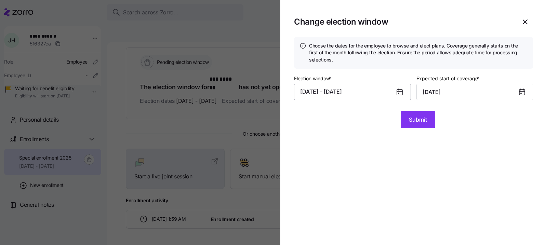
click at [362, 86] on button "09/29/2025 – 10/20/2025" at bounding box center [352, 92] width 117 height 16
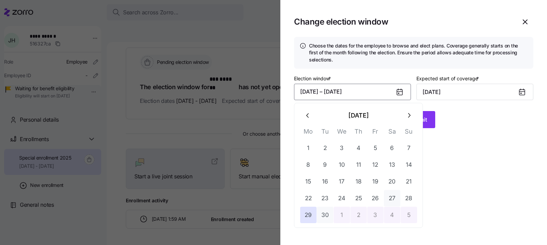
click at [384, 196] on button "27" at bounding box center [392, 198] width 16 height 16
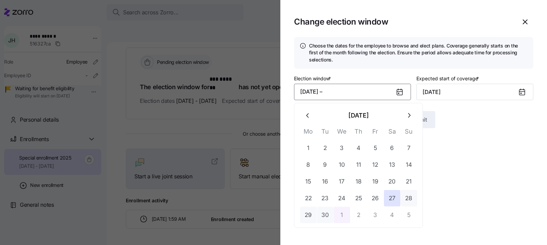
click at [340, 215] on button "1" at bounding box center [341, 215] width 16 height 16
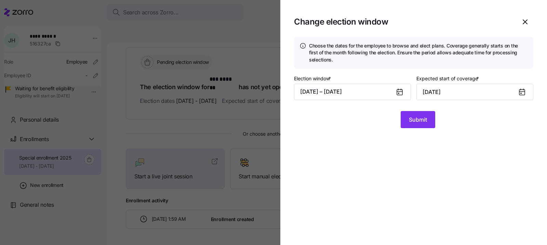
click at [411, 111] on div "Election window * 09/27/2025 – 10/01/2025 Expected start of coverage * November…" at bounding box center [413, 92] width 239 height 37
click at [411, 123] on span "Submit" at bounding box center [418, 119] width 18 height 8
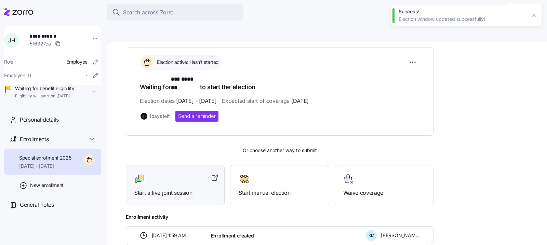
click at [178, 189] on span "Start a live joint session" at bounding box center [175, 193] width 82 height 9
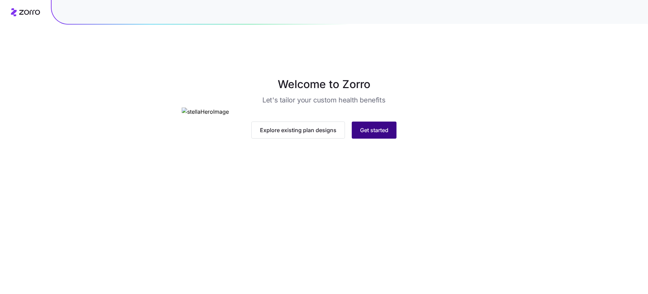
click at [393, 139] on button "Get started" at bounding box center [374, 130] width 45 height 17
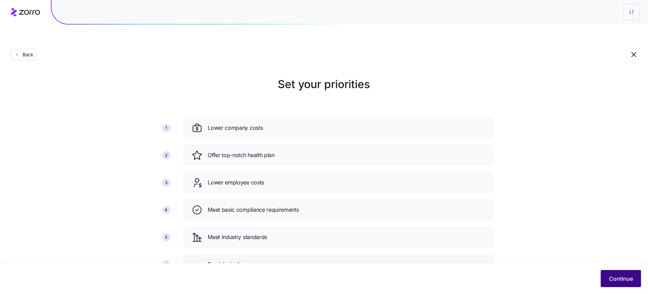
click at [620, 279] on span "Continue" at bounding box center [621, 279] width 24 height 8
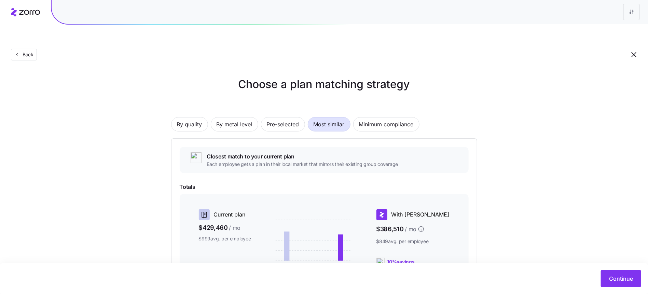
click at [245, 96] on div "By quality By metal level Pre-selected Most similar Minimum compliance Closest …" at bounding box center [324, 226] width 306 height 263
click at [246, 118] on span "By metal level" at bounding box center [235, 125] width 36 height 14
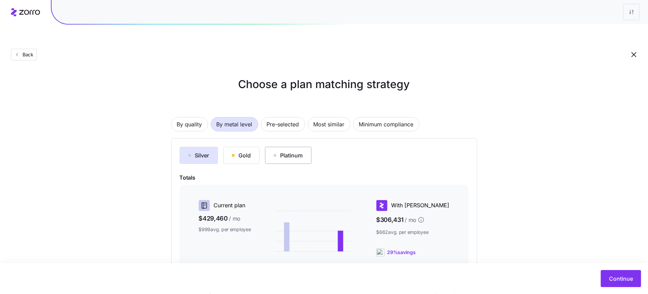
click at [265, 147] on button "Platinum" at bounding box center [288, 155] width 46 height 17
click at [216, 147] on button "Silver" at bounding box center [199, 155] width 38 height 17
click at [233, 147] on button "Gold" at bounding box center [241, 155] width 36 height 17
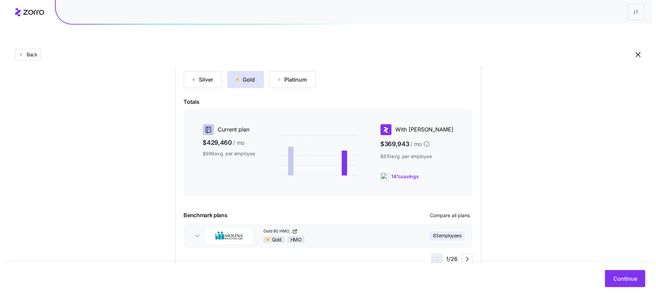
scroll to position [82, 0]
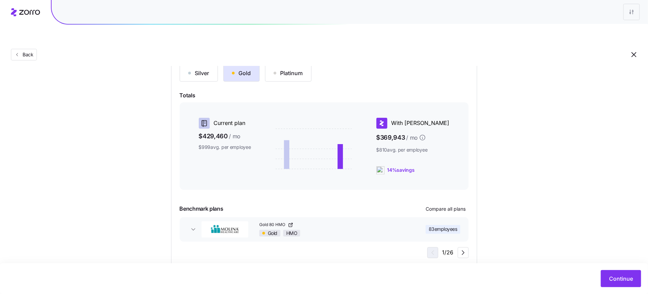
click at [461, 198] on div "Silver Gold Platinum Totals Current plan $429,460 / mo $999 avg. per employee W…" at bounding box center [324, 162] width 289 height 194
click at [460, 204] on button "Compare all plans" at bounding box center [445, 209] width 45 height 11
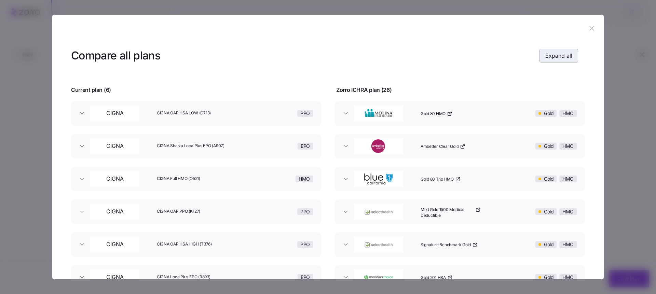
click at [572, 57] on button "Expand all" at bounding box center [558, 56] width 39 height 14
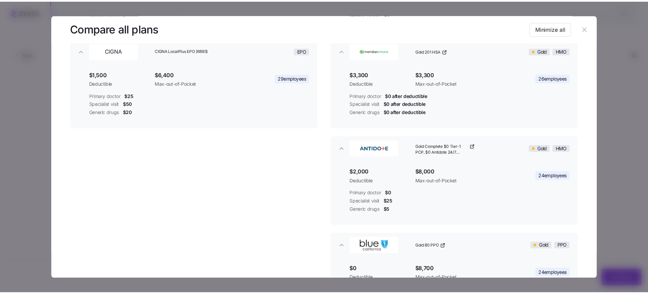
scroll to position [553, 0]
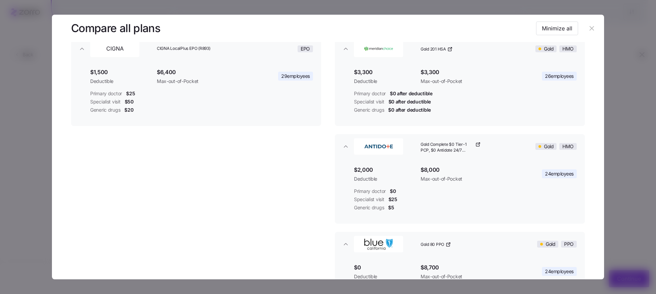
click at [589, 26] on icon "button" at bounding box center [591, 28] width 4 height 4
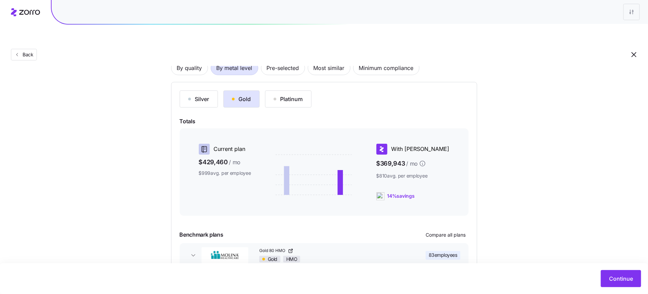
scroll to position [82, 0]
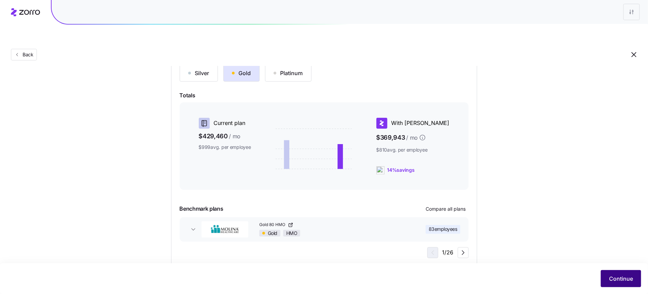
click at [616, 272] on button "Continue" at bounding box center [621, 278] width 40 height 17
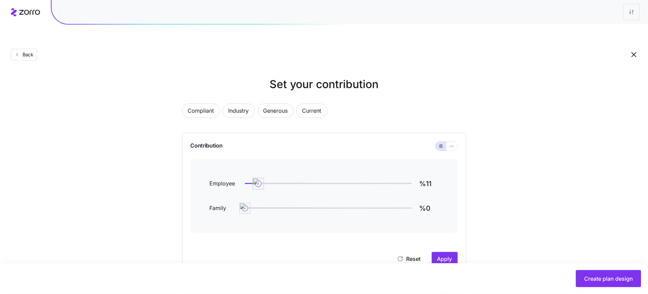
type input "%10"
drag, startPoint x: 361, startPoint y: 167, endPoint x: 255, endPoint y: 164, distance: 105.3
click at [255, 178] on img at bounding box center [256, 184] width 12 height 12
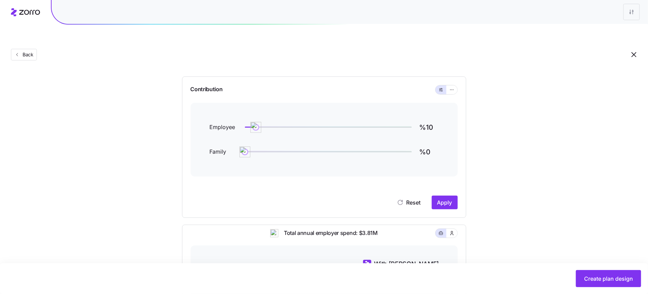
scroll to position [1, 0]
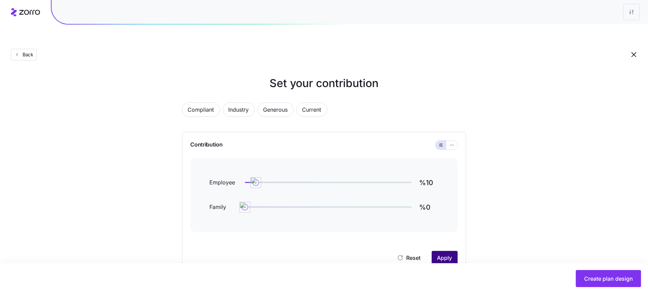
click at [447, 251] on button "Apply" at bounding box center [445, 258] width 26 height 14
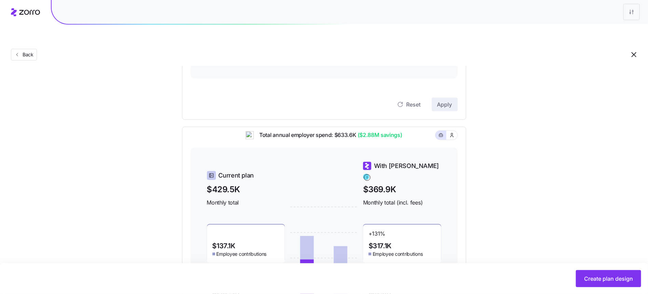
scroll to position [215, 0]
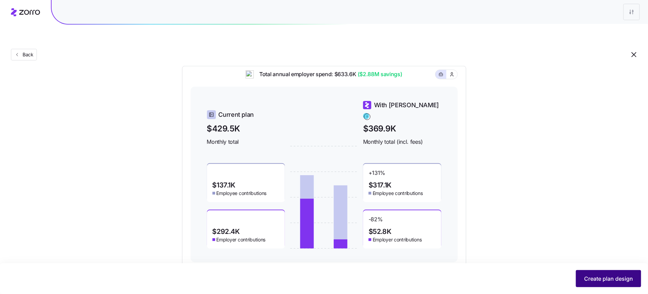
click at [611, 279] on span "Create plan design" at bounding box center [608, 279] width 49 height 8
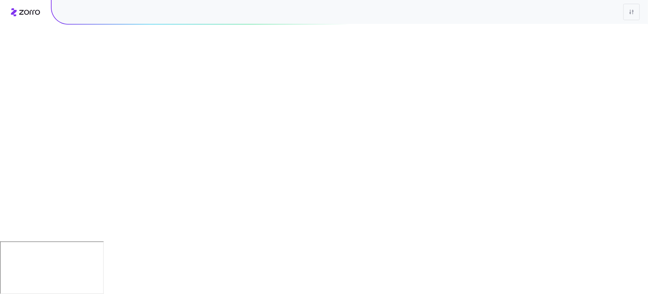
scroll to position [0, 0]
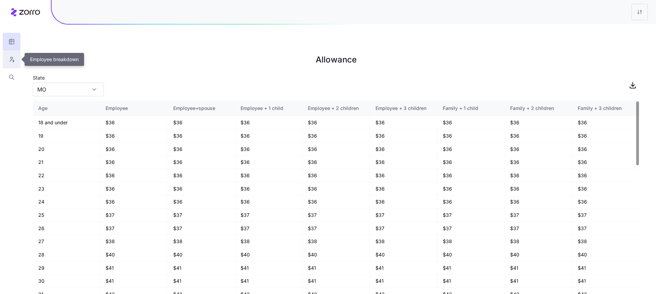
click at [5, 59] on button "button" at bounding box center [12, 60] width 18 height 18
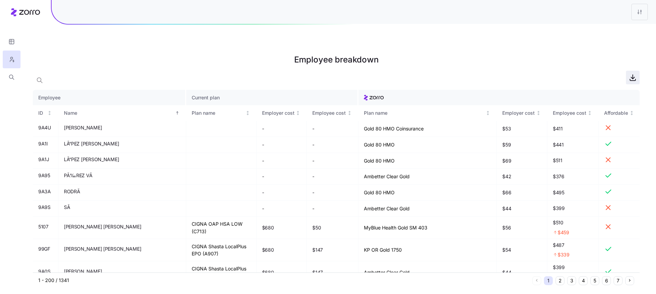
click at [628, 71] on span "button" at bounding box center [632, 77] width 13 height 13
click at [640, 9] on html "Employee breakdown Employee Current plan ID Name Plan name Employer cost Employ…" at bounding box center [328, 181] width 656 height 363
click at [625, 30] on div "Edit plan design" at bounding box center [612, 30] width 68 height 11
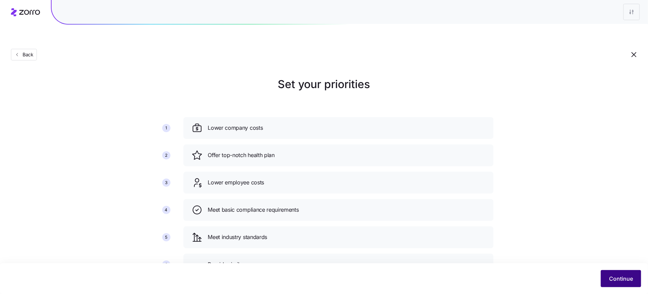
click at [629, 274] on button "Continue" at bounding box center [621, 278] width 40 height 17
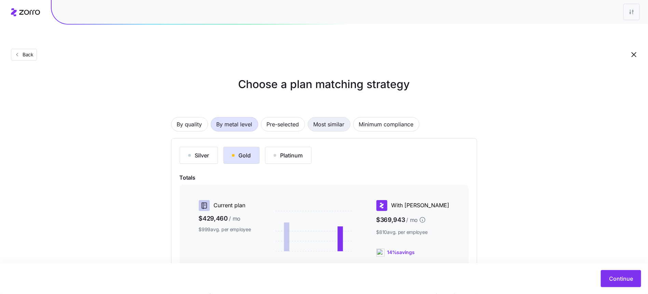
click at [333, 118] on span "Most similar" at bounding box center [329, 125] width 31 height 14
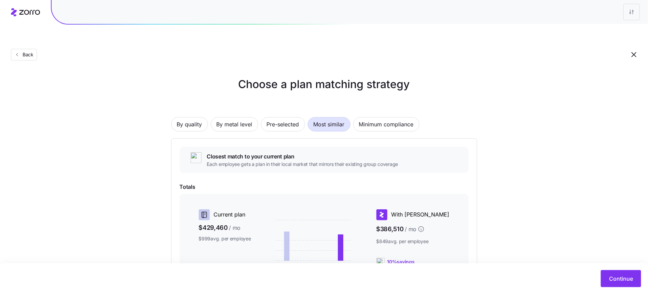
scroll to position [92, 0]
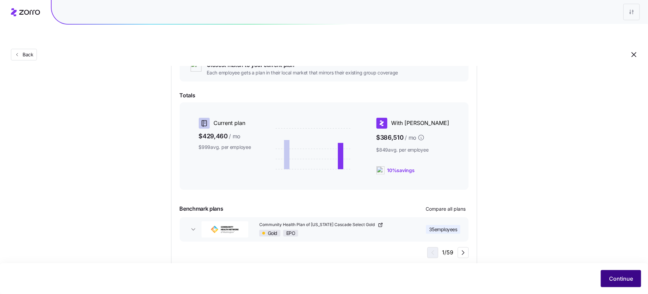
click at [614, 278] on span "Continue" at bounding box center [621, 279] width 24 height 8
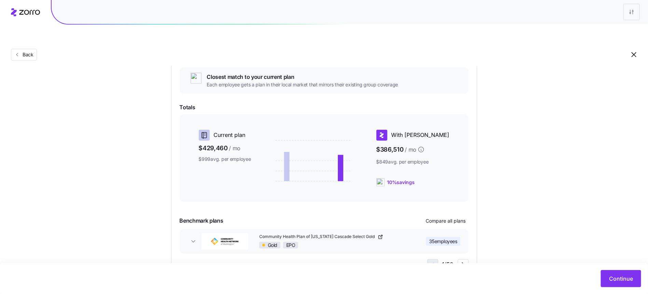
scroll to position [73, 0]
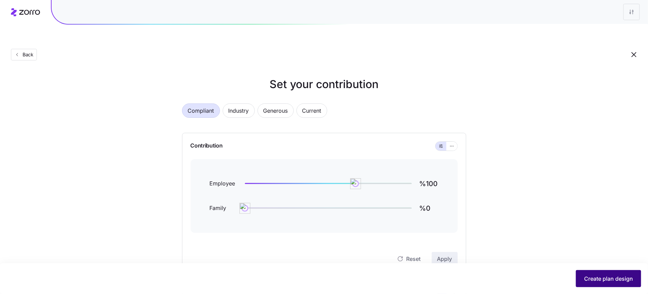
click at [587, 272] on button "Create plan design" at bounding box center [608, 278] width 65 height 17
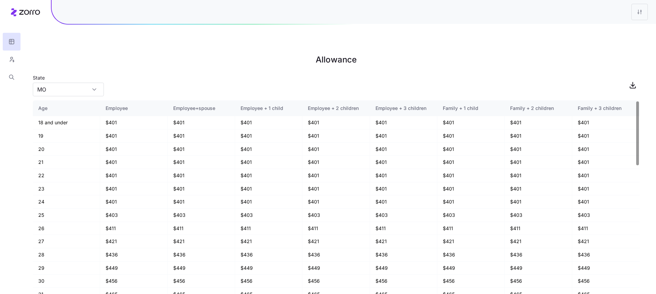
click at [638, 11] on html "Allowance State MO Age Employee Employee+spouse Employee + 1 child Employee + 2…" at bounding box center [328, 181] width 656 height 363
click at [621, 29] on div "Edit plan design" at bounding box center [612, 30] width 68 height 11
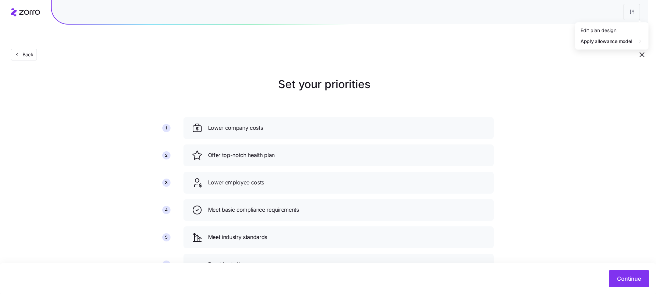
click at [634, 15] on html "Back Set your priorities 1 2 3 4 5 6 Lower company costs Offer top-notch health…" at bounding box center [328, 188] width 656 height 377
click at [624, 31] on div "Edit plan design" at bounding box center [604, 30] width 68 height 11
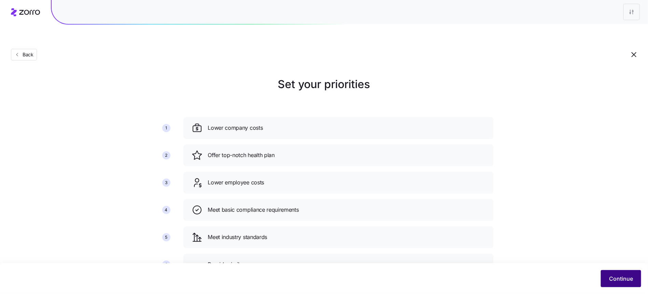
click at [622, 277] on span "Continue" at bounding box center [621, 279] width 24 height 8
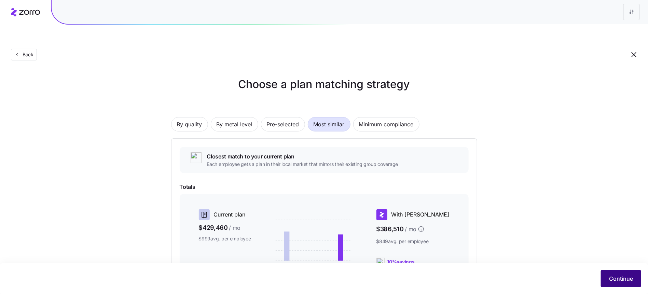
click at [628, 279] on span "Continue" at bounding box center [621, 279] width 24 height 8
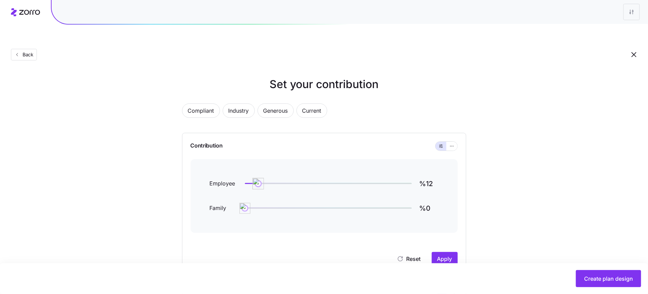
type input "%11"
drag, startPoint x: 359, startPoint y: 169, endPoint x: 257, endPoint y: 163, distance: 102.7
click at [257, 178] on img at bounding box center [257, 184] width 12 height 12
click at [444, 255] on span "Apply" at bounding box center [444, 259] width 15 height 8
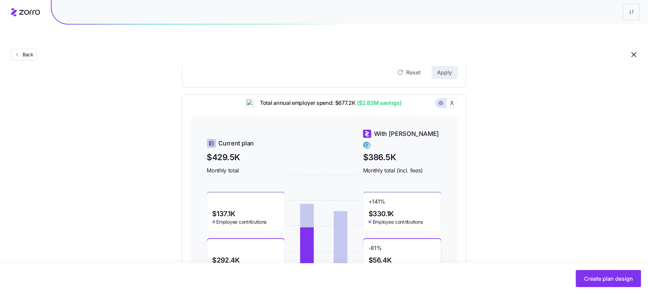
scroll to position [215, 0]
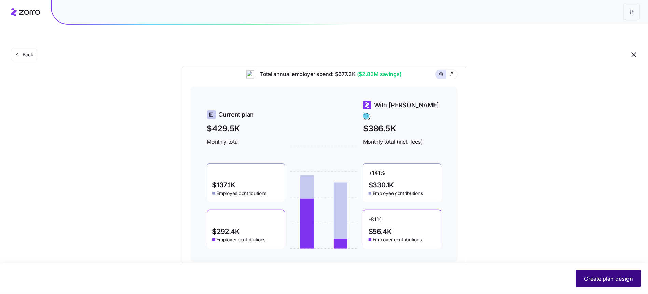
click at [587, 272] on button "Create plan design" at bounding box center [608, 278] width 65 height 17
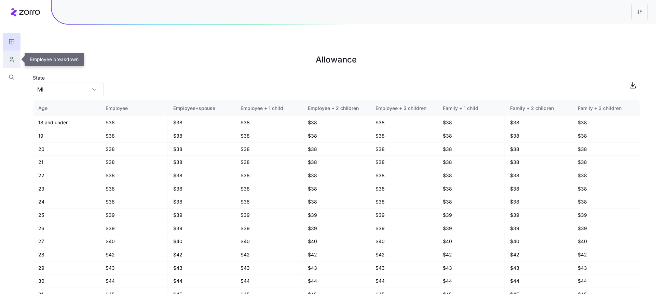
click at [6, 58] on button "button" at bounding box center [12, 60] width 18 height 18
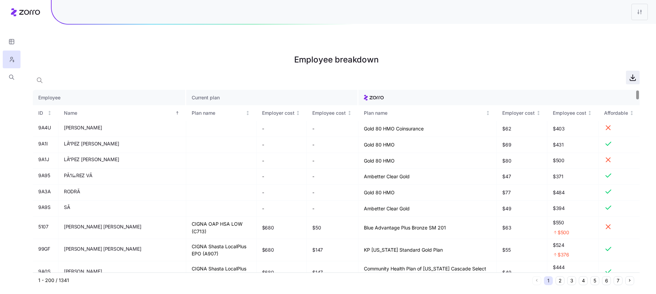
click at [631, 73] on icon "button" at bounding box center [632, 77] width 8 height 8
click at [639, 15] on html "Employee breakdown Employee Current plan ID Name Plan name Employer cost Employ…" at bounding box center [328, 181] width 656 height 363
click at [602, 31] on div "Edit plan design" at bounding box center [598, 30] width 36 height 8
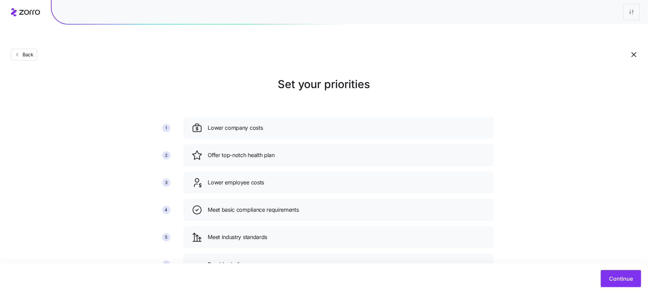
drag, startPoint x: 583, startPoint y: 274, endPoint x: 595, endPoint y: 276, distance: 12.4
click at [586, 275] on div "Continue" at bounding box center [324, 278] width 634 height 17
click at [606, 277] on button "Continue" at bounding box center [621, 278] width 40 height 17
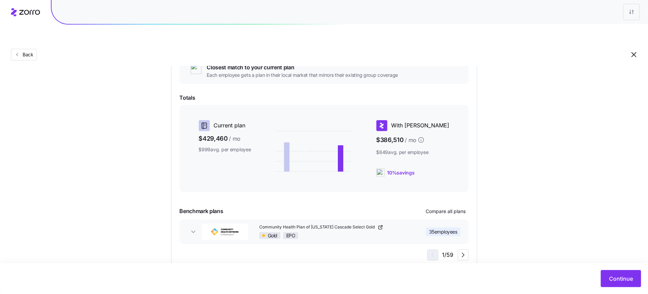
scroll to position [92, 0]
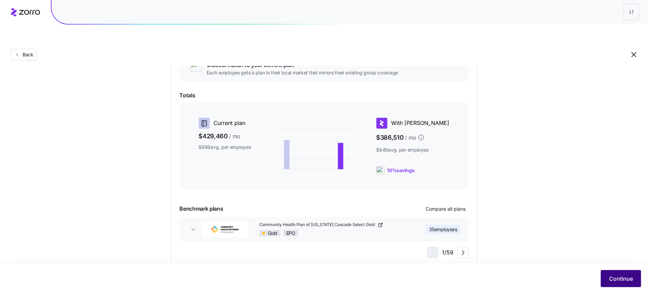
click at [607, 276] on button "Continue" at bounding box center [621, 278] width 40 height 17
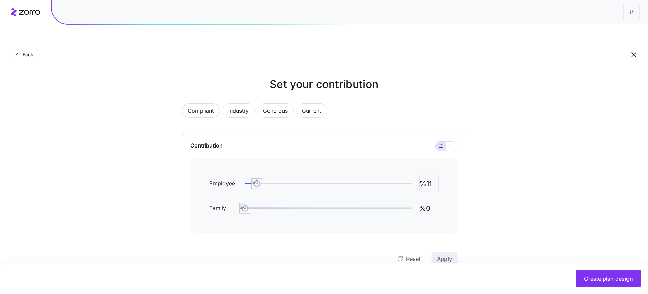
click at [425, 176] on input "%11" at bounding box center [428, 184] width 19 height 16
type input "%600"
type input "%60"
click at [432, 176] on input "%600" at bounding box center [428, 184] width 19 height 16
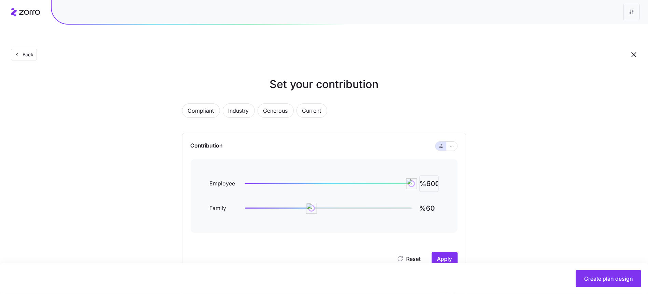
click at [438, 176] on input "%600" at bounding box center [428, 184] width 19 height 16
click at [444, 252] on button "Apply" at bounding box center [445, 259] width 26 height 14
click at [427, 176] on input "%60" at bounding box center [428, 184] width 19 height 16
type input "%80"
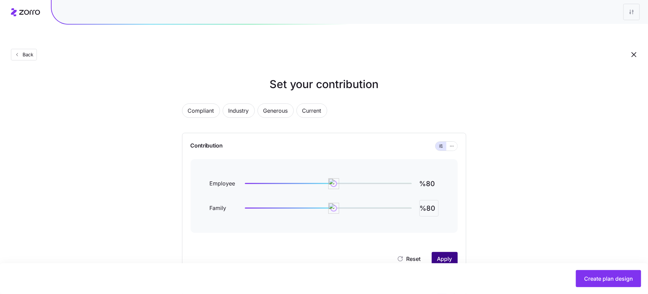
type input "%80"
click at [441, 255] on span "Apply" at bounding box center [444, 259] width 15 height 8
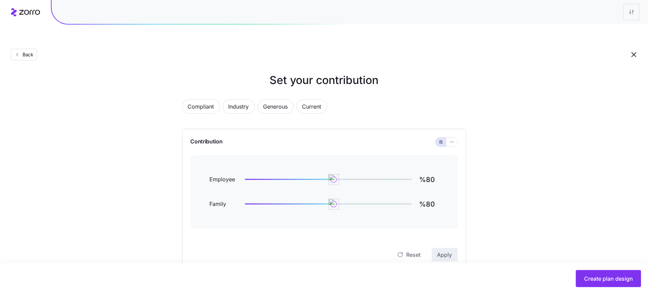
scroll to position [4, 0]
click at [426, 172] on input "%80" at bounding box center [428, 180] width 19 height 16
click at [433, 172] on input "%80" at bounding box center [428, 180] width 19 height 16
type input "%70"
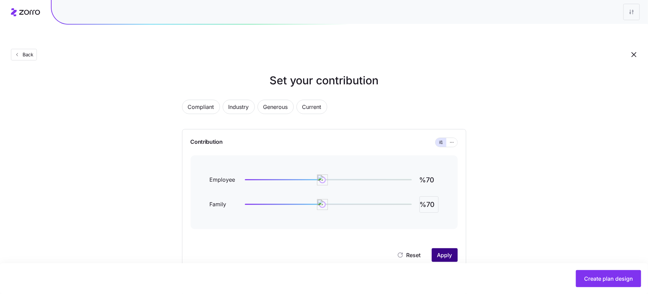
type input "%70"
click at [437, 248] on button "Apply" at bounding box center [445, 255] width 26 height 14
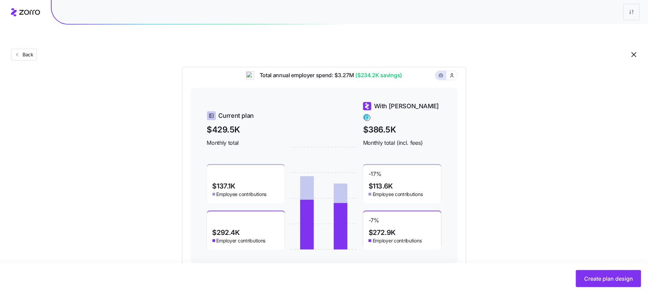
scroll to position [215, 0]
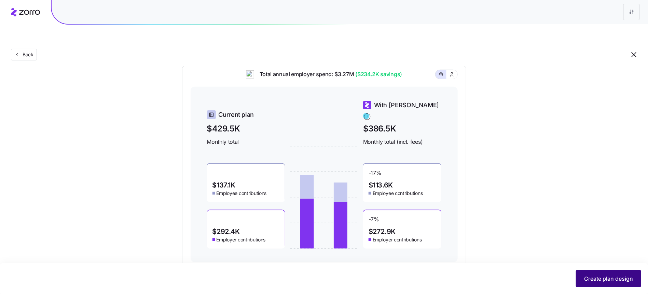
click at [610, 278] on span "Create plan design" at bounding box center [608, 279] width 49 height 8
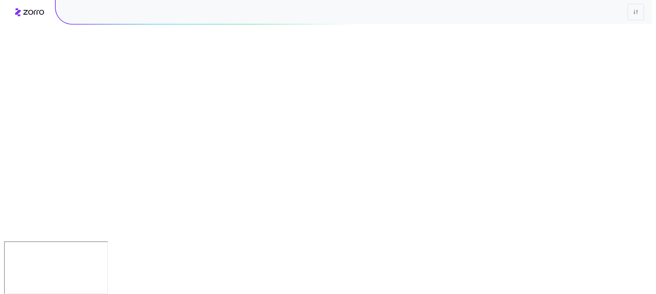
scroll to position [0, 0]
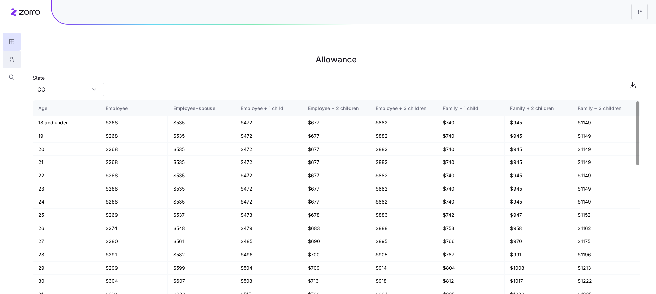
click at [12, 60] on icon "button" at bounding box center [12, 59] width 6 height 7
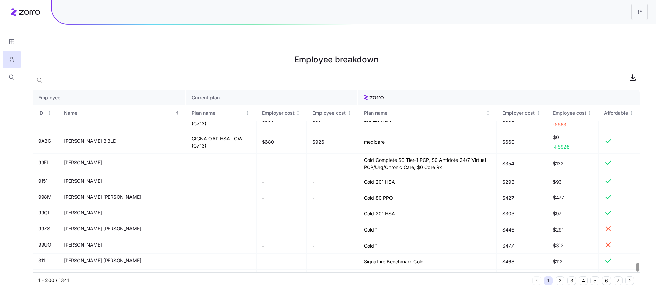
scroll to position [3520, 0]
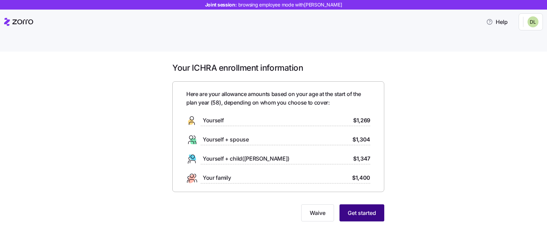
click at [364, 204] on button "Get started" at bounding box center [361, 212] width 45 height 17
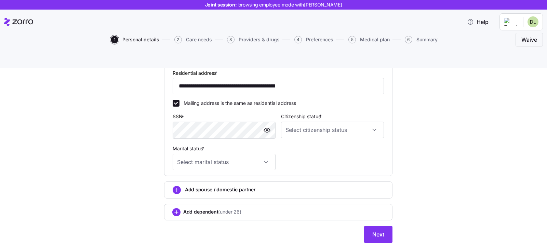
scroll to position [204, 0]
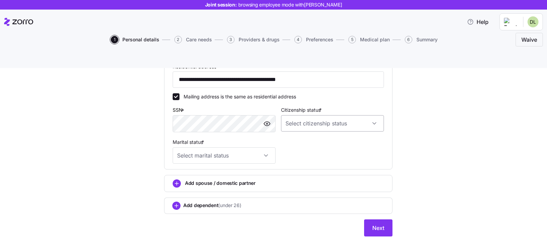
click at [321, 115] on input "Citizenship status *" at bounding box center [332, 123] width 103 height 16
click at [319, 130] on div "[DEMOGRAPHIC_DATA] citizen" at bounding box center [328, 129] width 97 height 14
type input "[DEMOGRAPHIC_DATA] citizen"
click at [254, 147] on input "Marital status *" at bounding box center [223, 155] width 103 height 16
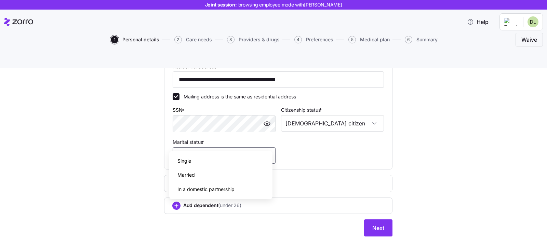
click at [233, 166] on div "Single" at bounding box center [220, 161] width 97 height 14
type input "Single"
click at [444, 187] on div "**********" at bounding box center [278, 60] width 518 height 370
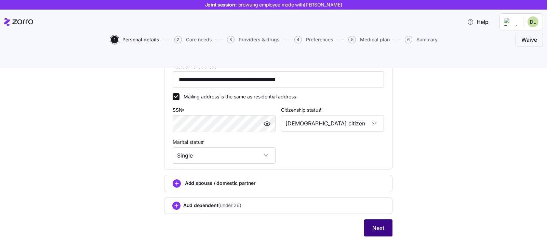
click at [388, 219] on button "Next" at bounding box center [378, 227] width 28 height 17
click at [381, 224] on span "Next" at bounding box center [378, 228] width 12 height 8
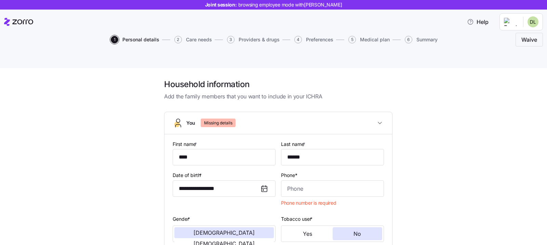
scroll to position [0, 0]
click at [327, 183] on div "Phone* Phone number is required" at bounding box center [332, 190] width 108 height 44
click at [326, 180] on input "Phone*" at bounding box center [332, 188] width 103 height 16
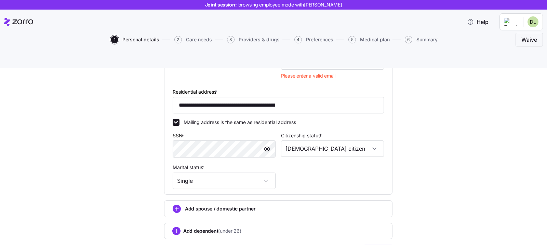
scroll to position [217, 0]
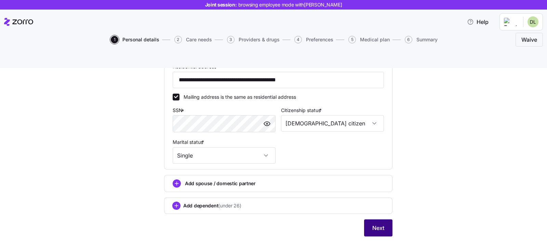
type input "[PHONE_NUMBER]"
click at [378, 224] on span "Next" at bounding box center [378, 228] width 12 height 8
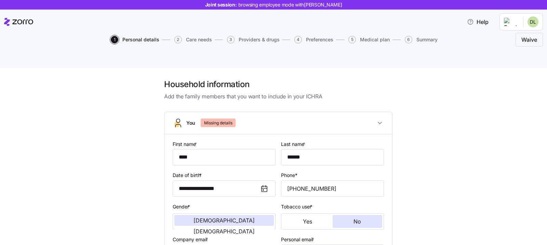
scroll to position [0, 0]
drag, startPoint x: 249, startPoint y: 140, endPoint x: 290, endPoint y: 138, distance: 40.7
click at [249, 149] on input "****" at bounding box center [223, 157] width 103 height 16
click at [327, 149] on input "******" at bounding box center [332, 157] width 103 height 16
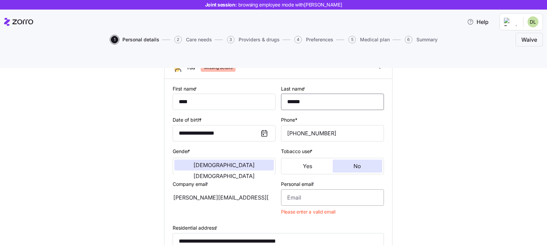
scroll to position [56, 0]
click at [311, 189] on input "Personal email *" at bounding box center [332, 197] width 103 height 16
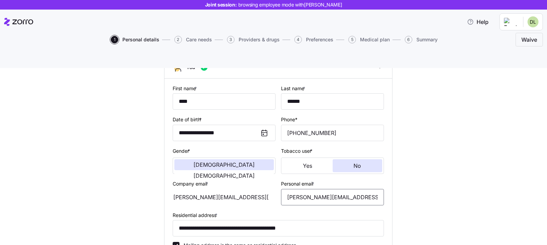
type input "[PERSON_NAME][EMAIL_ADDRESS][DOMAIN_NAME]"
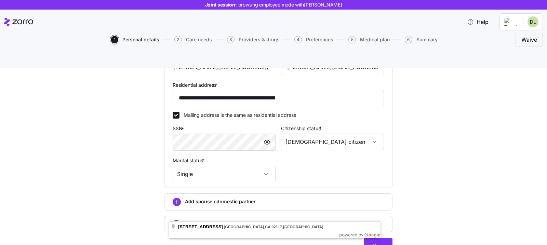
drag, startPoint x: 456, startPoint y: 175, endPoint x: 449, endPoint y: 182, distance: 10.2
click at [455, 175] on div "**********" at bounding box center [278, 78] width 518 height 370
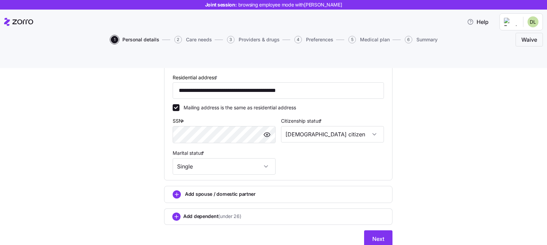
scroll to position [204, 0]
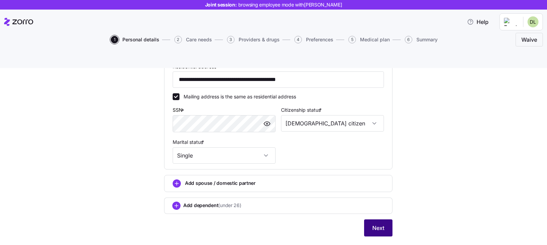
click at [375, 224] on span "Next" at bounding box center [378, 228] width 12 height 8
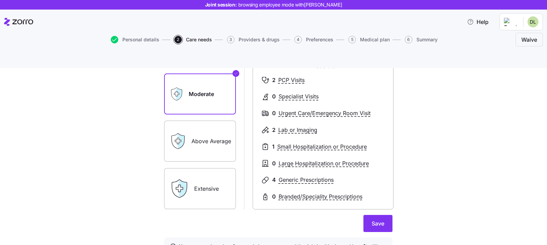
scroll to position [122, 0]
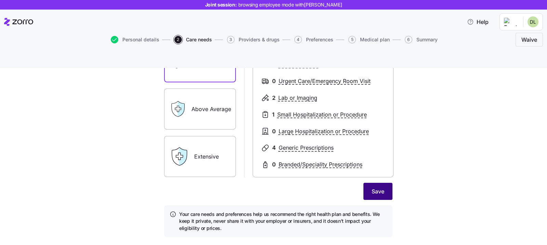
click at [374, 183] on button "Save" at bounding box center [377, 191] width 29 height 17
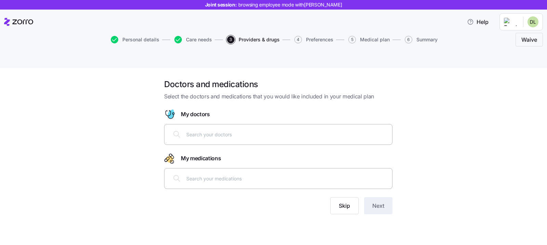
click at [263, 130] on input "text" at bounding box center [287, 134] width 202 height 8
type input "[PERSON_NAME]"
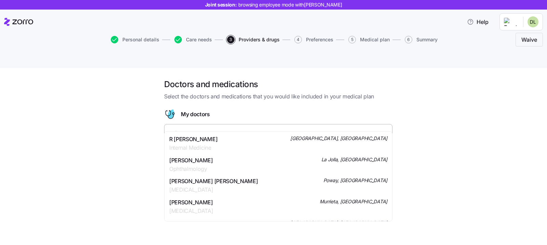
click at [299, 137] on div "R [PERSON_NAME] Internal Medicine [GEOGRAPHIC_DATA], [GEOGRAPHIC_DATA]" at bounding box center [278, 143] width 218 height 17
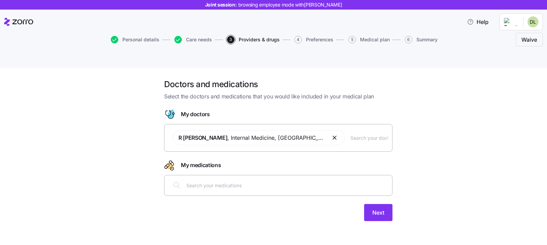
click at [222, 181] on input "text" at bounding box center [287, 185] width 202 height 8
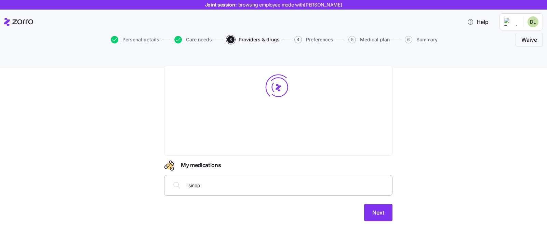
type input "lisinopr"
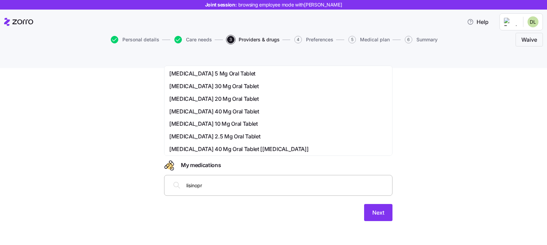
drag, startPoint x: 216, startPoint y: 73, endPoint x: 226, endPoint y: 80, distance: 12.4
click at [216, 73] on span "[MEDICAL_DATA] 5 Mg Oral Tablet" at bounding box center [212, 73] width 86 height 9
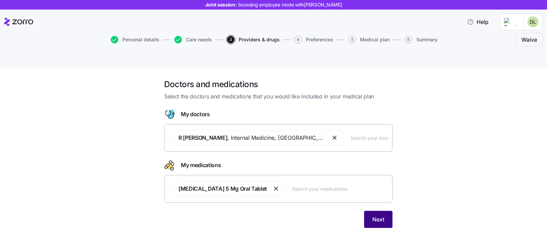
click at [376, 215] on span "Next" at bounding box center [378, 219] width 12 height 8
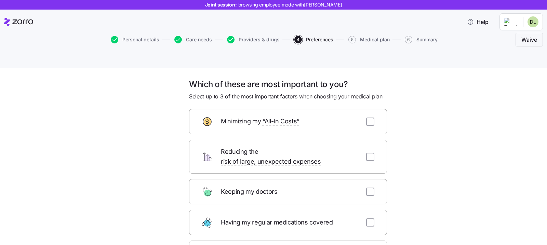
click at [371, 118] on div at bounding box center [370, 122] width 8 height 8
drag, startPoint x: 369, startPoint y: 107, endPoint x: 368, endPoint y: 112, distance: 5.2
click at [369, 118] on input "checkbox" at bounding box center [370, 122] width 8 height 8
checkbox input "true"
click at [370, 188] on input "checkbox" at bounding box center [370, 192] width 8 height 8
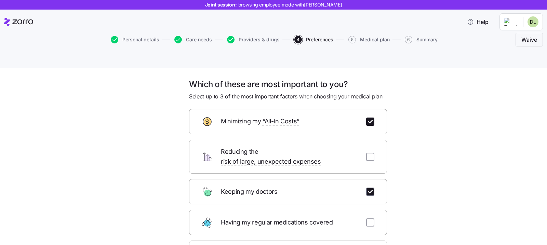
checkbox input "true"
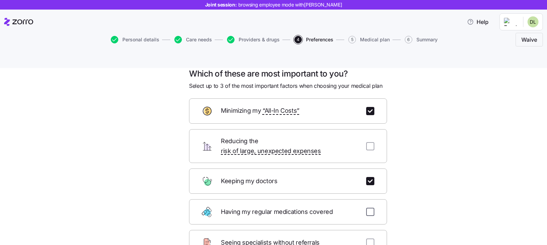
scroll to position [56, 0]
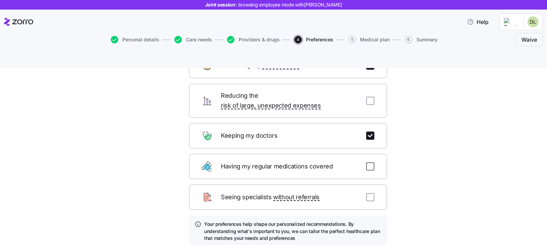
click at [369, 162] on input "checkbox" at bounding box center [370, 166] width 8 height 8
checkbox input "true"
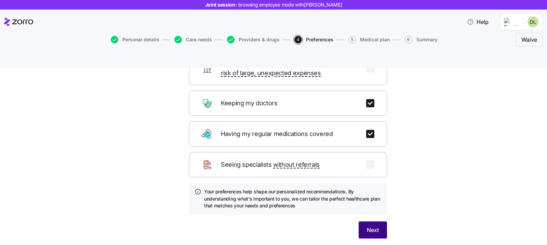
click at [363, 221] on button "Next" at bounding box center [372, 229] width 28 height 17
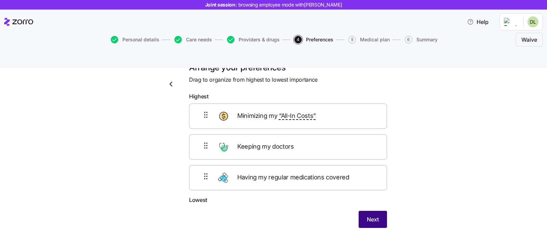
scroll to position [15, 0]
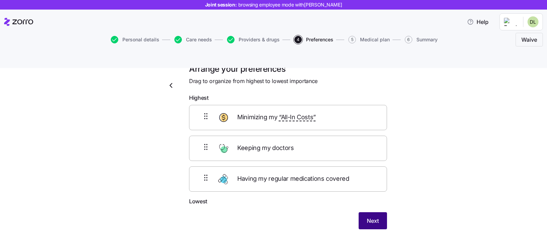
click at [372, 212] on button "Next" at bounding box center [372, 220] width 28 height 17
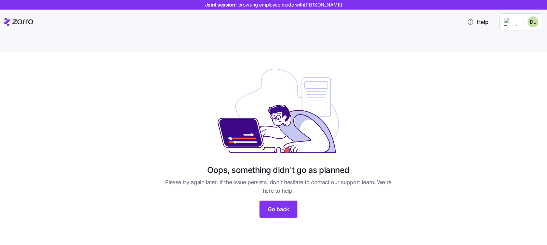
click at [297, 182] on div "Oops, something didn't go as planned Please try again later. If the issue persi…" at bounding box center [278, 140] width 235 height 155
click at [284, 205] on span "Go back" at bounding box center [278, 209] width 22 height 8
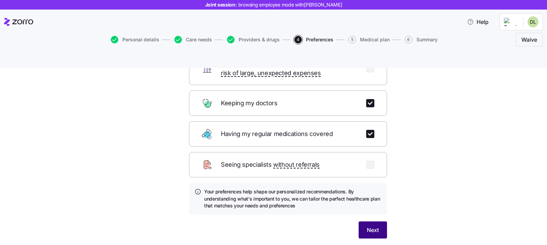
click at [373, 221] on button "Next" at bounding box center [372, 229] width 28 height 17
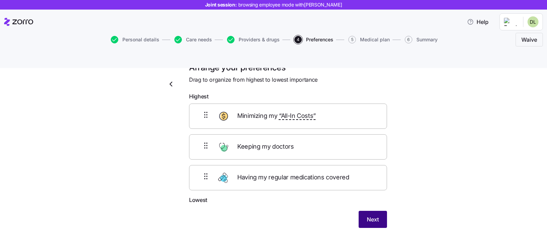
scroll to position [15, 0]
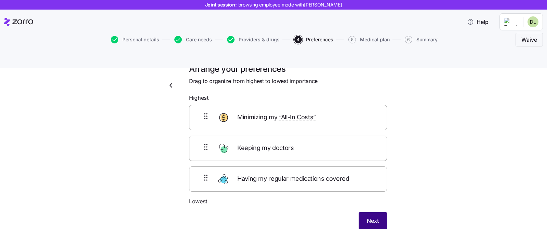
click at [373, 212] on button "Next" at bounding box center [372, 220] width 28 height 17
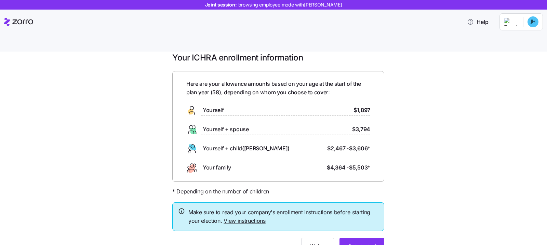
scroll to position [11, 0]
click at [360, 237] on button "Get started" at bounding box center [361, 245] width 45 height 17
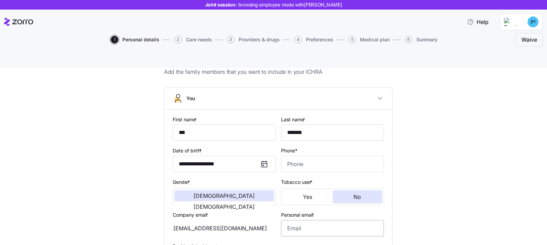
scroll to position [125, 0]
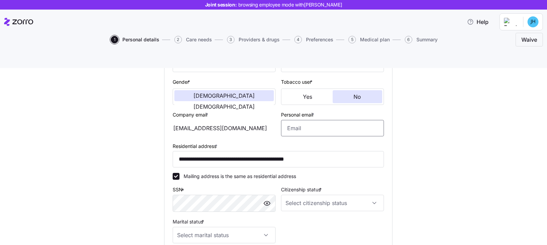
click at [292, 120] on input "Personal email *" at bounding box center [332, 128] width 103 height 16
type input "[EMAIL_ADDRESS][DOMAIN_NAME]"
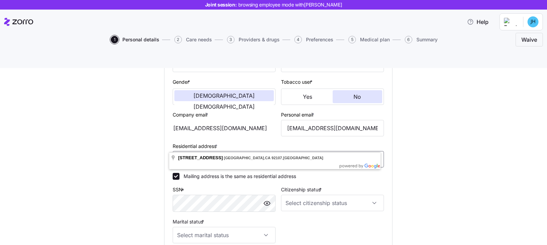
scroll to position [183, 0]
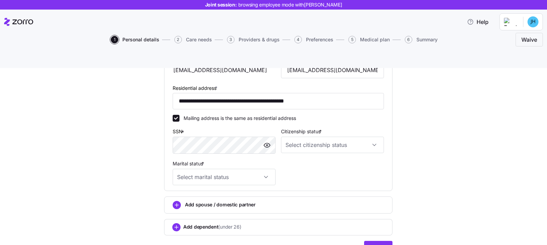
click at [331, 141] on div "Citizenship status *" at bounding box center [332, 140] width 108 height 32
click at [329, 137] on input "Citizenship status *" at bounding box center [332, 145] width 103 height 16
click at [314, 149] on div "[DEMOGRAPHIC_DATA] citizen" at bounding box center [328, 150] width 97 height 14
type input "[DEMOGRAPHIC_DATA] citizen"
click at [234, 169] on input "Marital status *" at bounding box center [223, 177] width 103 height 16
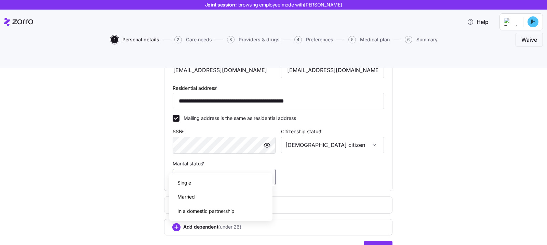
click at [225, 186] on div "Single" at bounding box center [220, 183] width 97 height 14
type input "Single"
click at [365, 241] on button "Next" at bounding box center [378, 249] width 28 height 17
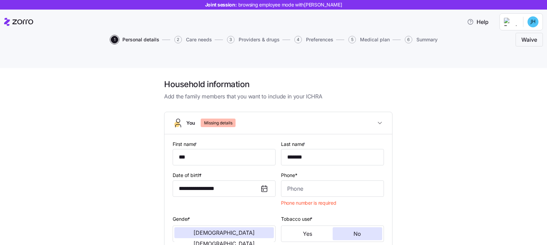
click at [306, 183] on div "Phone* Phone number is required" at bounding box center [332, 190] width 108 height 44
click at [306, 180] on input "Phone*" at bounding box center [332, 188] width 103 height 16
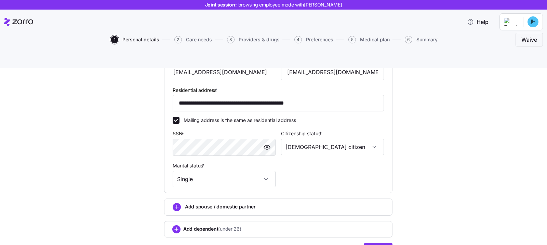
scroll to position [204, 0]
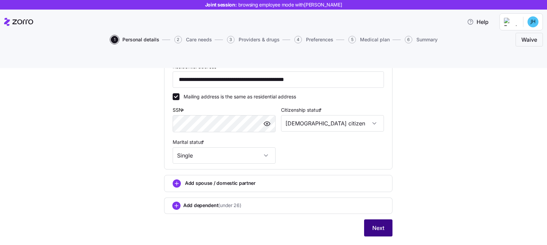
type input "[PHONE_NUMBER]"
click at [379, 224] on span "Next" at bounding box center [378, 228] width 12 height 8
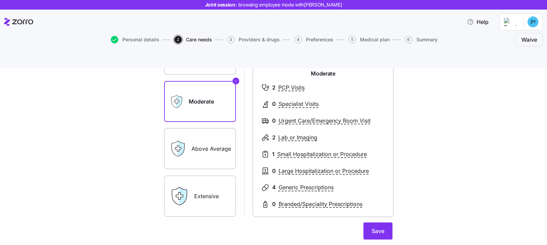
scroll to position [122, 0]
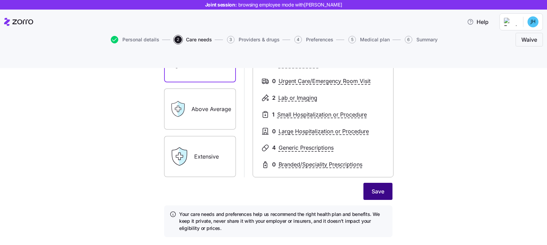
click at [383, 183] on button "Save" at bounding box center [377, 191] width 29 height 17
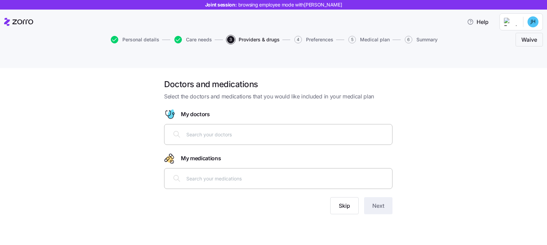
click at [267, 130] on input "text" at bounding box center [287, 134] width 202 height 8
type input "[PERSON_NAME]"
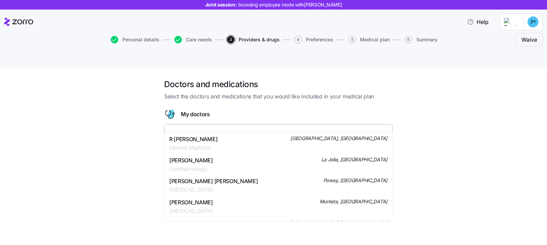
click at [214, 139] on div "R [PERSON_NAME] Internal Medicine [GEOGRAPHIC_DATA], [GEOGRAPHIC_DATA]" at bounding box center [278, 143] width 218 height 17
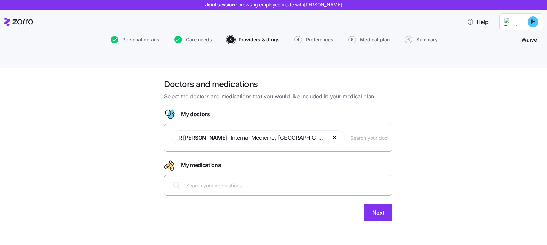
click at [221, 177] on div at bounding box center [277, 185] width 219 height 16
type input "lisinipr"
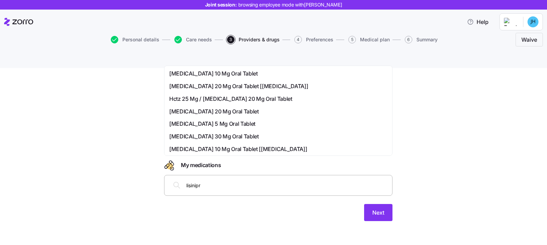
click at [225, 124] on span "[MEDICAL_DATA] 5 Mg Oral Tablet" at bounding box center [212, 124] width 86 height 9
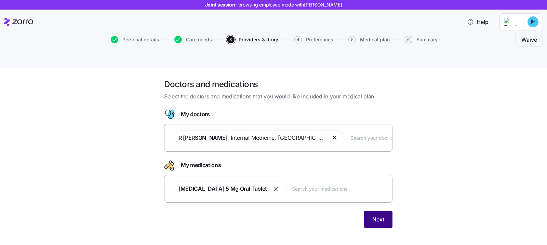
click at [377, 215] on span "Next" at bounding box center [378, 219] width 12 height 8
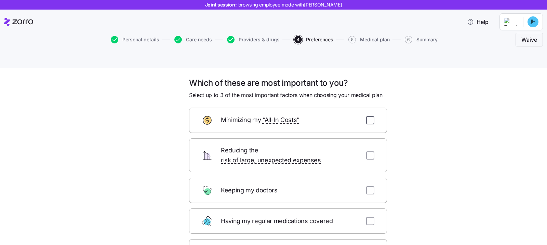
scroll to position [2, 0]
click at [370, 116] on input "checkbox" at bounding box center [370, 120] width 8 height 8
checkbox input "true"
click at [368, 177] on div "Keeping my doctors" at bounding box center [288, 189] width 198 height 25
click at [364, 177] on div "Keeping my doctors" at bounding box center [288, 189] width 198 height 25
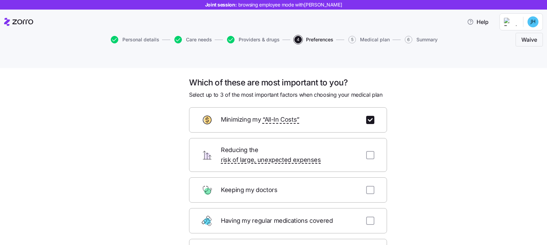
drag, startPoint x: 365, startPoint y: 165, endPoint x: 367, endPoint y: 190, distance: 25.3
click at [366, 186] on input "checkbox" at bounding box center [370, 190] width 8 height 8
checkbox input "true"
click at [367, 217] on input "checkbox" at bounding box center [370, 221] width 8 height 8
checkbox input "true"
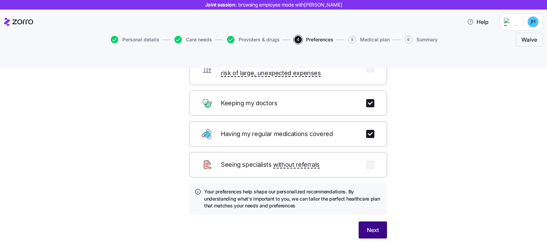
click at [367, 226] on span "Next" at bounding box center [373, 230] width 12 height 8
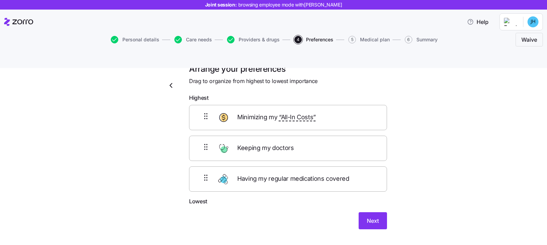
click at [386, 207] on div "Arrange your preferences Drag to organize from highest to lowest importance Hig…" at bounding box center [287, 151] width 209 height 174
click at [369, 217] on span "Next" at bounding box center [373, 221] width 12 height 8
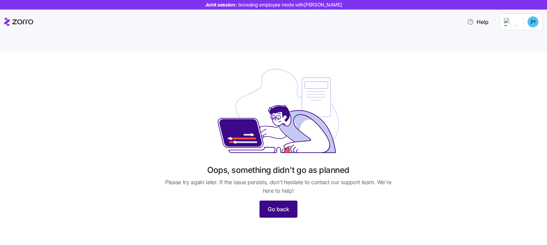
click at [276, 201] on button "Go back" at bounding box center [278, 209] width 38 height 17
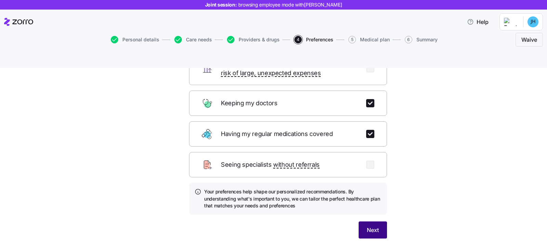
click at [370, 221] on button "Next" at bounding box center [372, 229] width 28 height 17
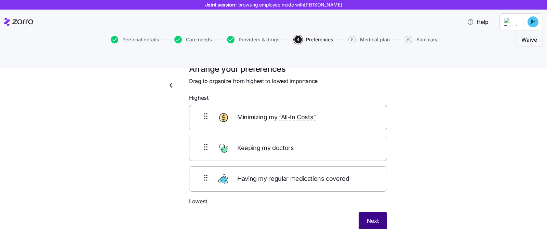
click at [369, 217] on span "Next" at bounding box center [373, 221] width 12 height 8
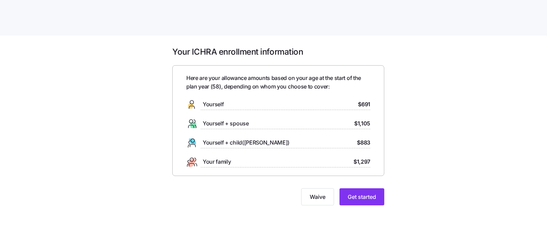
click at [364, 205] on div "Your ICHRA enrollment information Here are your allowance amounts based on your…" at bounding box center [278, 129] width 223 height 167
click at [364, 200] on span "Get started" at bounding box center [361, 197] width 28 height 8
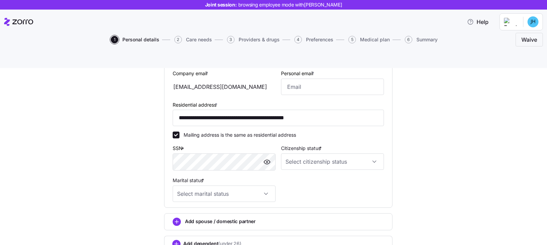
scroll to position [172, 0]
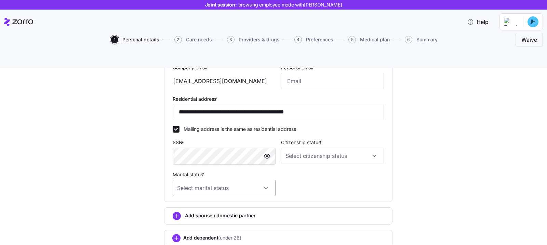
click at [228, 180] on input "Marital status *" at bounding box center [223, 188] width 103 height 16
click at [218, 191] on div "Single" at bounding box center [220, 193] width 97 height 14
type input "Single"
click at [327, 148] on input "Citizenship status *" at bounding box center [332, 156] width 103 height 16
click at [312, 156] on div "[DEMOGRAPHIC_DATA] citizen" at bounding box center [328, 161] width 97 height 14
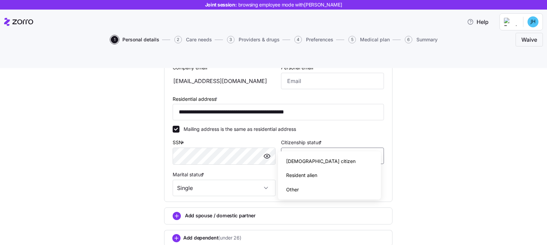
type input "[DEMOGRAPHIC_DATA] citizen"
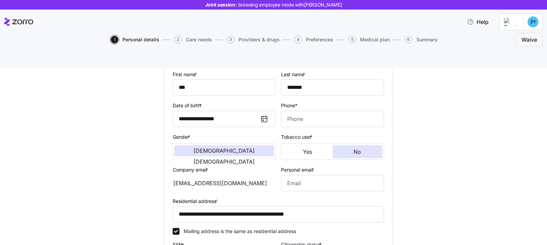
scroll to position [34, 0]
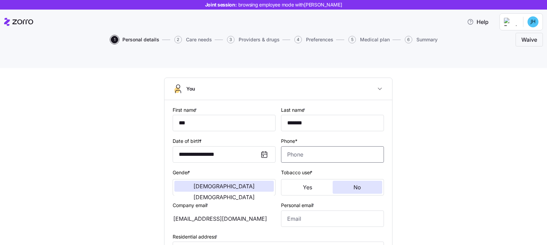
click at [293, 146] on input "Phone*" at bounding box center [332, 154] width 103 height 16
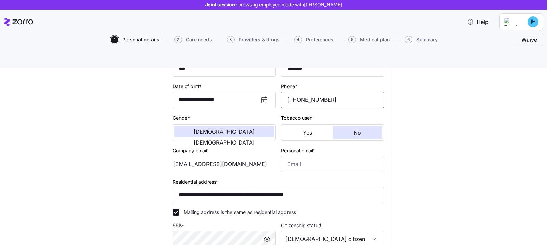
scroll to position [180, 0]
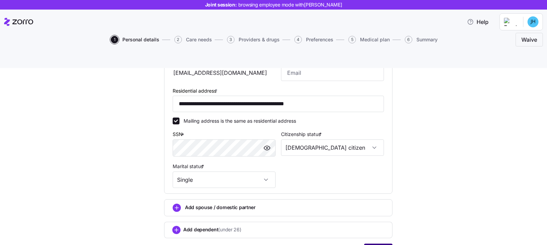
type input "[PHONE_NUMBER]"
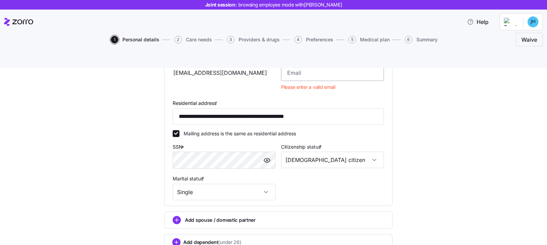
drag, startPoint x: 330, startPoint y: 66, endPoint x: 328, endPoint y: 63, distance: 3.8
click at [330, 66] on div "Personal email * Please enter a valid email" at bounding box center [332, 74] width 108 height 44
click at [328, 65] on input "Personal email *" at bounding box center [332, 73] width 103 height 16
click at [196, 65] on div "[EMAIL_ADDRESS][DOMAIN_NAME]" at bounding box center [223, 73] width 103 height 16
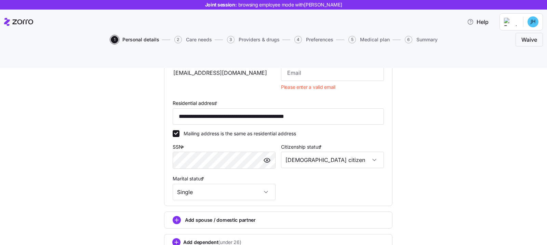
click at [196, 65] on div "[EMAIL_ADDRESS][DOMAIN_NAME]" at bounding box center [223, 73] width 103 height 16
click at [197, 65] on div "[EMAIL_ADDRESS][DOMAIN_NAME]" at bounding box center [223, 73] width 103 height 16
click at [197, 65] on div "jimmyhal@aol.com" at bounding box center [223, 73] width 103 height 16
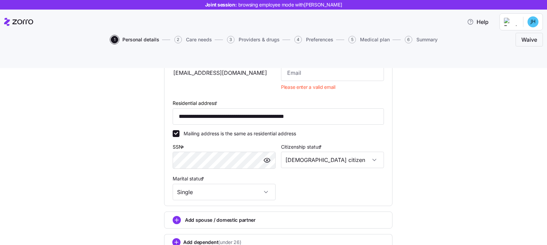
scroll to position [177, 0]
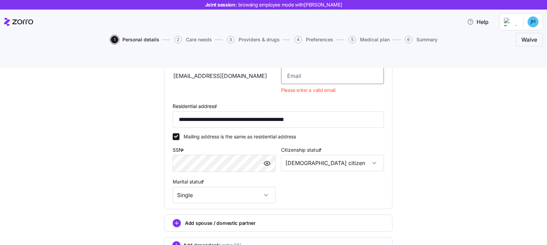
click at [310, 68] on input "Personal email *" at bounding box center [332, 76] width 103 height 16
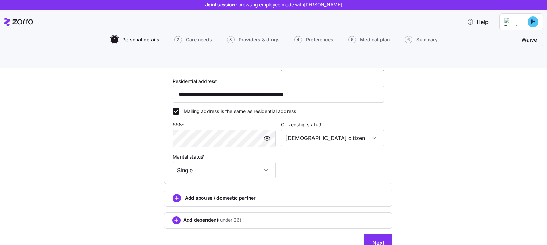
scroll to position [204, 0]
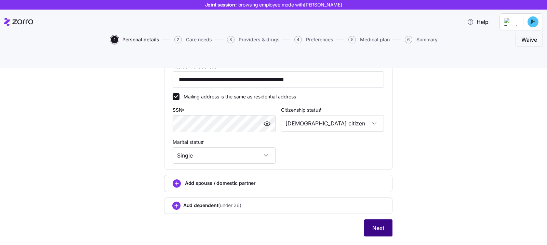
type input "jimmyhal@aol.com"
click at [380, 224] on span "Next" at bounding box center [378, 228] width 12 height 8
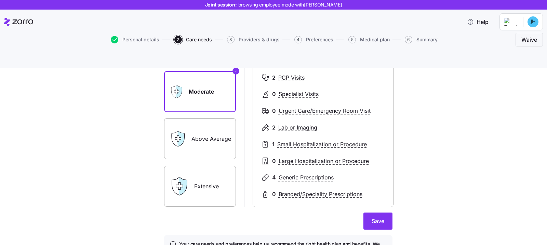
scroll to position [122, 0]
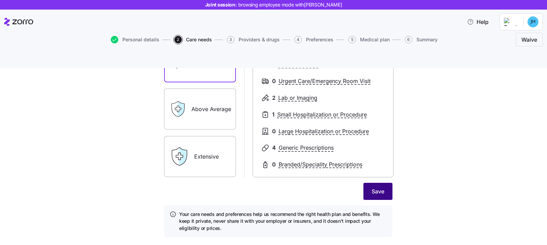
click at [378, 187] on span "Save" at bounding box center [377, 191] width 13 height 8
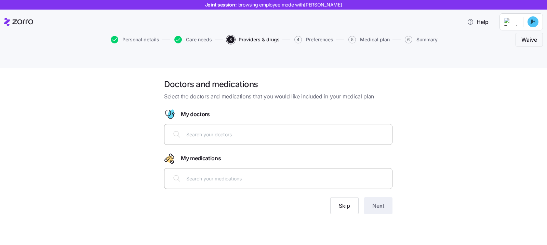
click at [254, 130] on input "text" at bounding box center [287, 134] width 202 height 8
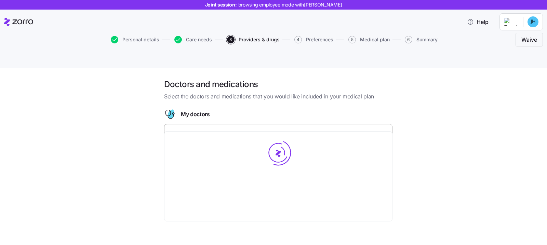
type input "johnson"
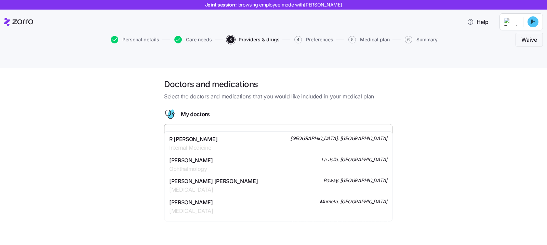
click at [206, 139] on span "R Bruce Johnson" at bounding box center [193, 139] width 48 height 9
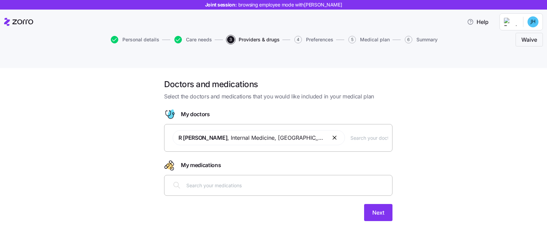
click at [203, 178] on div at bounding box center [278, 185] width 228 height 21
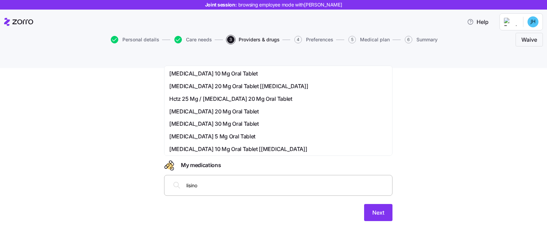
type input "lisinop"
click at [220, 133] on span "Lisinopril 5 Mg Oral Tablet" at bounding box center [212, 136] width 86 height 9
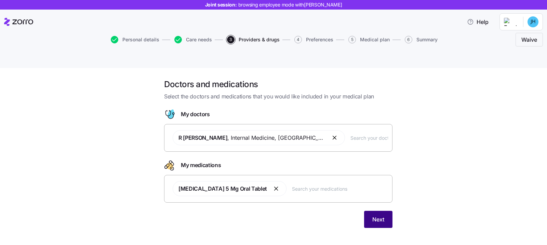
click at [371, 211] on button "Next" at bounding box center [378, 219] width 28 height 17
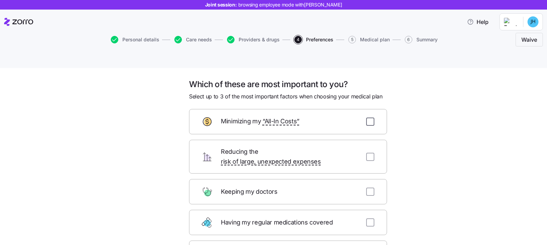
click at [367, 118] on input "checkbox" at bounding box center [370, 122] width 8 height 8
checkbox input "true"
click at [374, 179] on div "Keeping my doctors" at bounding box center [288, 191] width 198 height 25
click at [368, 188] on input "checkbox" at bounding box center [370, 192] width 8 height 8
checkbox input "true"
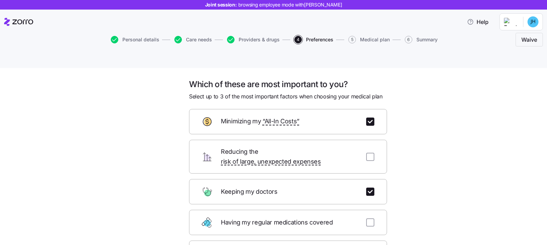
click at [371, 210] on div "Having my regular medications covered" at bounding box center [288, 222] width 198 height 25
click at [369, 210] on div "Having my regular medications covered" at bounding box center [288, 222] width 198 height 25
click at [368, 218] on input "checkbox" at bounding box center [370, 222] width 8 height 8
checkbox input "true"
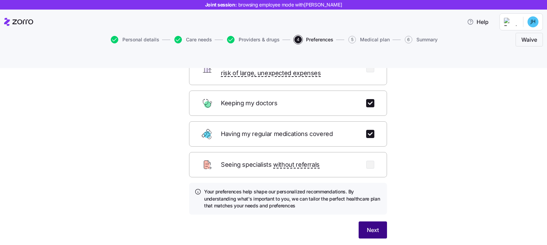
click at [377, 221] on button "Next" at bounding box center [372, 229] width 28 height 17
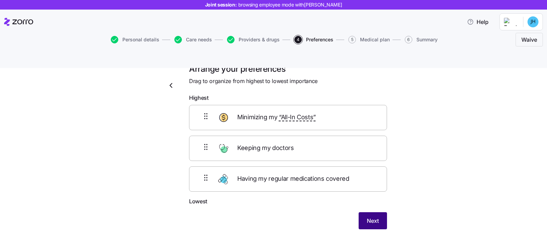
click at [371, 217] on span "Next" at bounding box center [373, 221] width 12 height 8
